Goal: Information Seeking & Learning: Learn about a topic

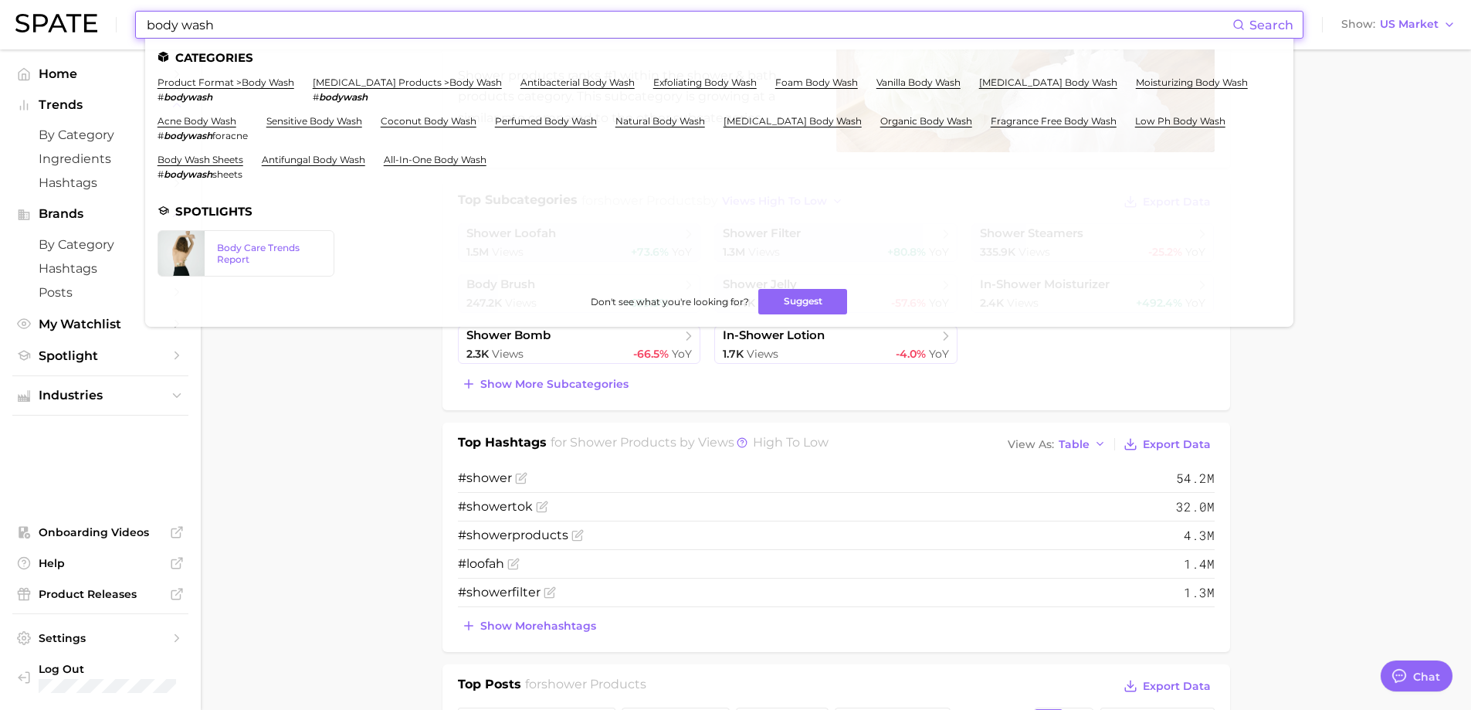
type input "body wash"
click at [386, 90] on li "[MEDICAL_DATA] products > body wash # bodywash" at bounding box center [407, 89] width 189 height 26
click at [386, 87] on link "[MEDICAL_DATA] products > body wash" at bounding box center [407, 82] width 189 height 12
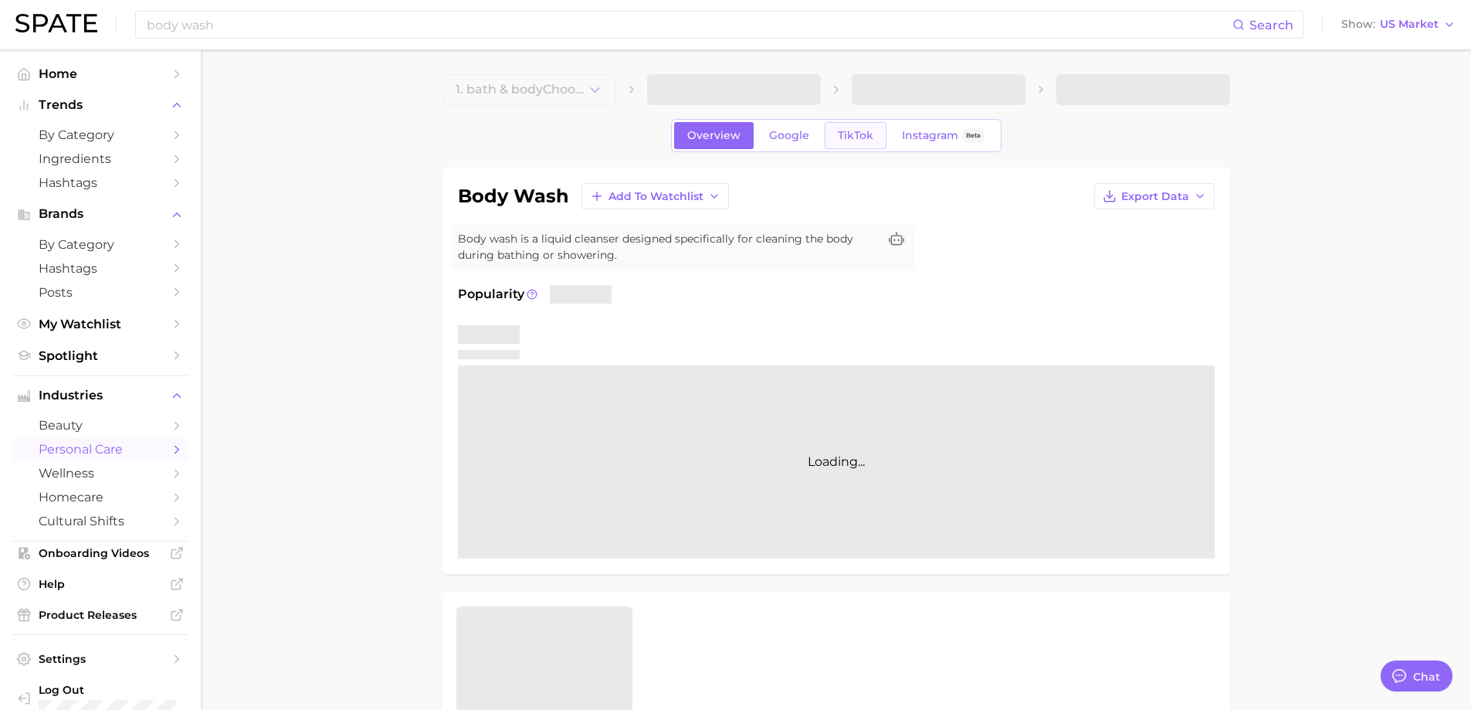
click at [868, 139] on span "TikTok" at bounding box center [856, 135] width 36 height 13
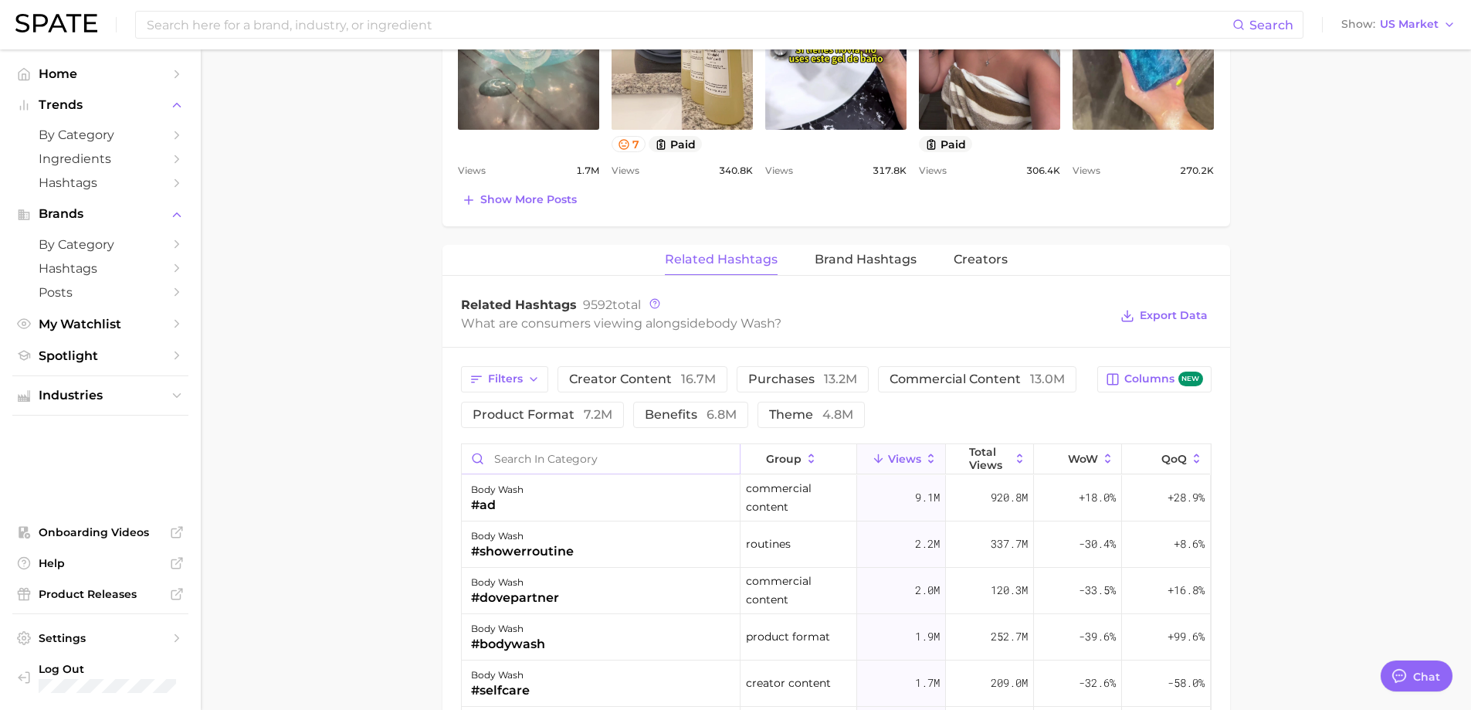
scroll to position [1081, 0]
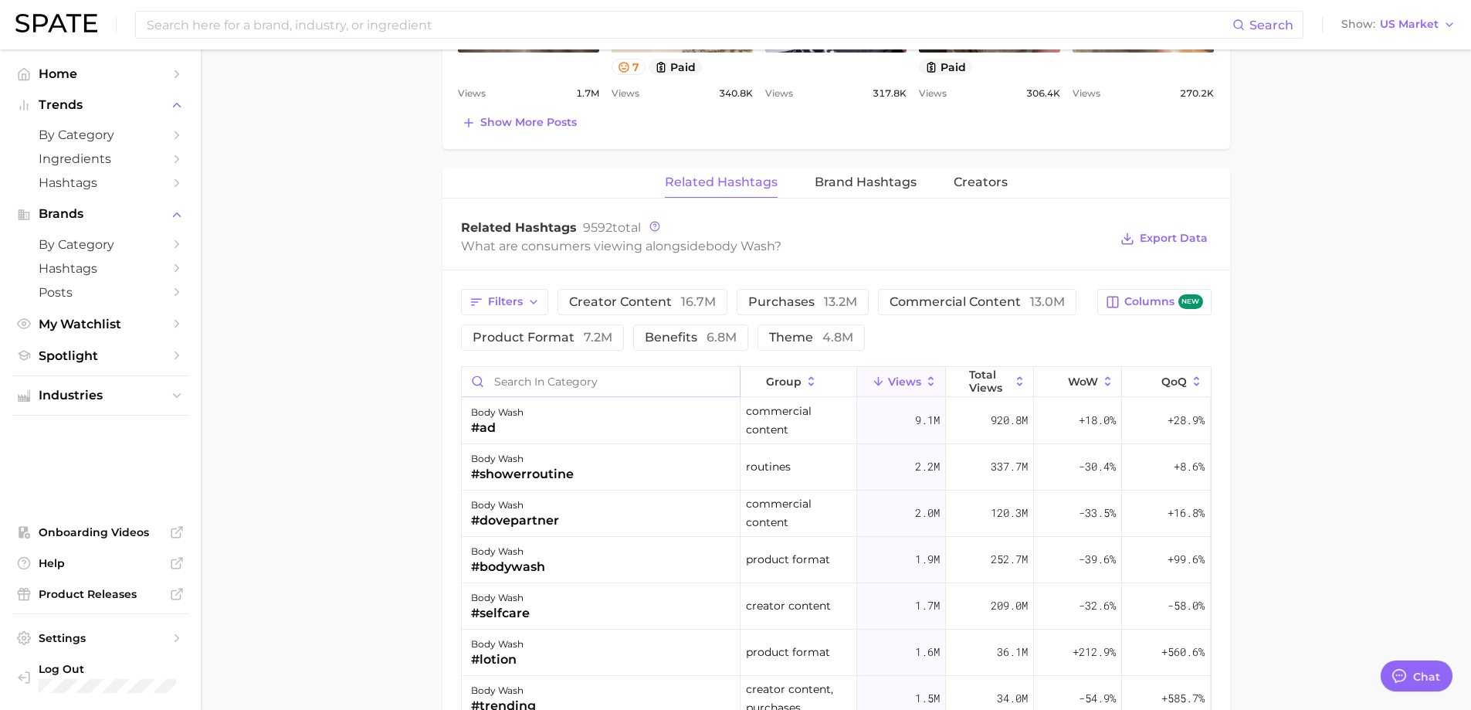
click at [497, 382] on input "Search in category" at bounding box center [601, 381] width 278 height 29
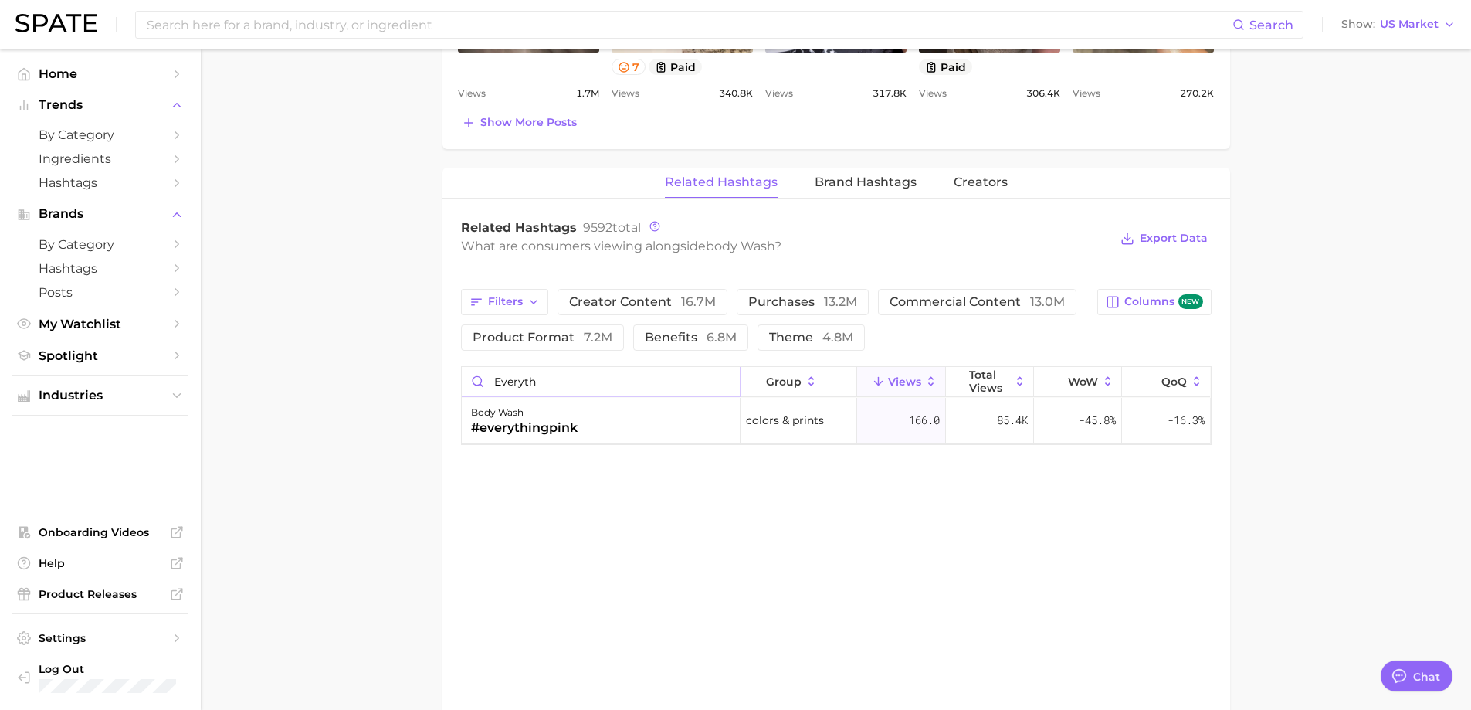
click at [517, 385] on input "everyth" at bounding box center [601, 381] width 278 height 29
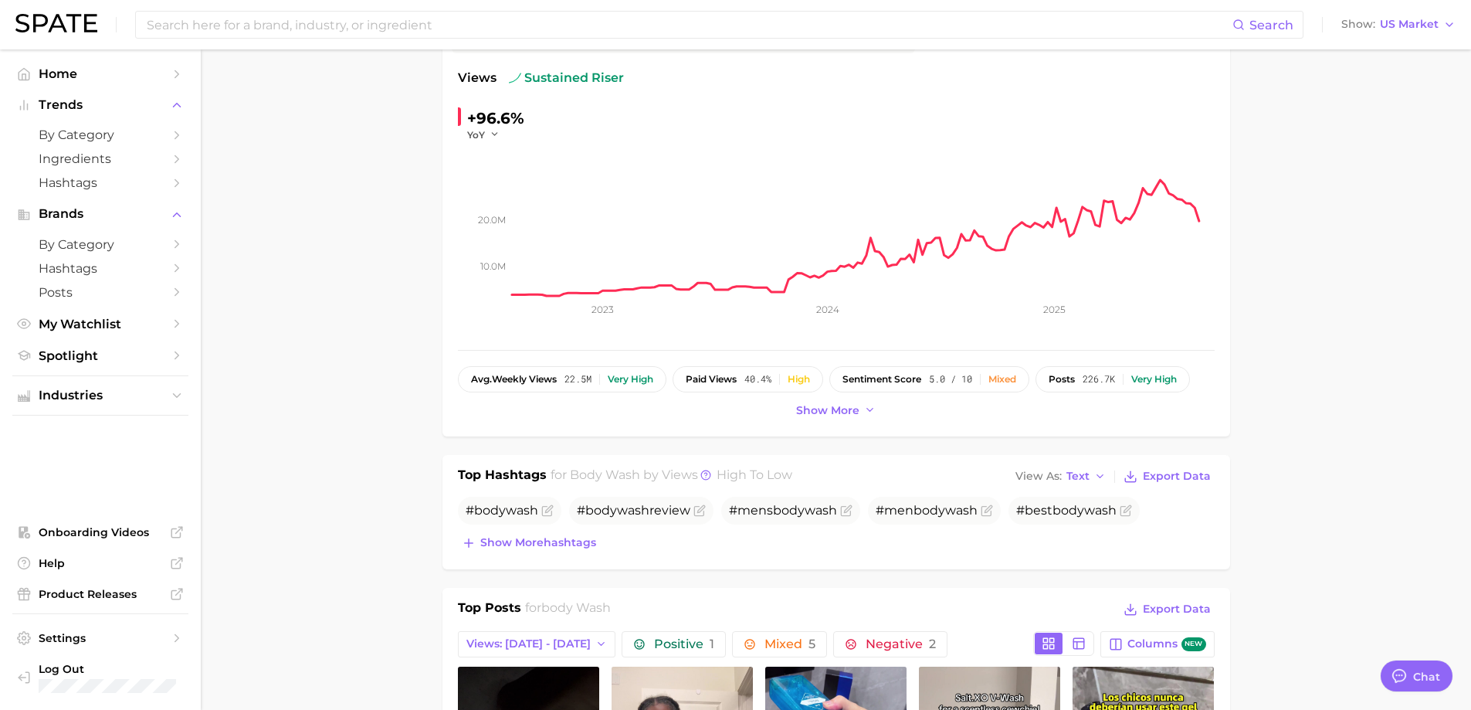
scroll to position [0, 0]
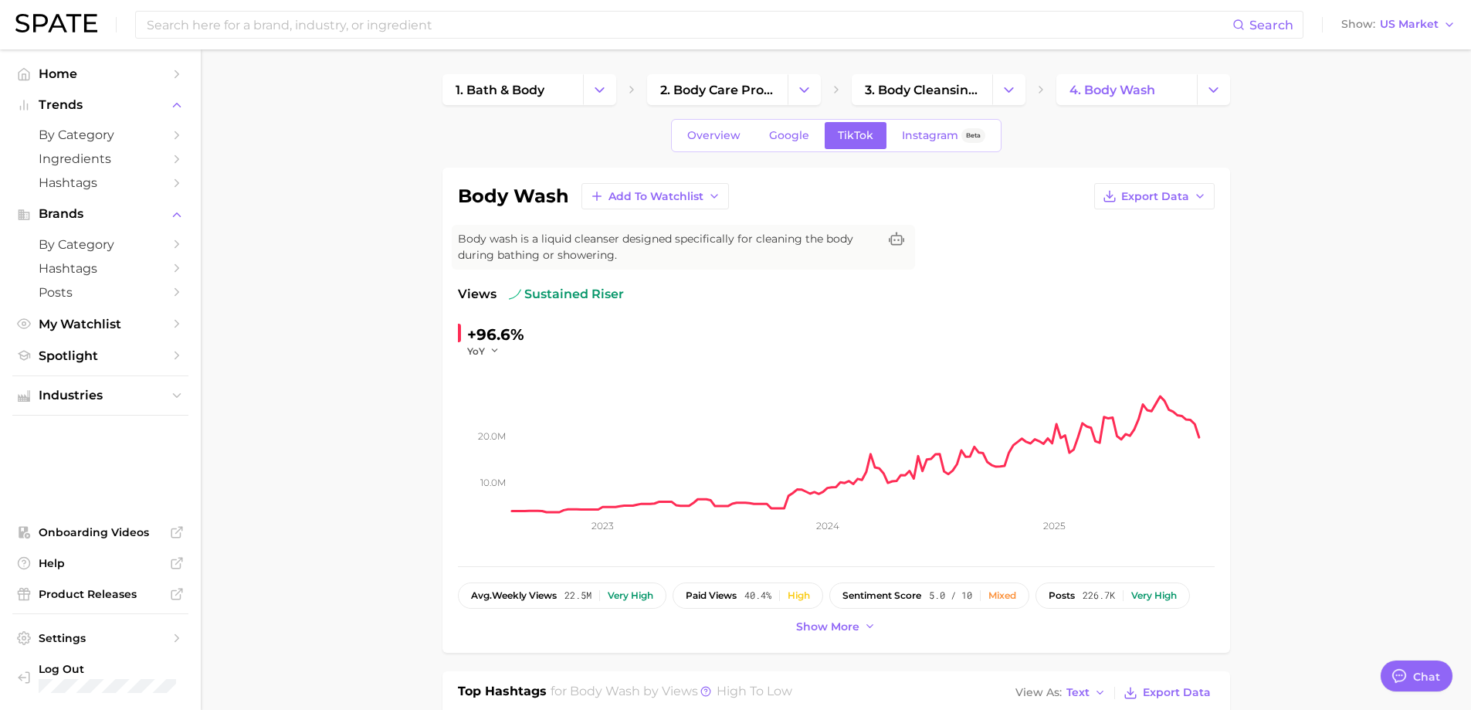
type input "shower"
click at [691, 120] on div "Overview Google TikTok Instagram Beta" at bounding box center [836, 135] width 331 height 33
click at [695, 131] on span "Overview" at bounding box center [713, 135] width 53 height 13
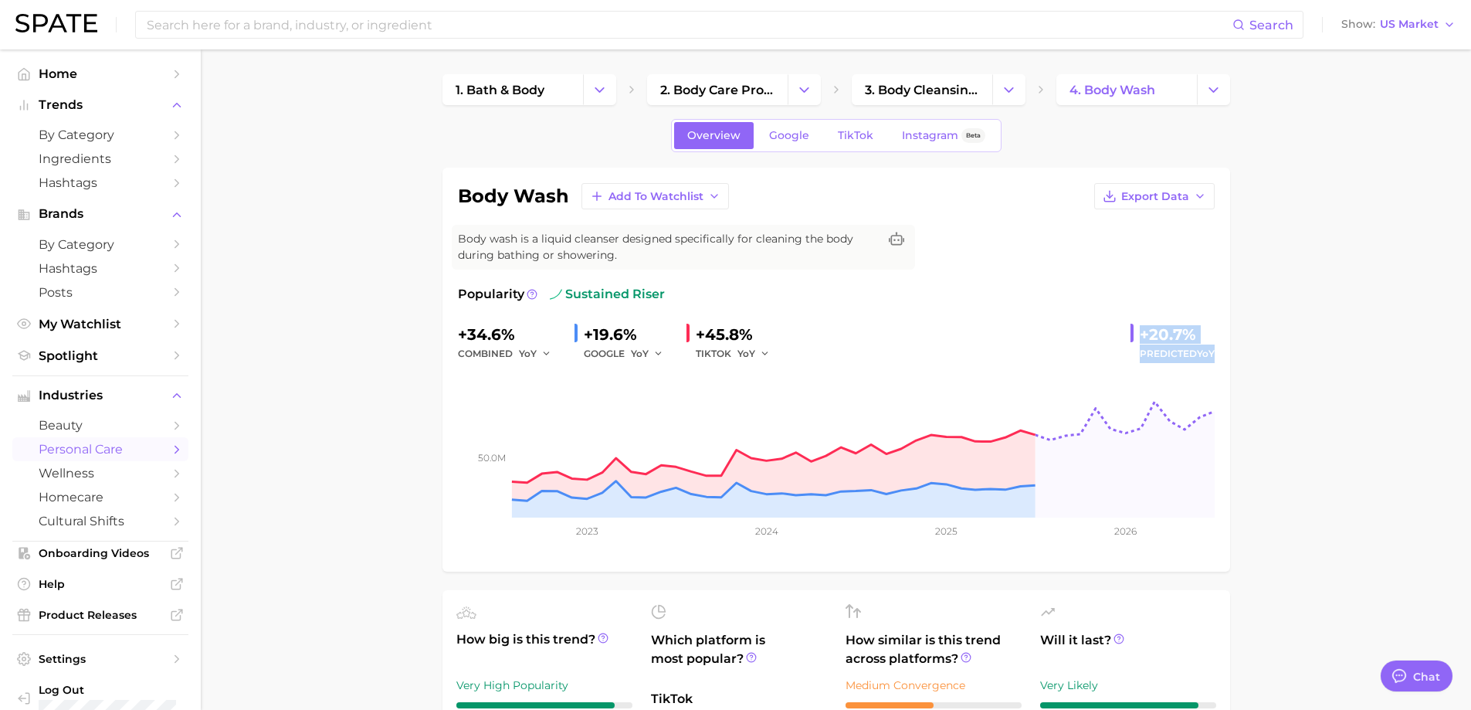
drag, startPoint x: 1110, startPoint y: 331, endPoint x: 1235, endPoint y: 359, distance: 128.2
copy div "+20.7% Predicted YoY"
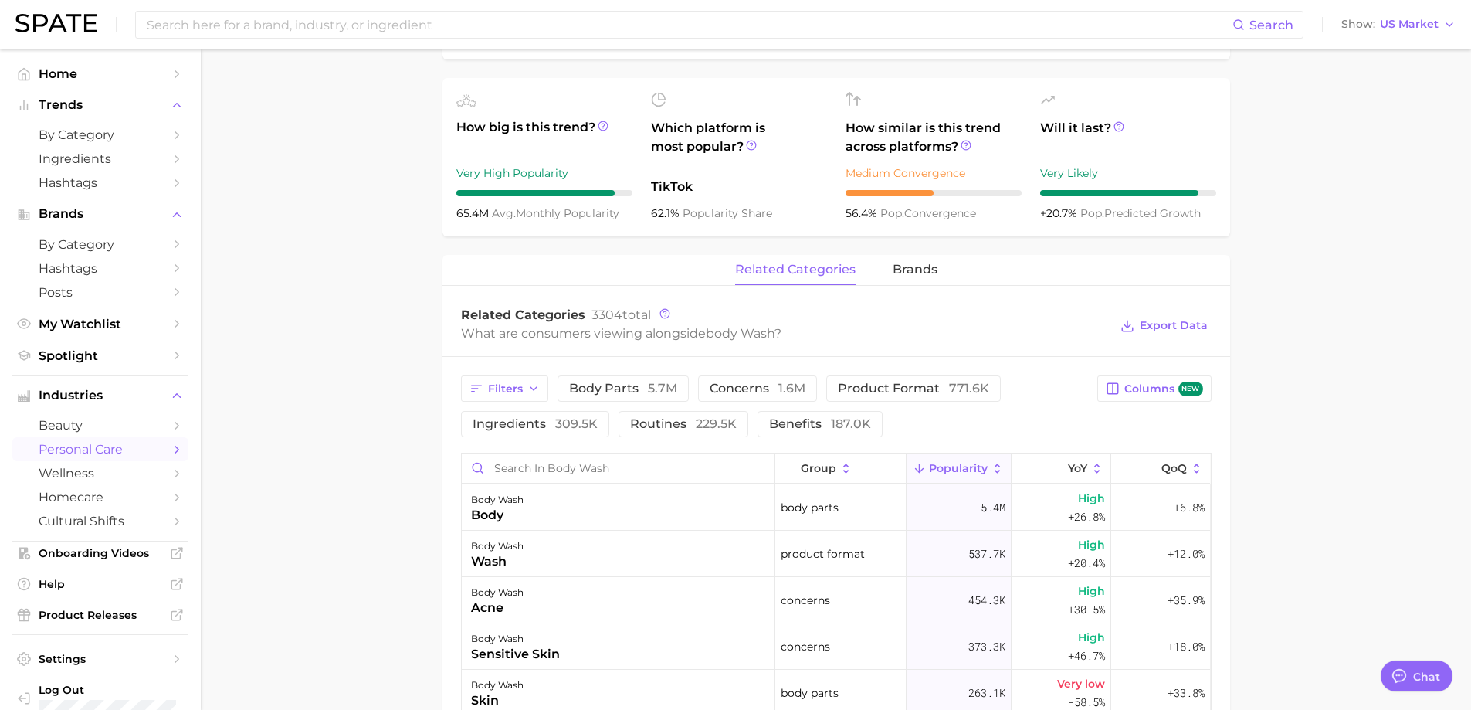
scroll to position [541, 0]
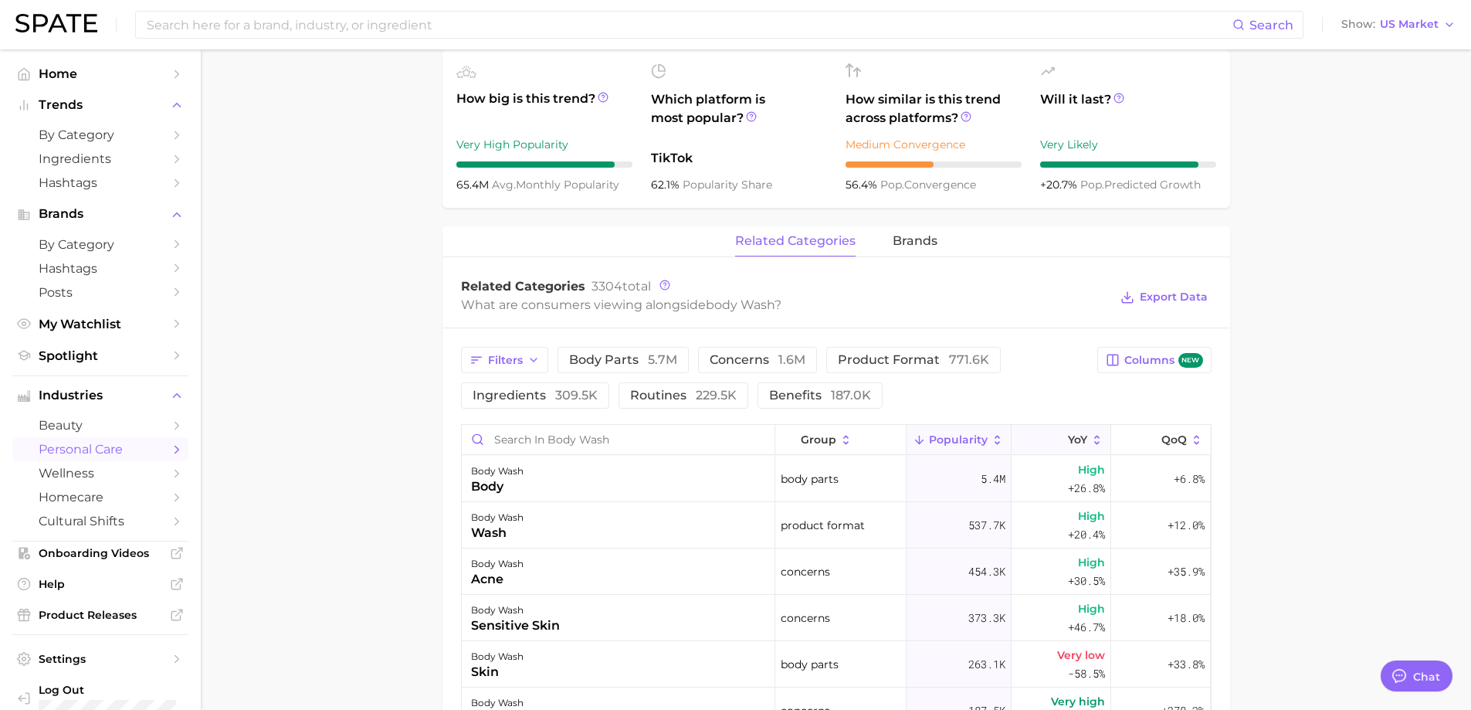
click at [1033, 442] on button "YoY" at bounding box center [1062, 440] width 100 height 30
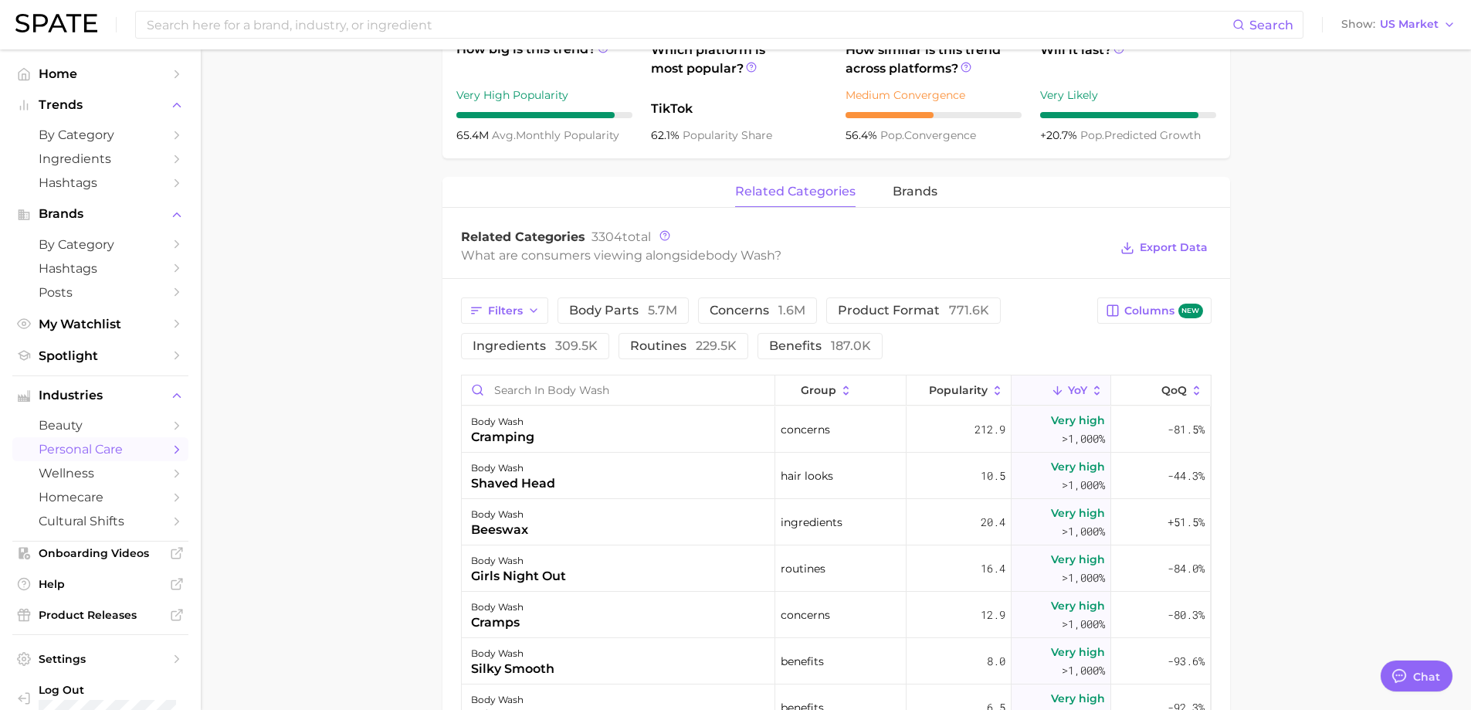
scroll to position [386, 0]
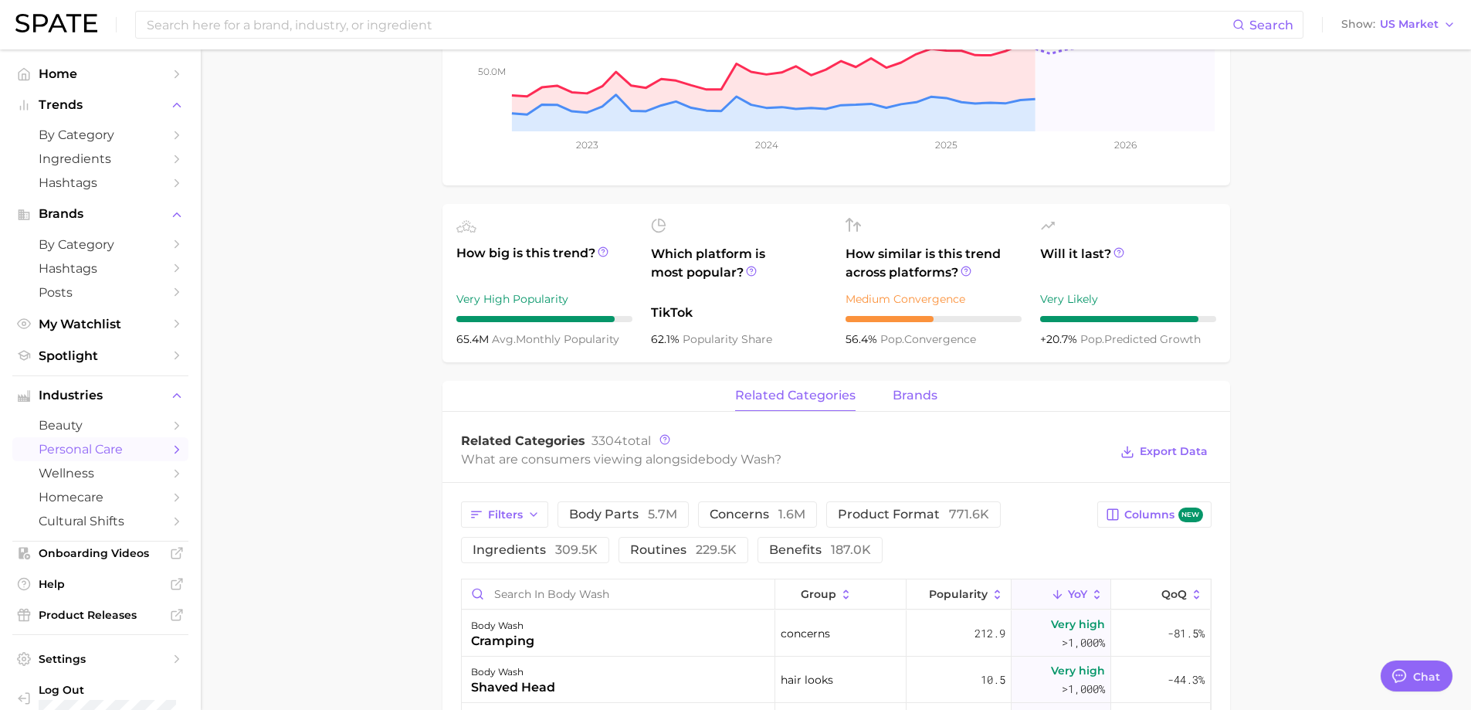
click at [901, 399] on span "brands" at bounding box center [915, 396] width 45 height 14
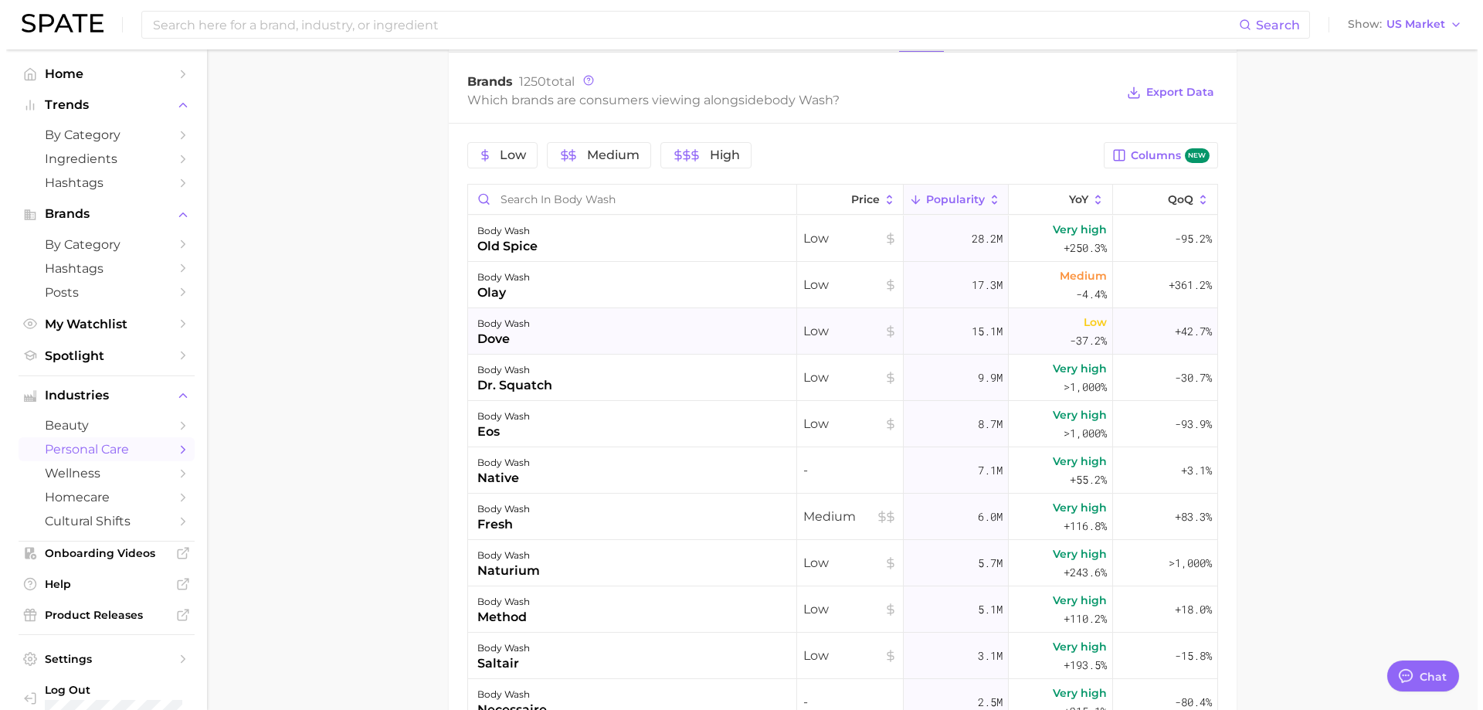
scroll to position [772, 0]
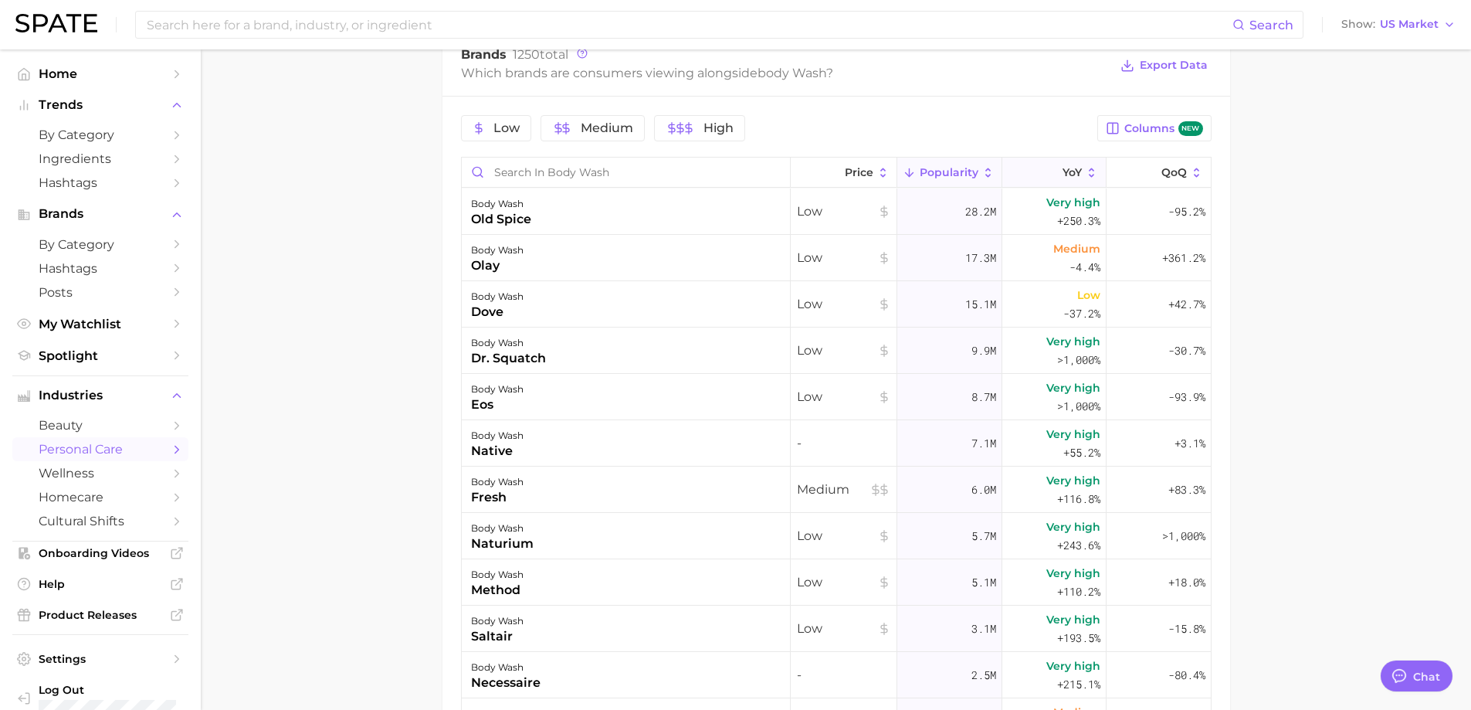
click at [1067, 169] on span "YoY" at bounding box center [1072, 172] width 19 height 12
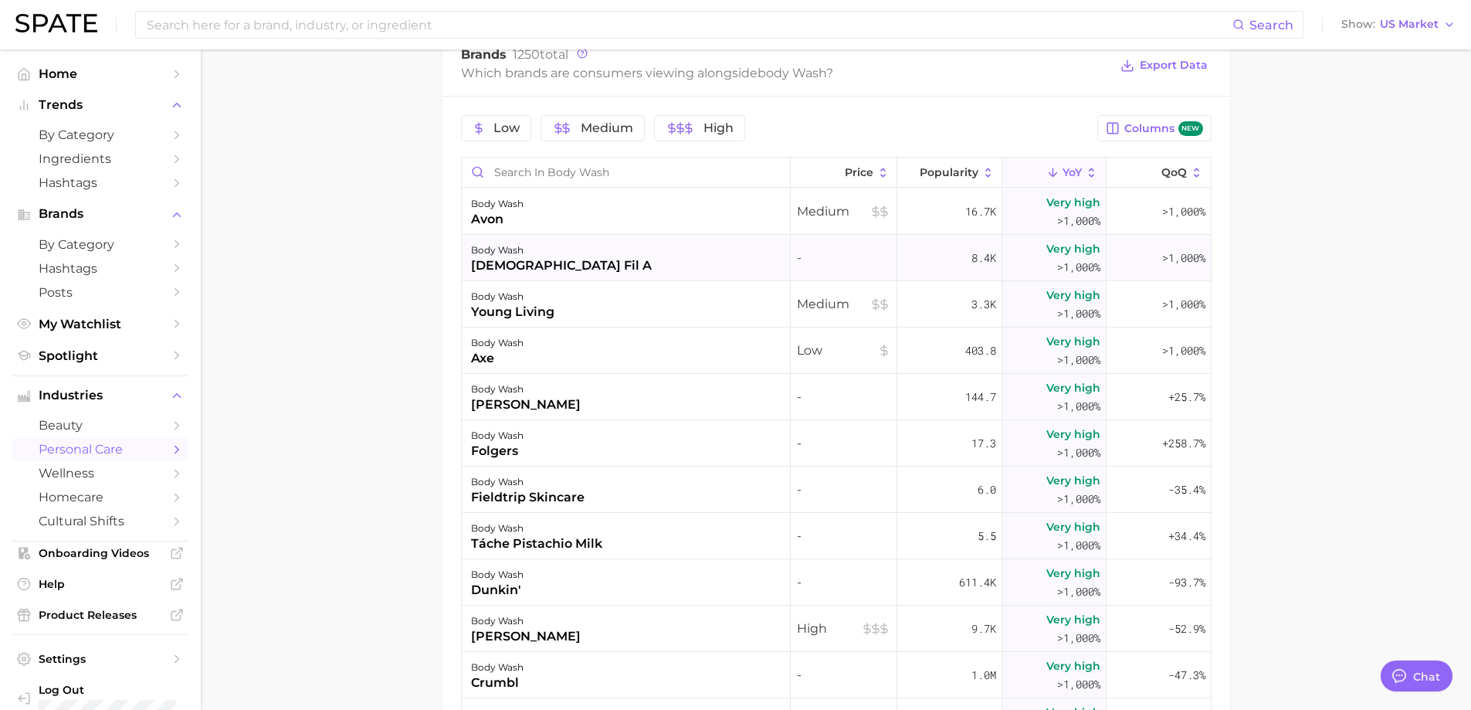
click at [568, 273] on div "body wash [DEMOGRAPHIC_DATA] fil a" at bounding box center [626, 258] width 329 height 46
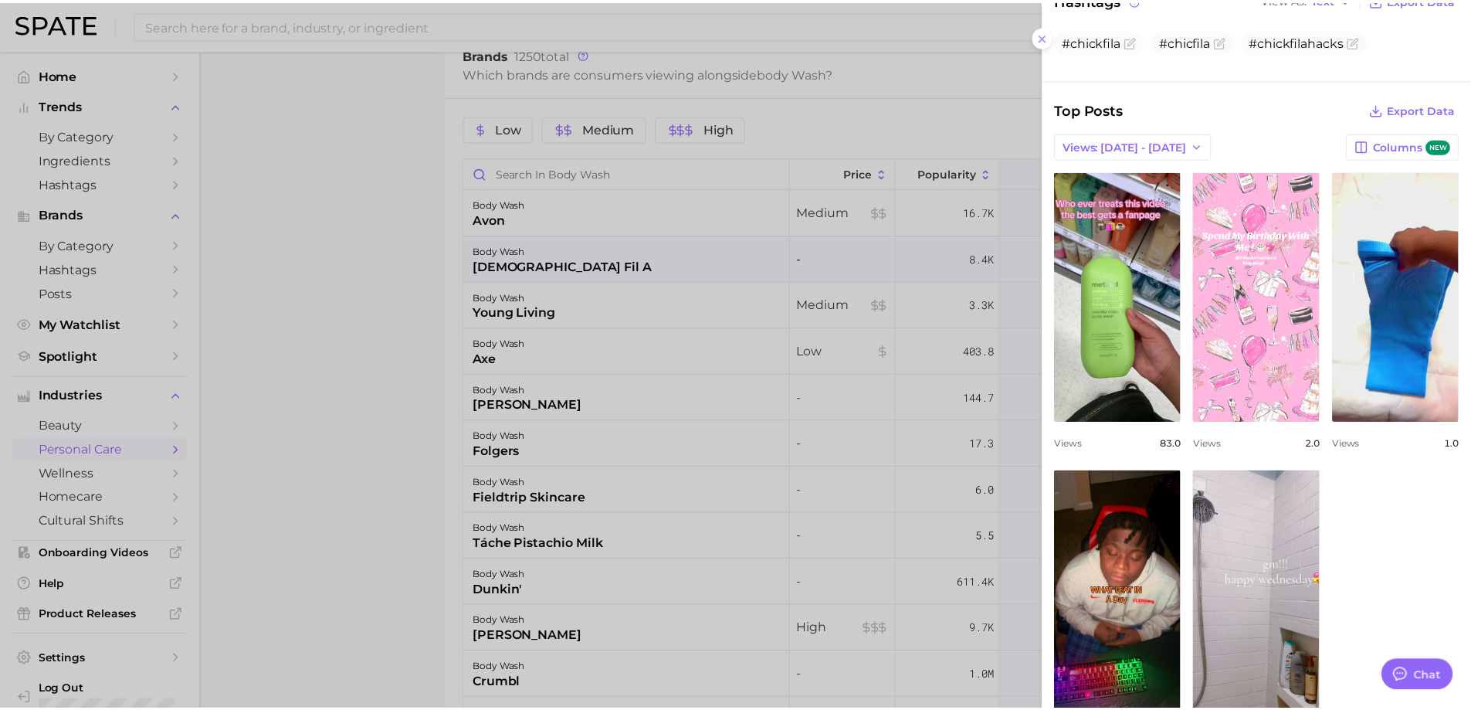
scroll to position [341, 0]
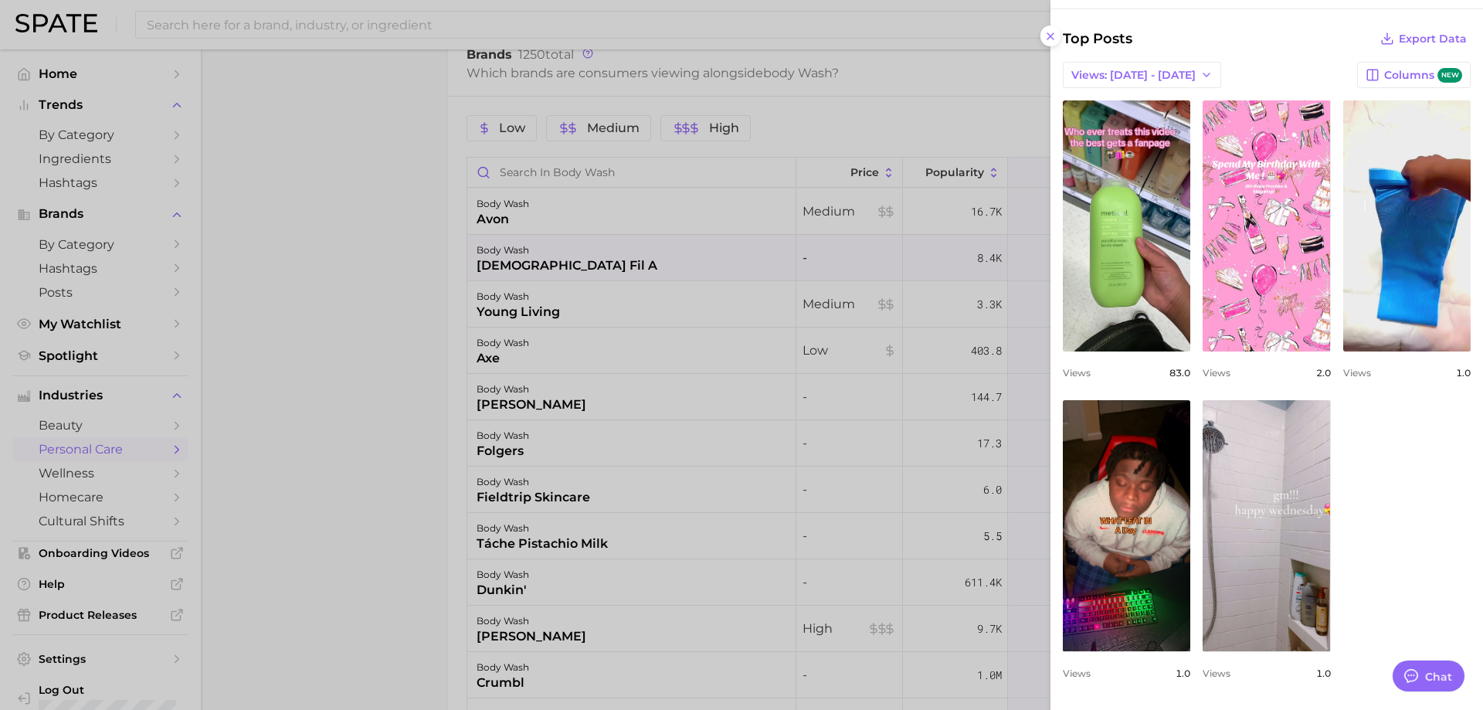
click at [466, 307] on div at bounding box center [741, 355] width 1483 height 710
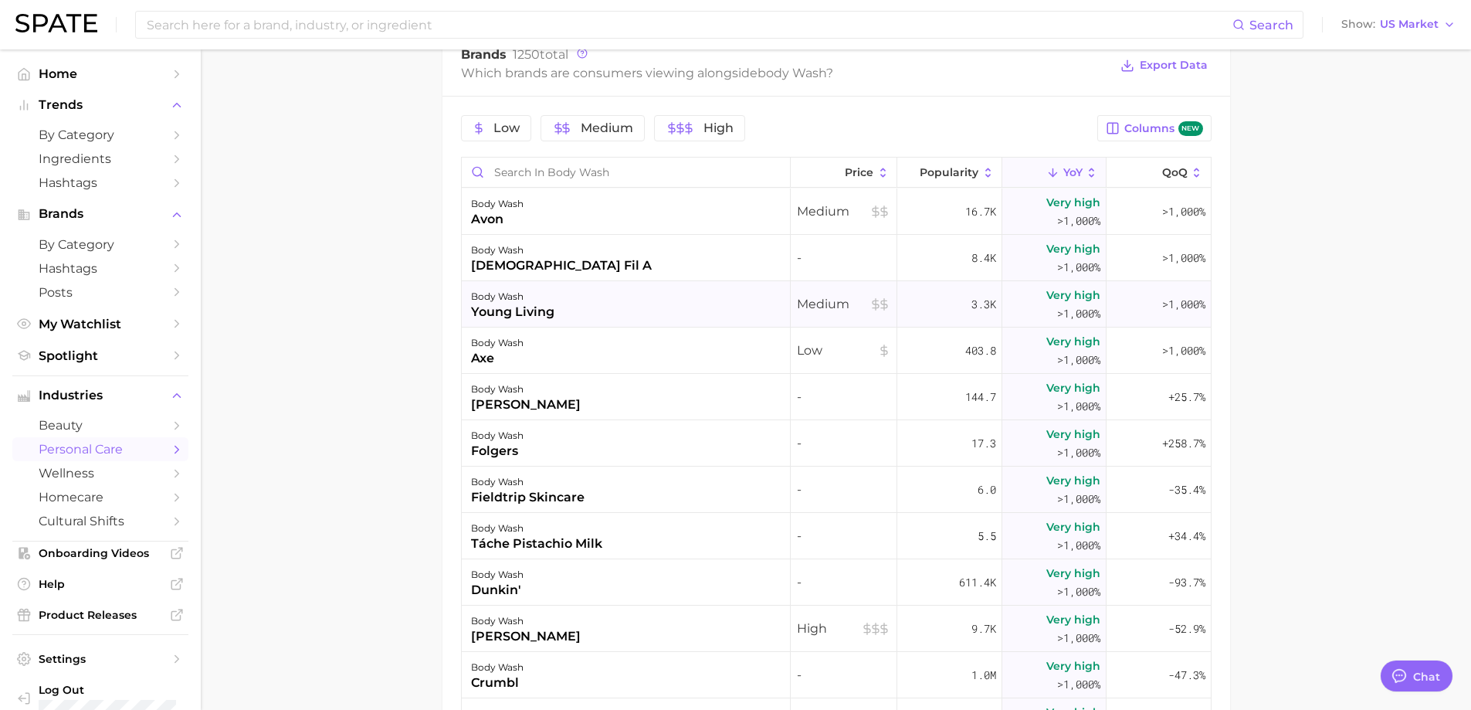
click at [495, 308] on div "young living" at bounding box center [512, 312] width 83 height 19
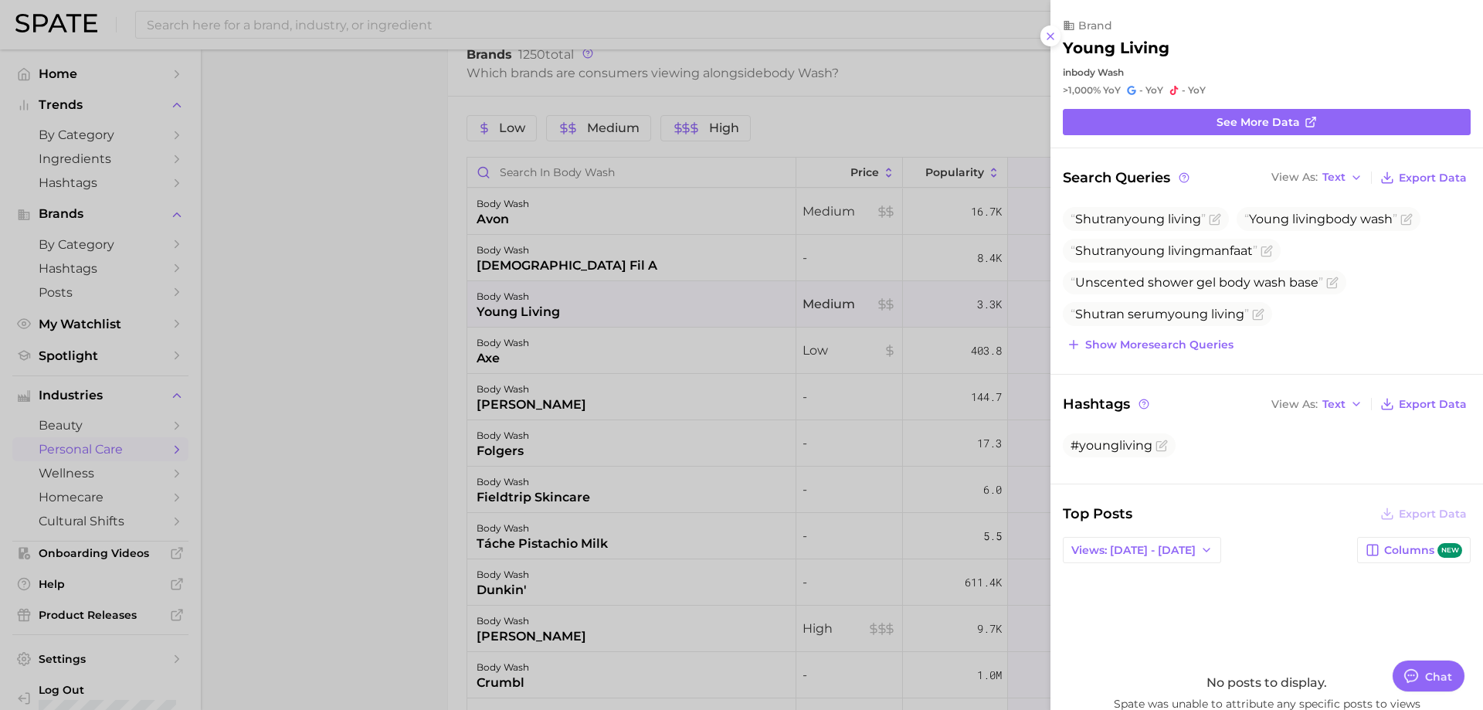
click at [439, 341] on div at bounding box center [741, 355] width 1483 height 710
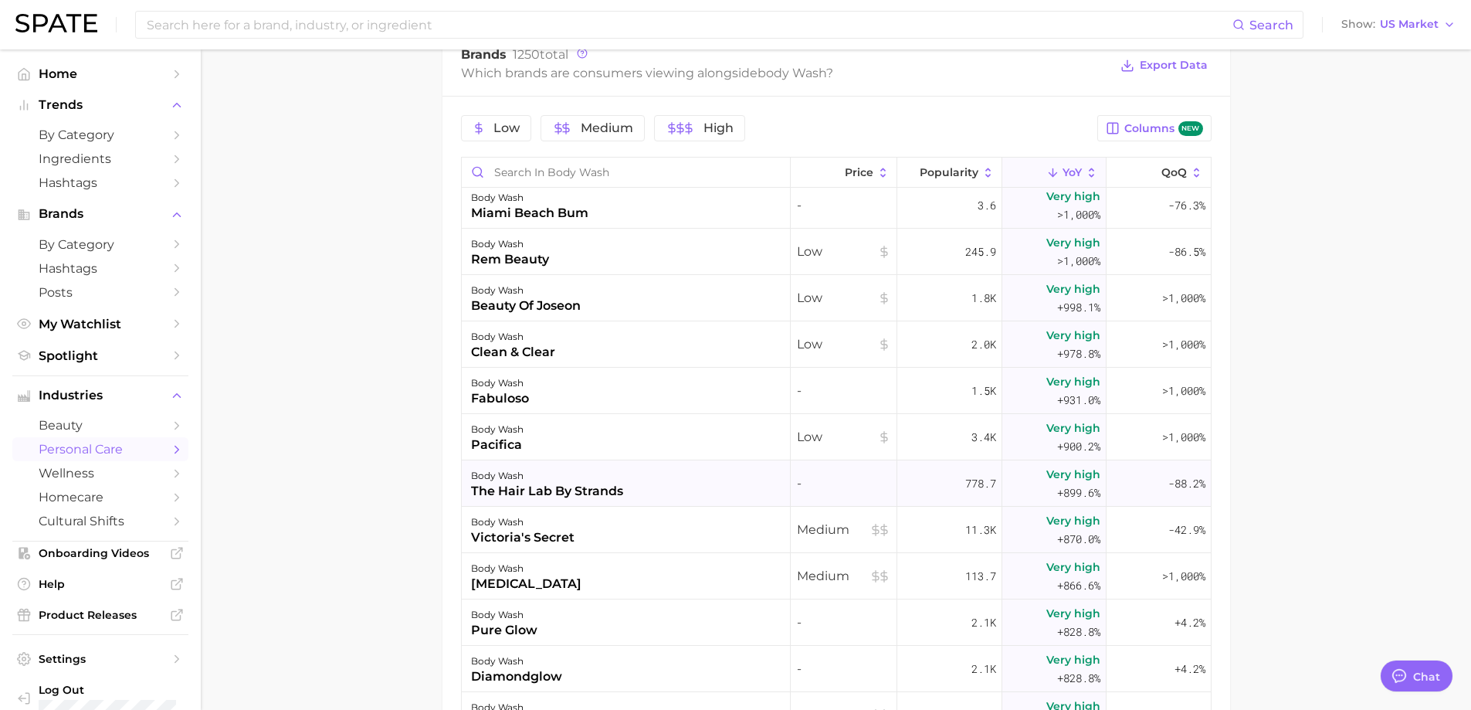
scroll to position [4866, 0]
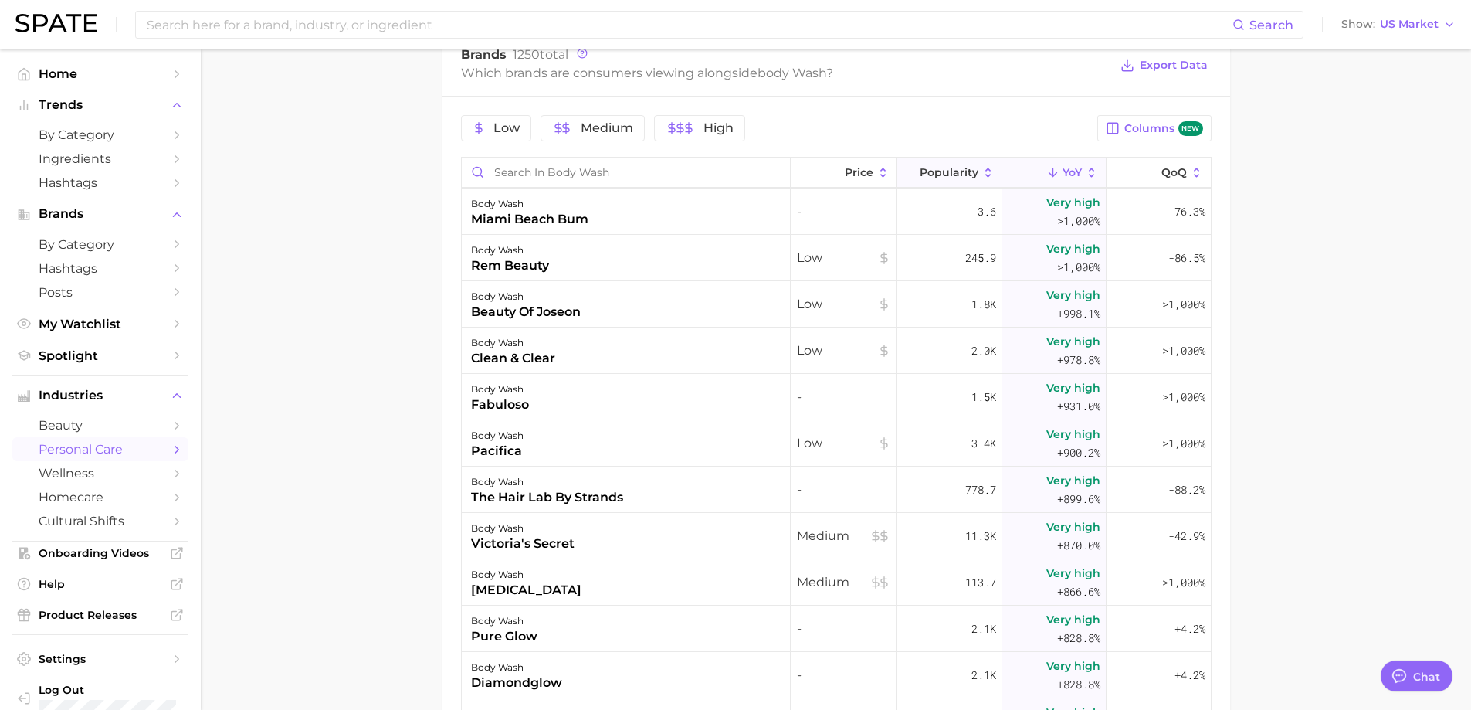
click at [958, 169] on span "Popularity" at bounding box center [949, 172] width 59 height 12
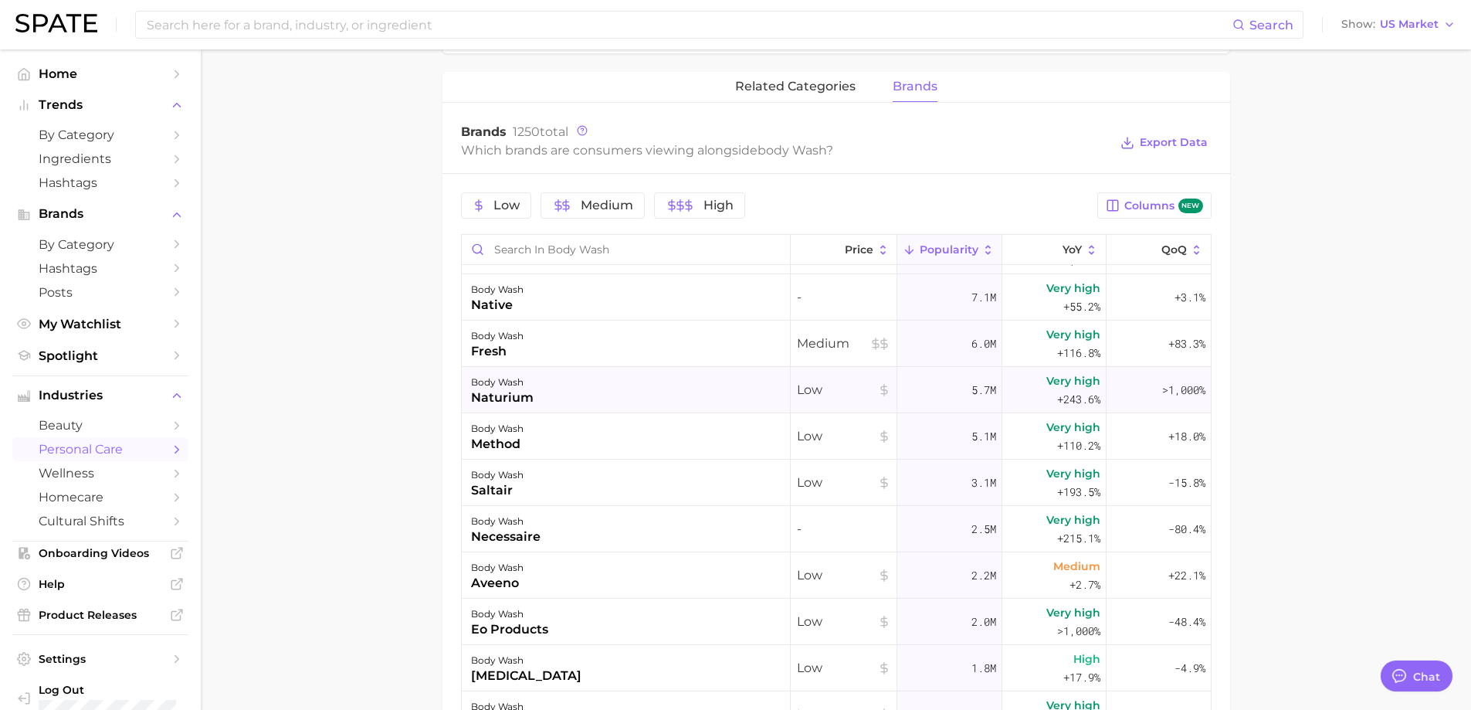
scroll to position [232, 0]
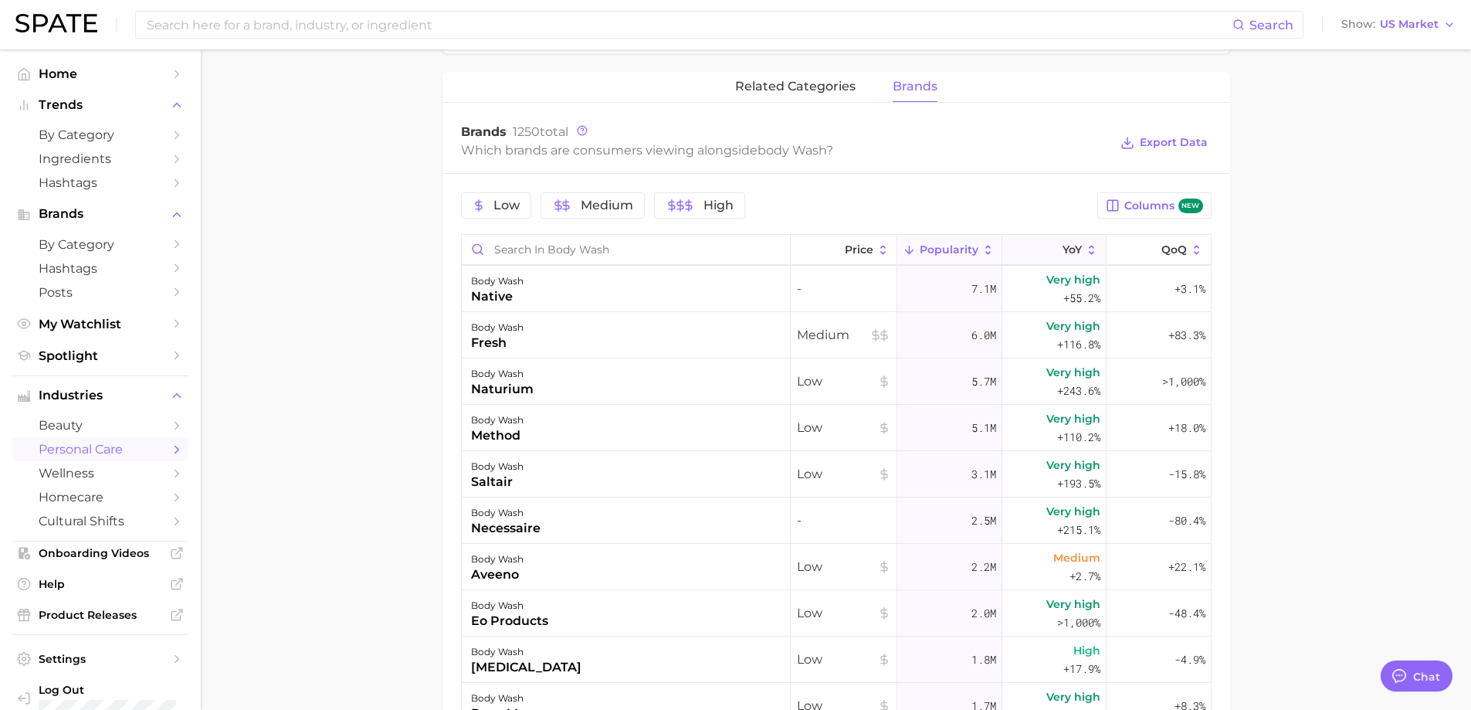
click at [1063, 246] on span "YoY" at bounding box center [1072, 249] width 19 height 12
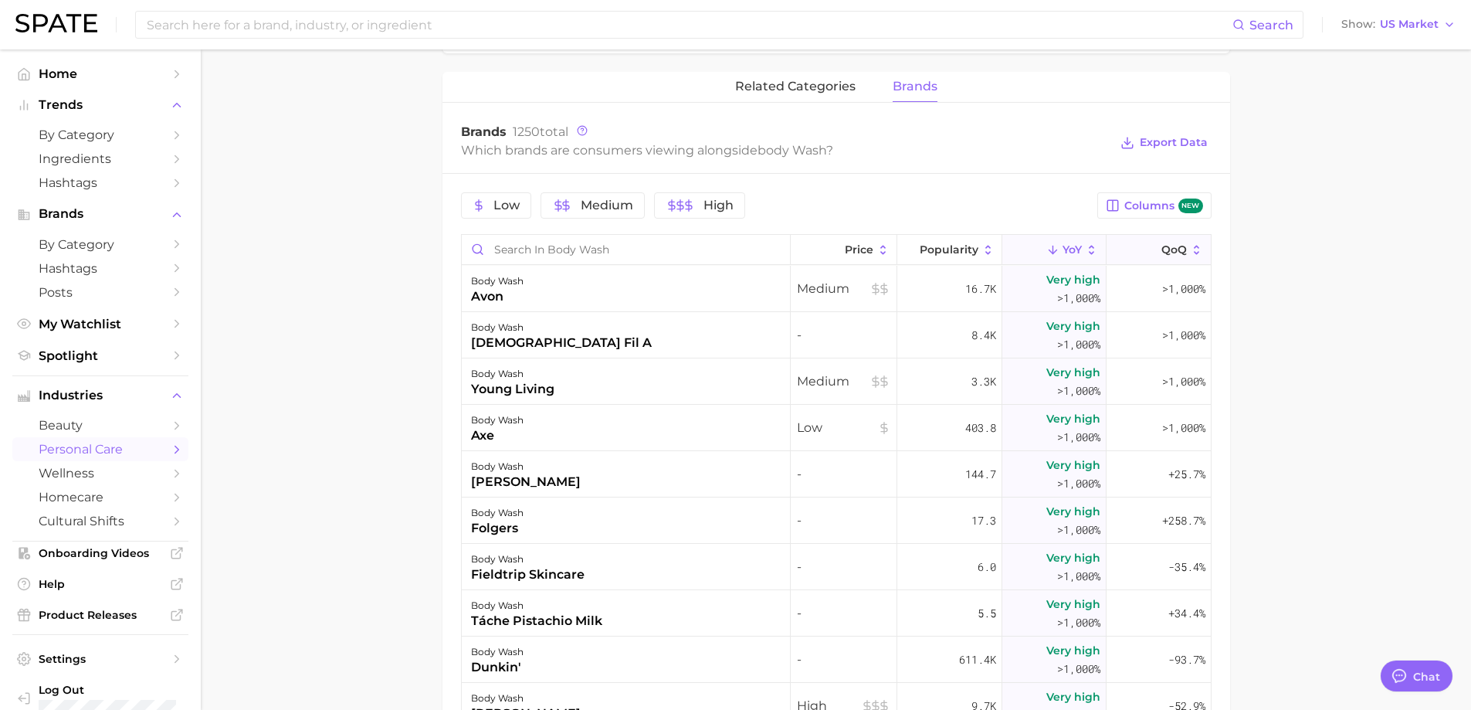
click at [1162, 245] on span "QoQ" at bounding box center [1174, 249] width 25 height 12
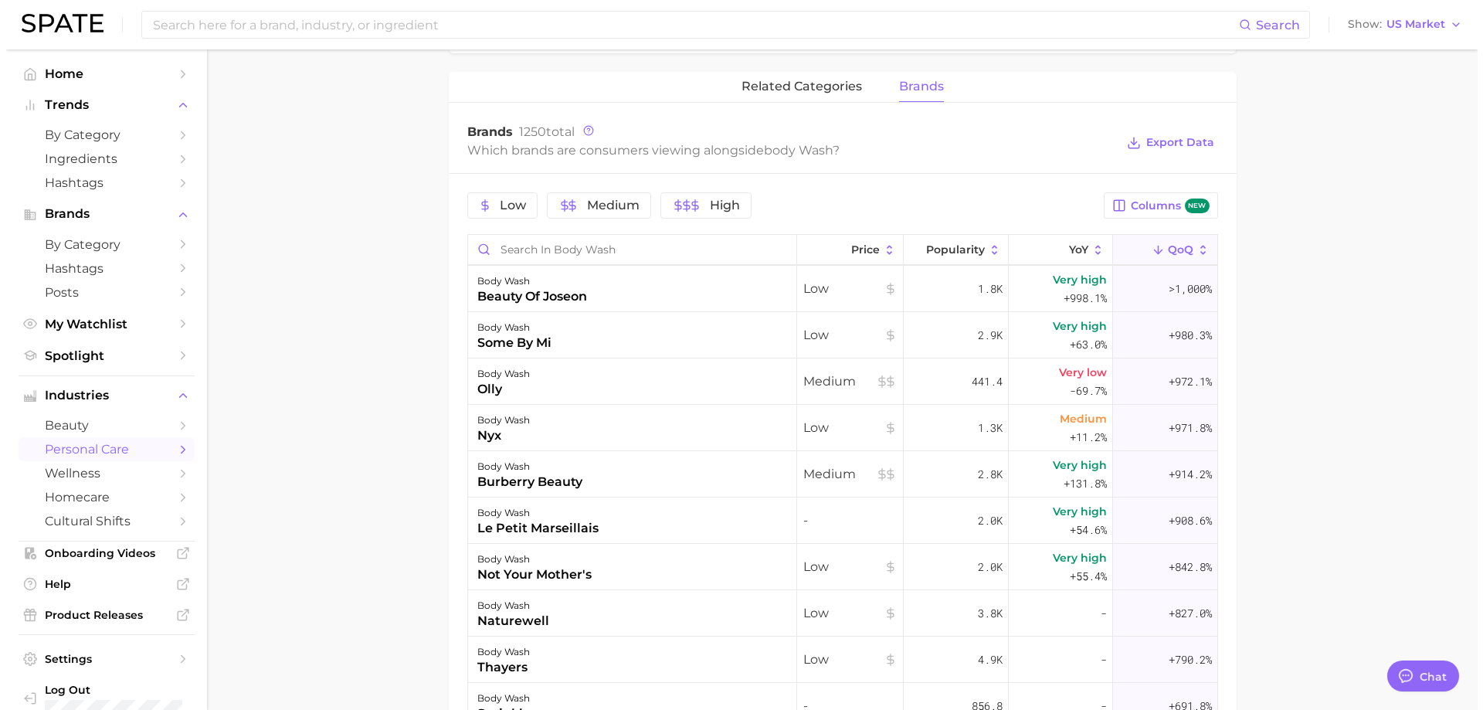
scroll to position [5716, 0]
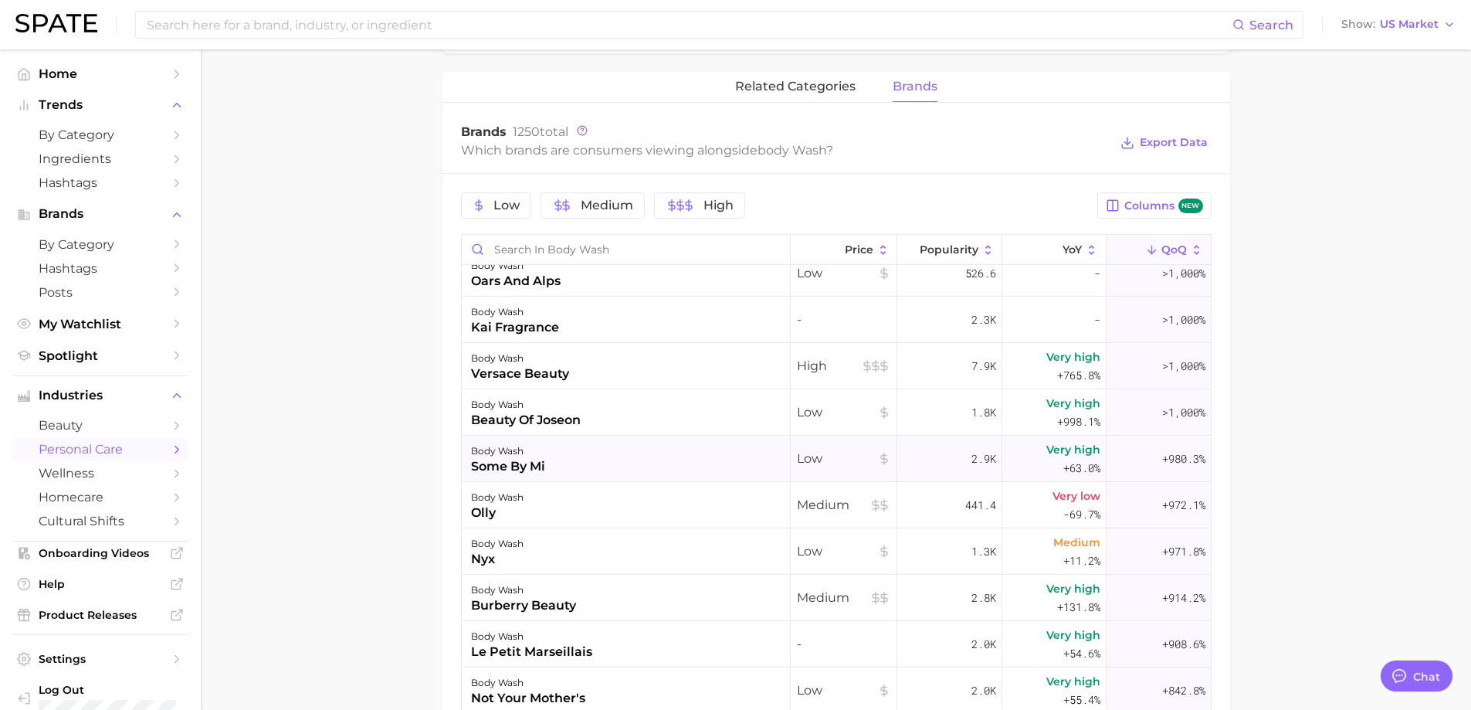
click at [596, 460] on div "body wash some by mi" at bounding box center [626, 459] width 329 height 46
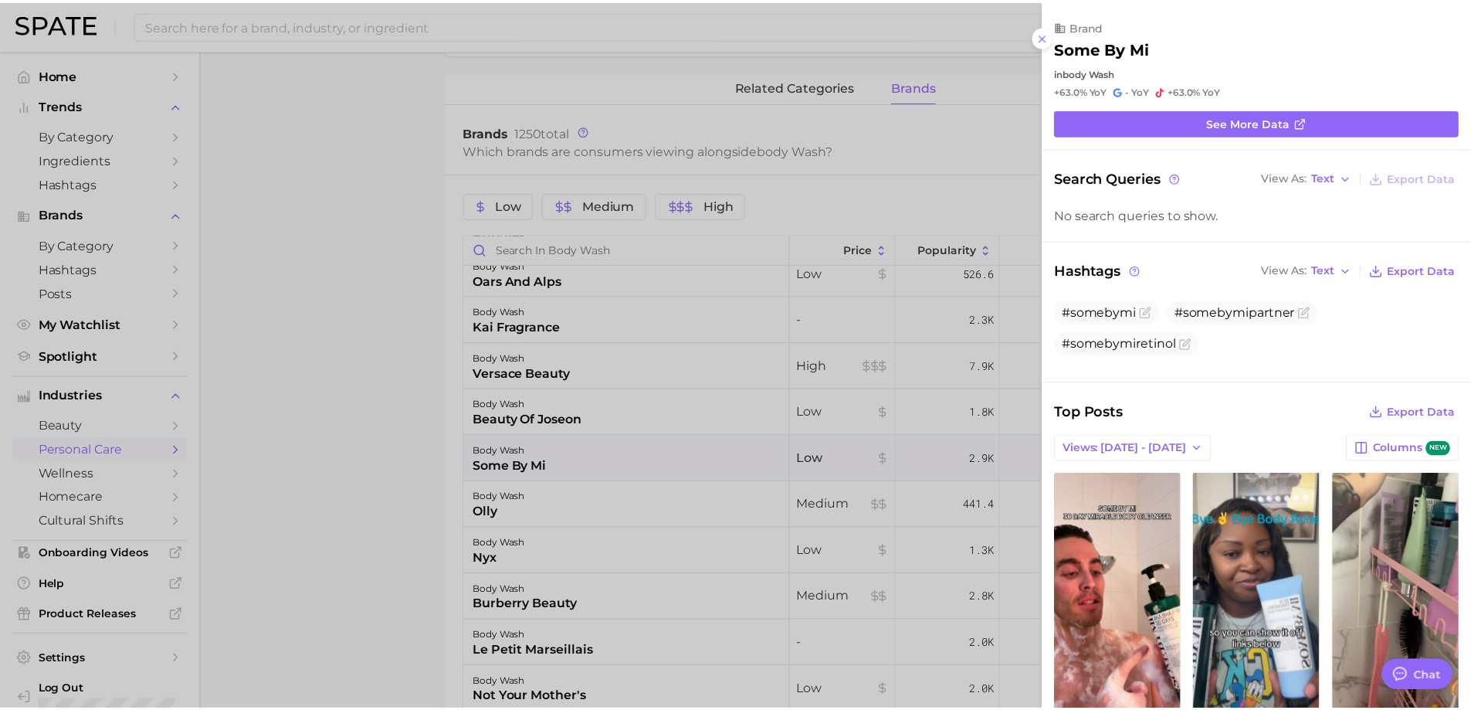
scroll to position [0, 0]
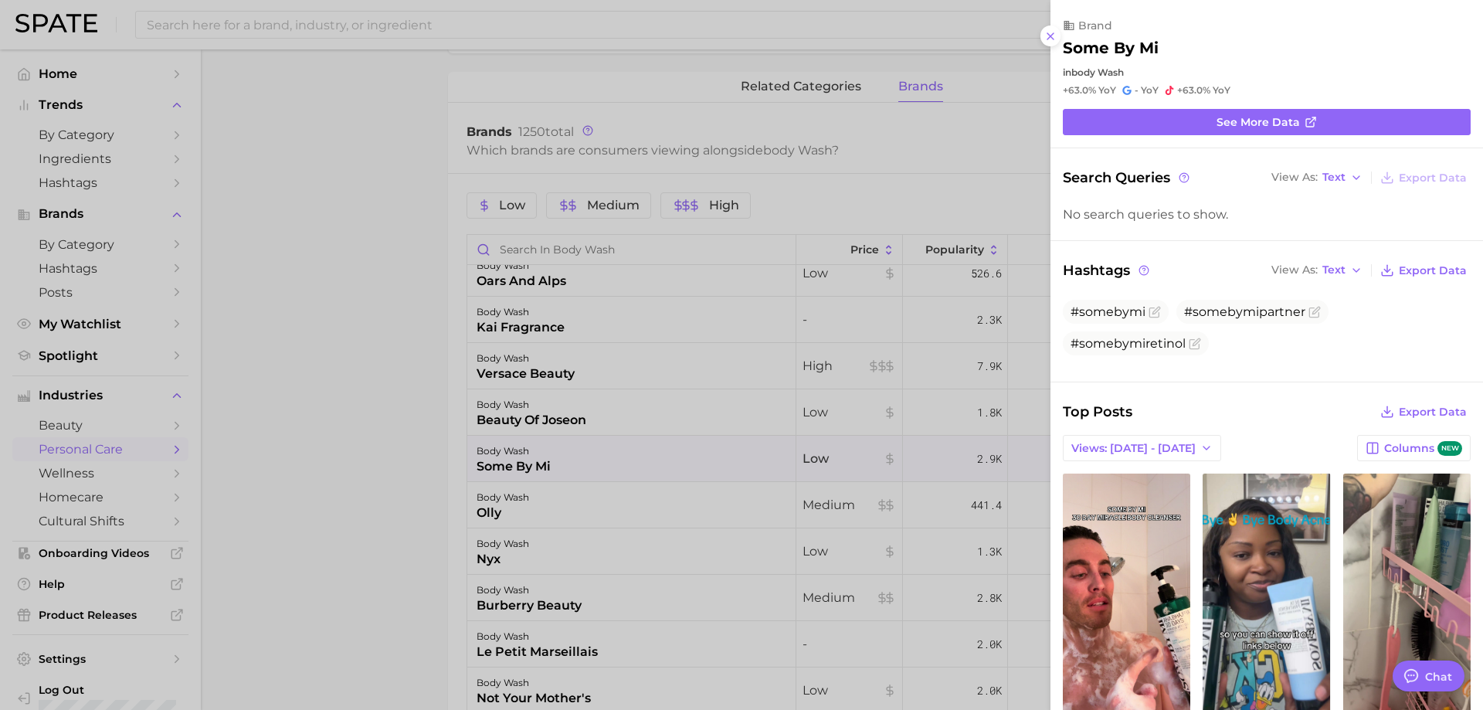
click at [598, 520] on div at bounding box center [741, 355] width 1483 height 710
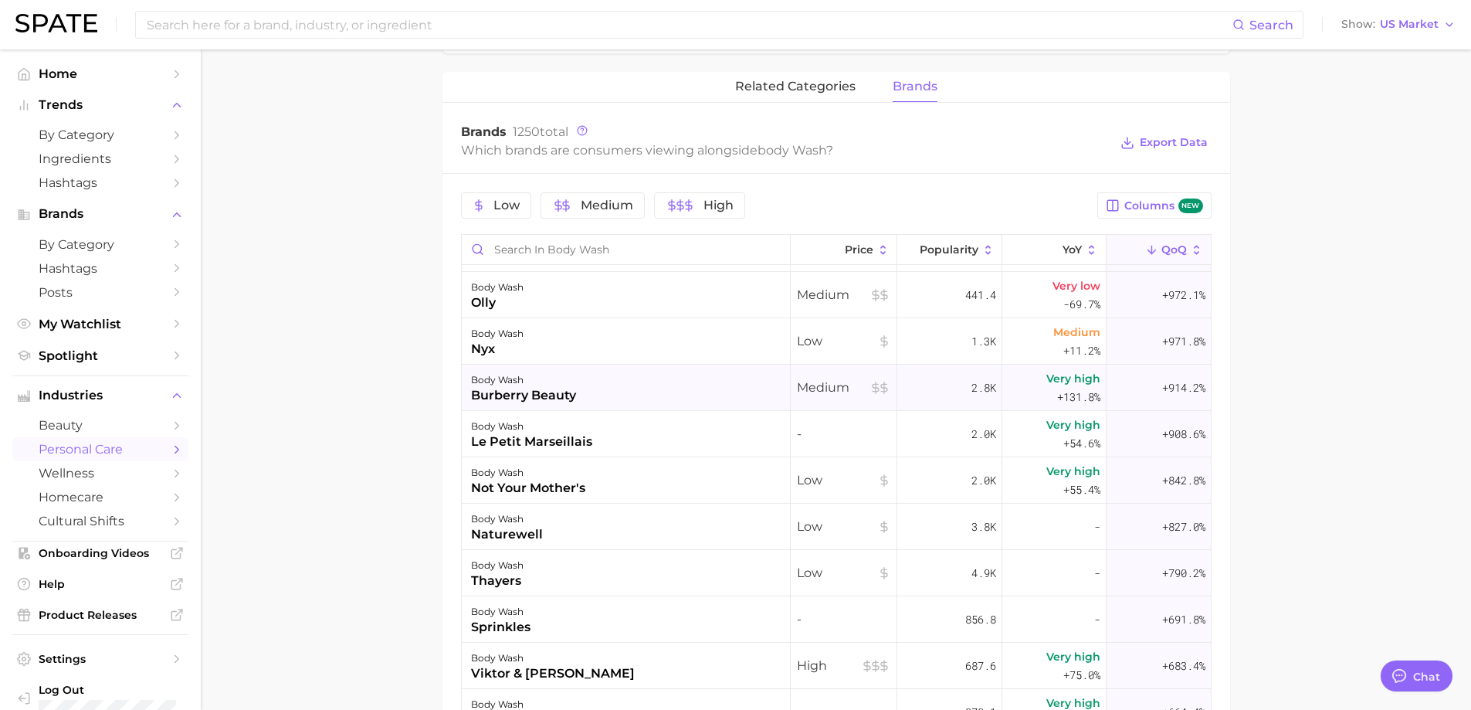
scroll to position [5947, 0]
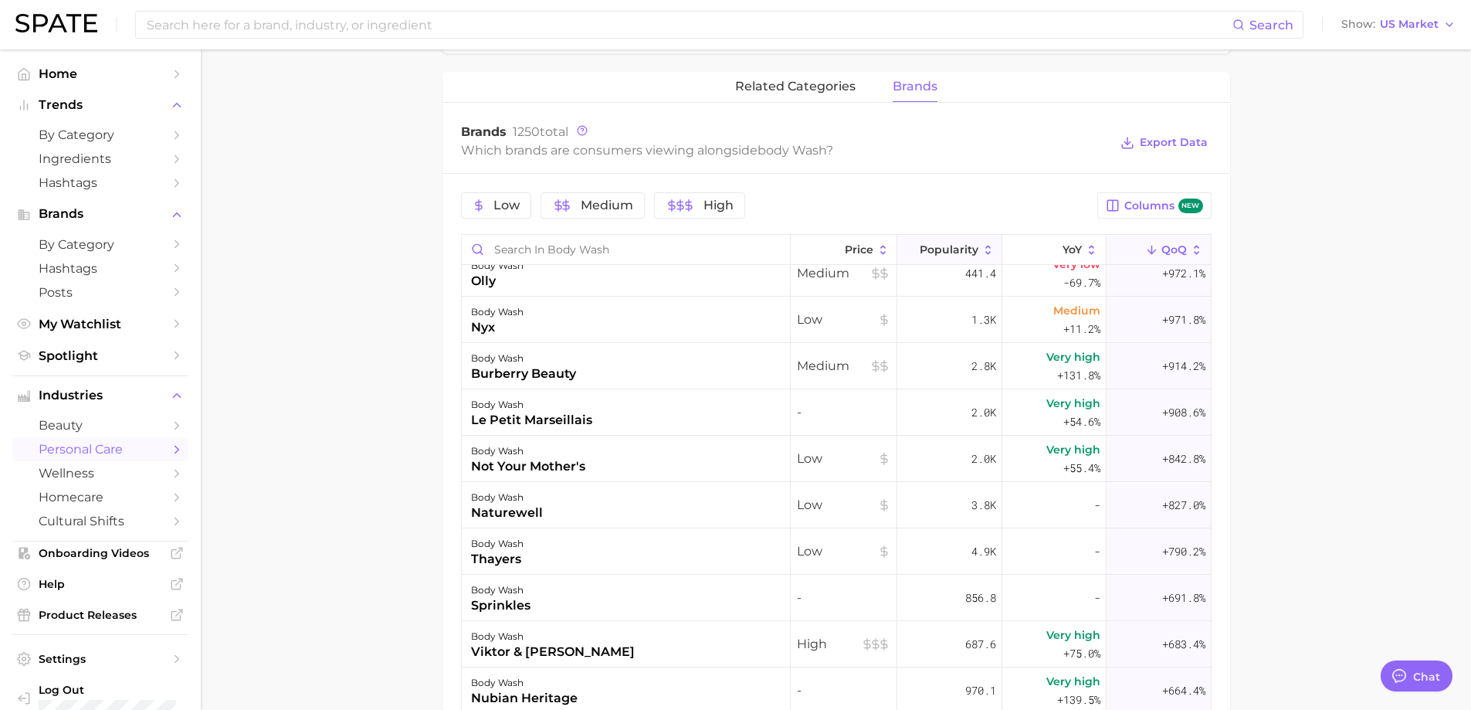
click at [944, 243] on span "Popularity" at bounding box center [949, 249] width 59 height 12
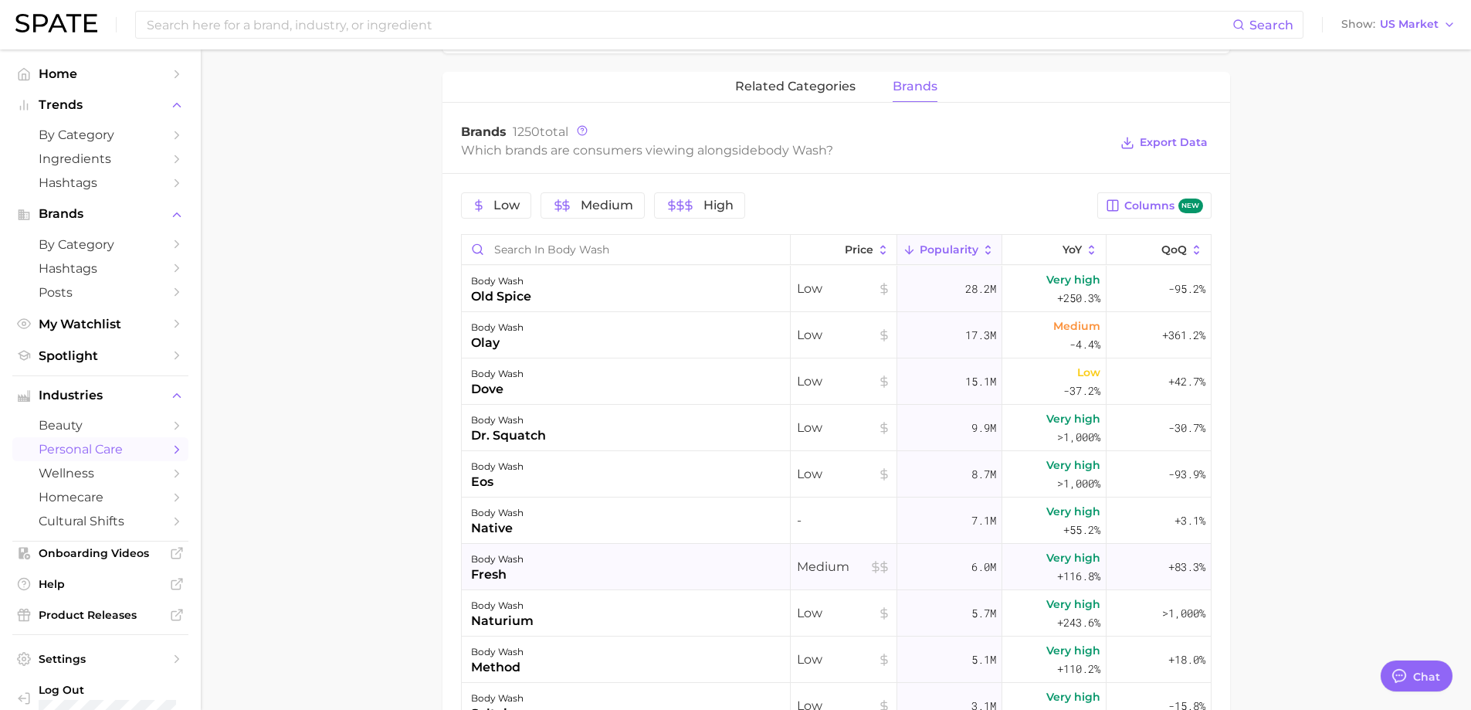
click at [575, 579] on div "body wash fresh" at bounding box center [626, 567] width 329 height 46
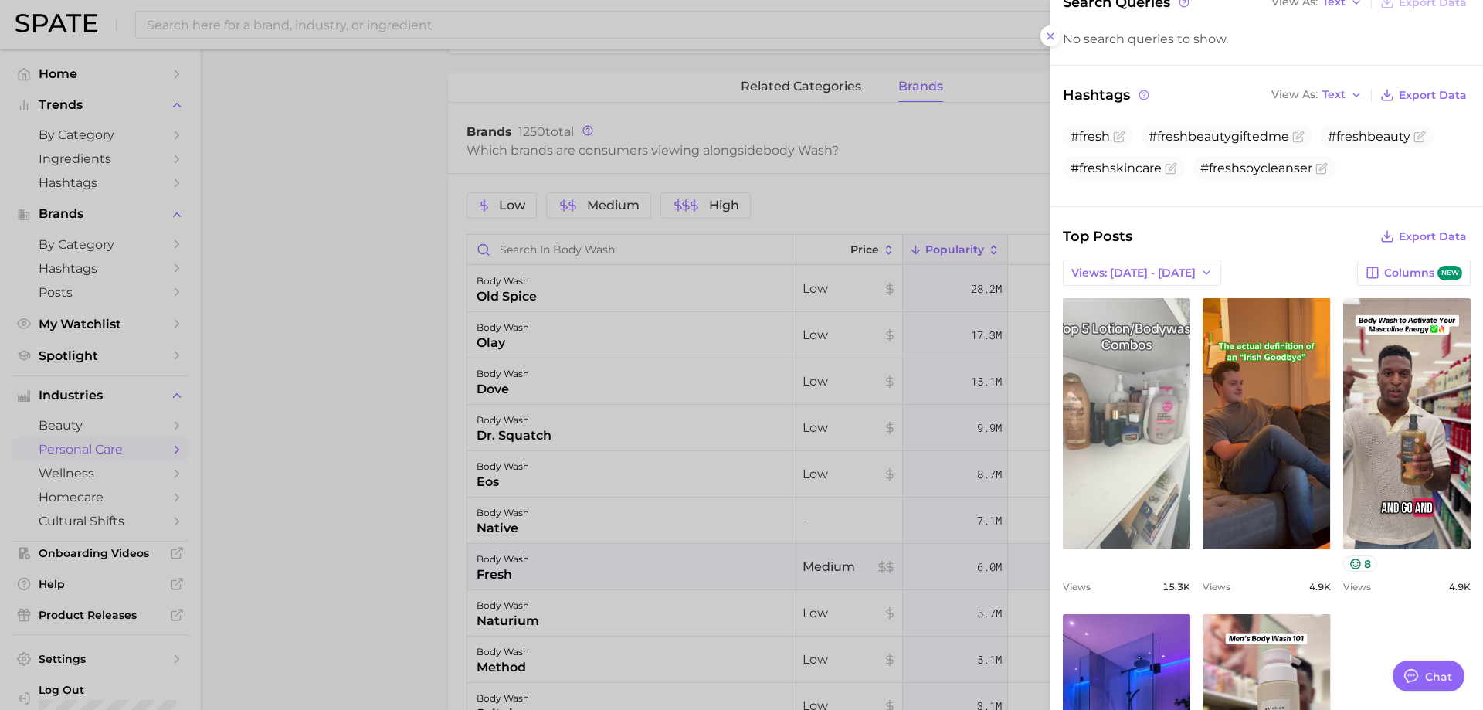
scroll to position [427, 0]
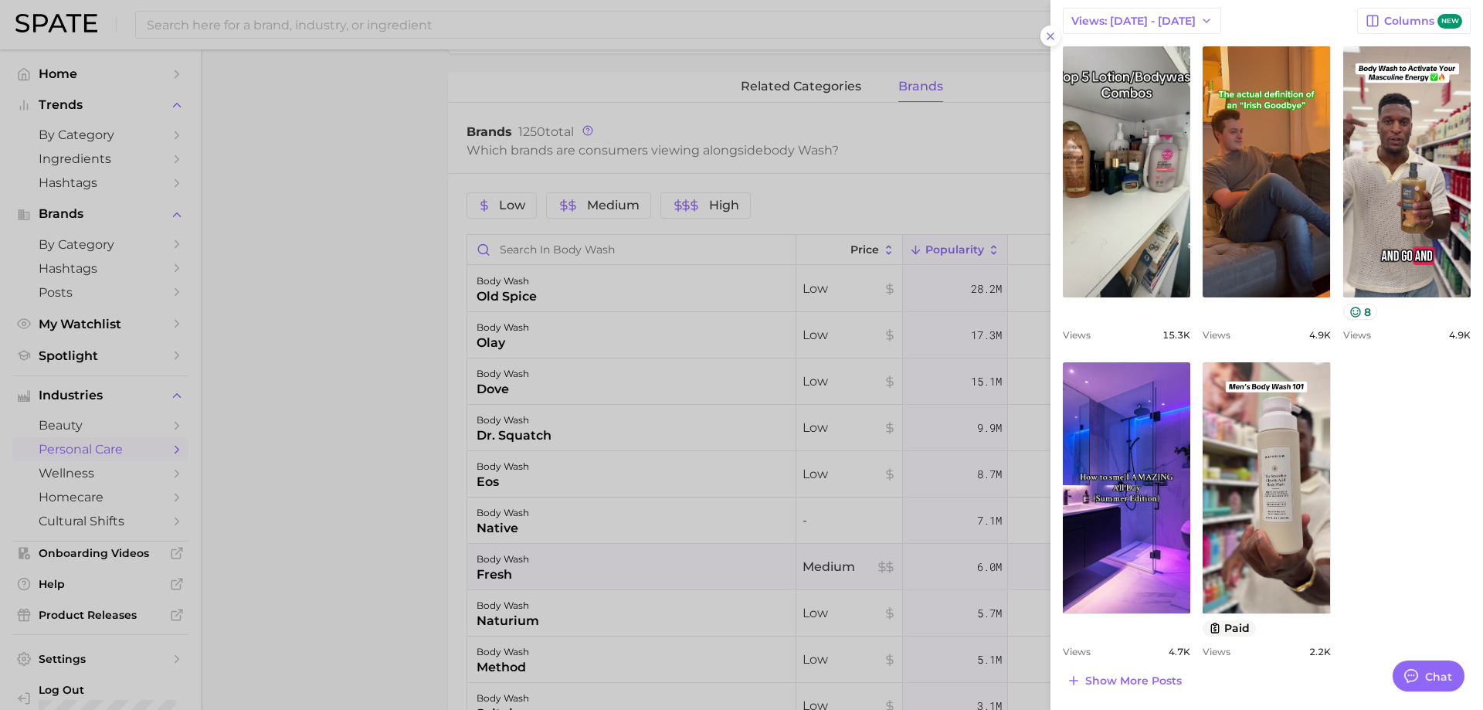
click at [514, 547] on div at bounding box center [741, 355] width 1483 height 710
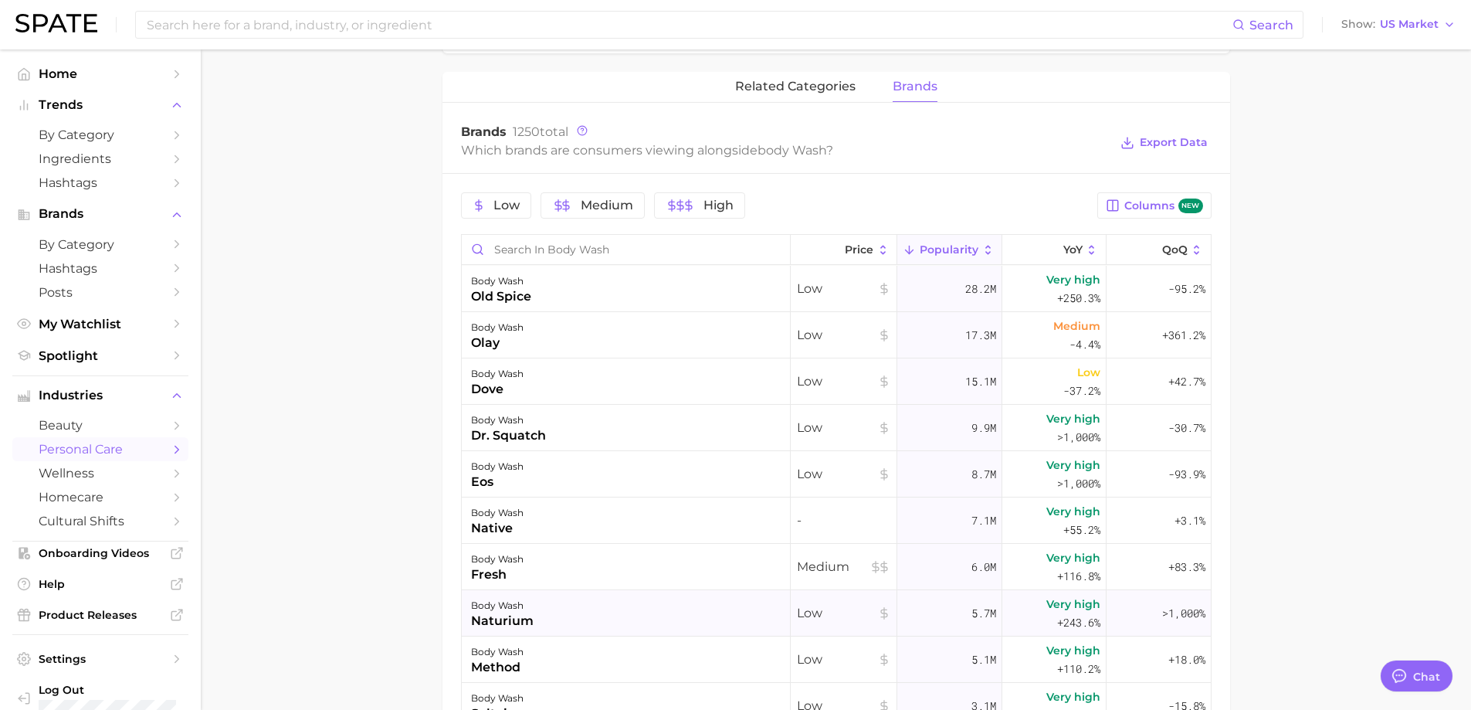
click at [546, 619] on div "body wash naturium" at bounding box center [626, 613] width 329 height 46
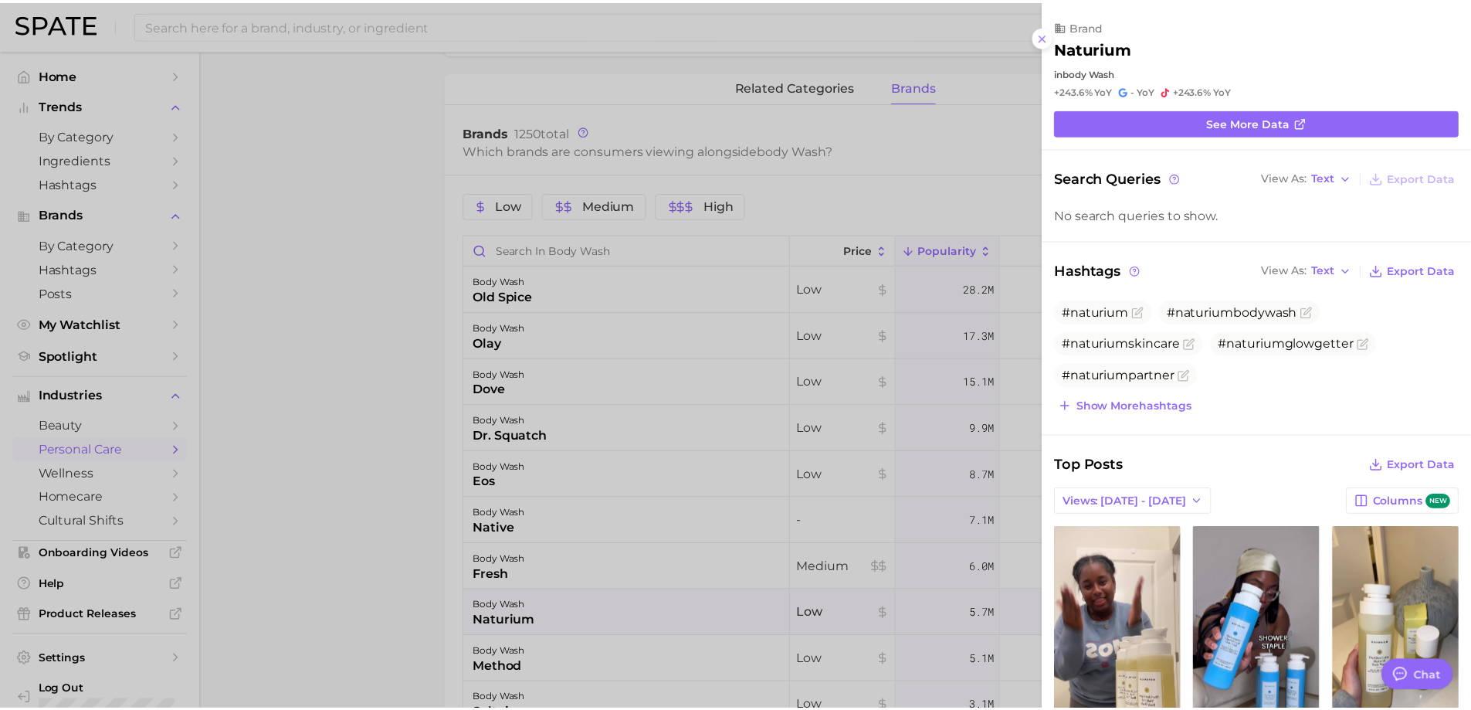
scroll to position [0, 0]
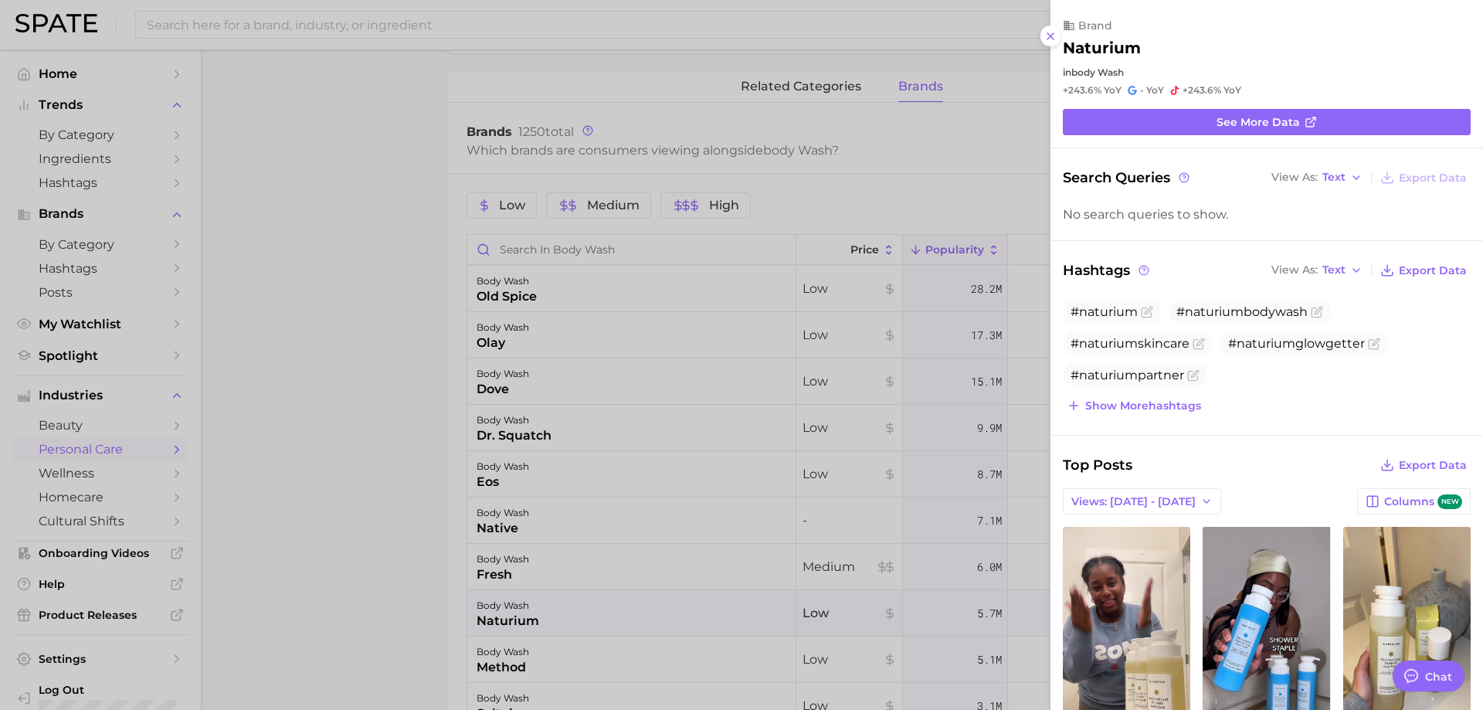
click at [585, 531] on div at bounding box center [741, 355] width 1483 height 710
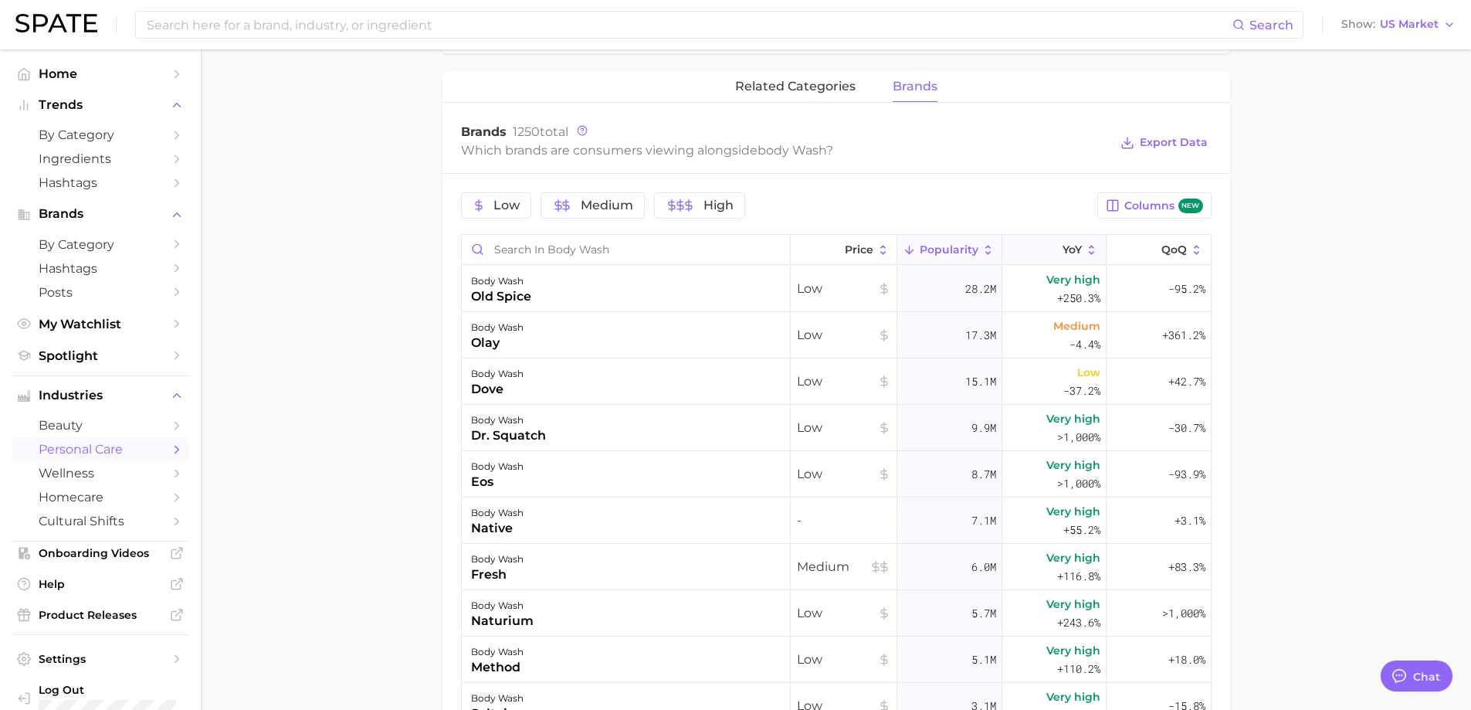
click at [1025, 255] on button "YoY" at bounding box center [1055, 250] width 104 height 30
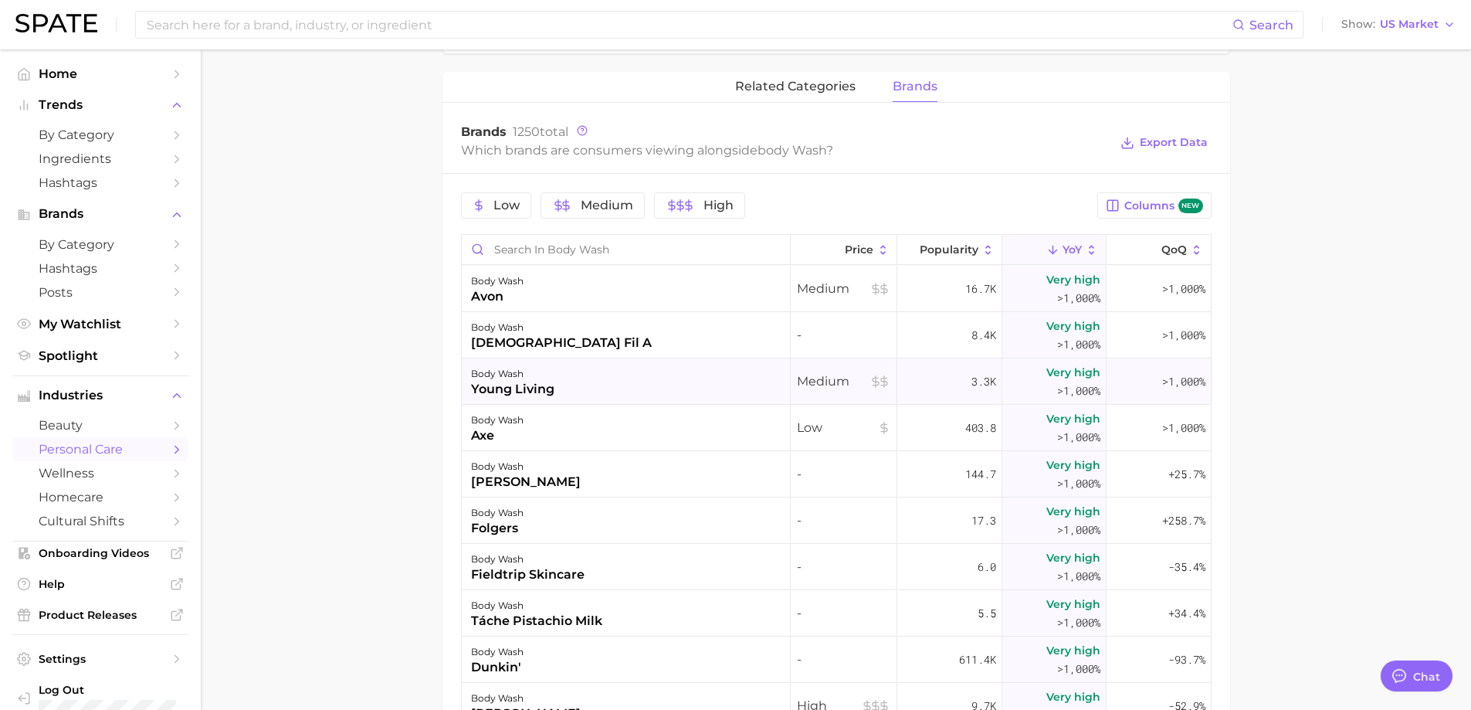
click at [596, 383] on div "body wash young living" at bounding box center [626, 381] width 329 height 46
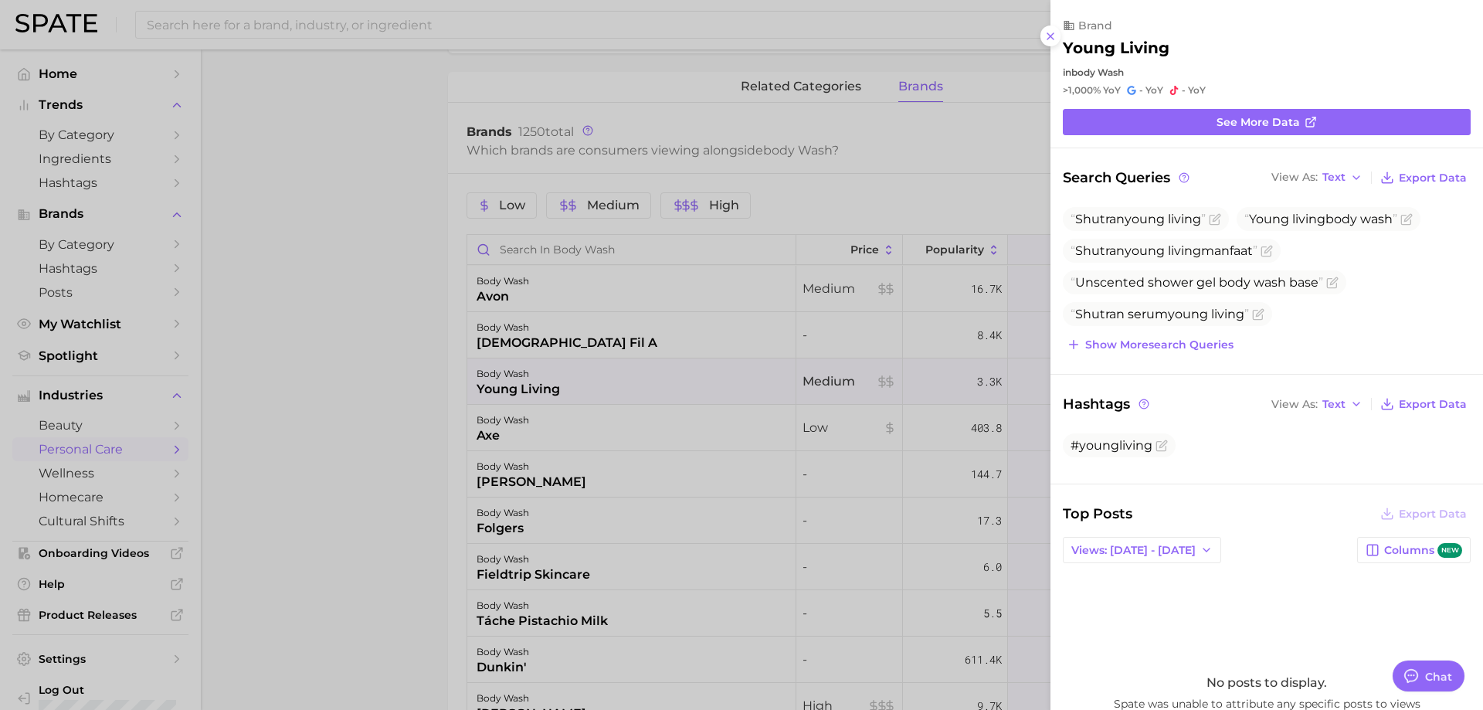
click at [596, 383] on div at bounding box center [741, 355] width 1483 height 710
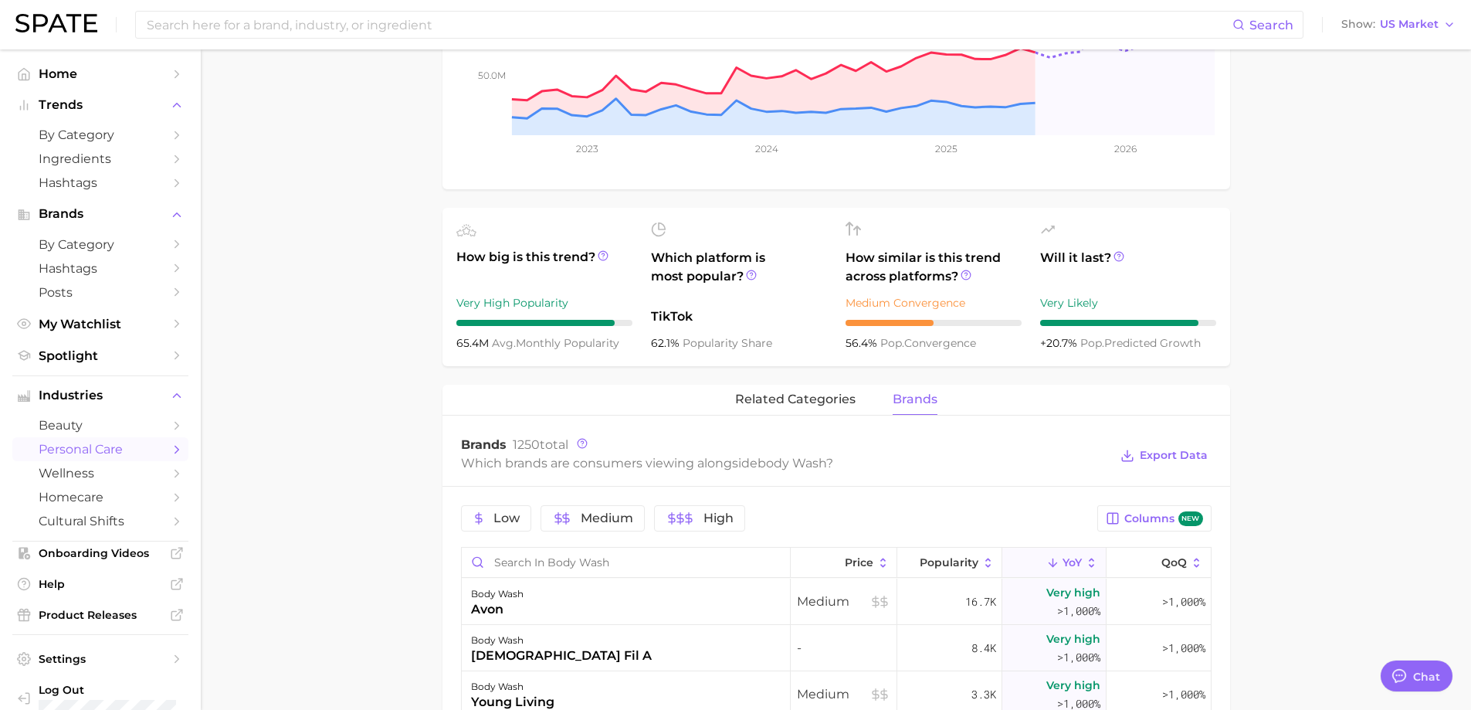
scroll to position [618, 0]
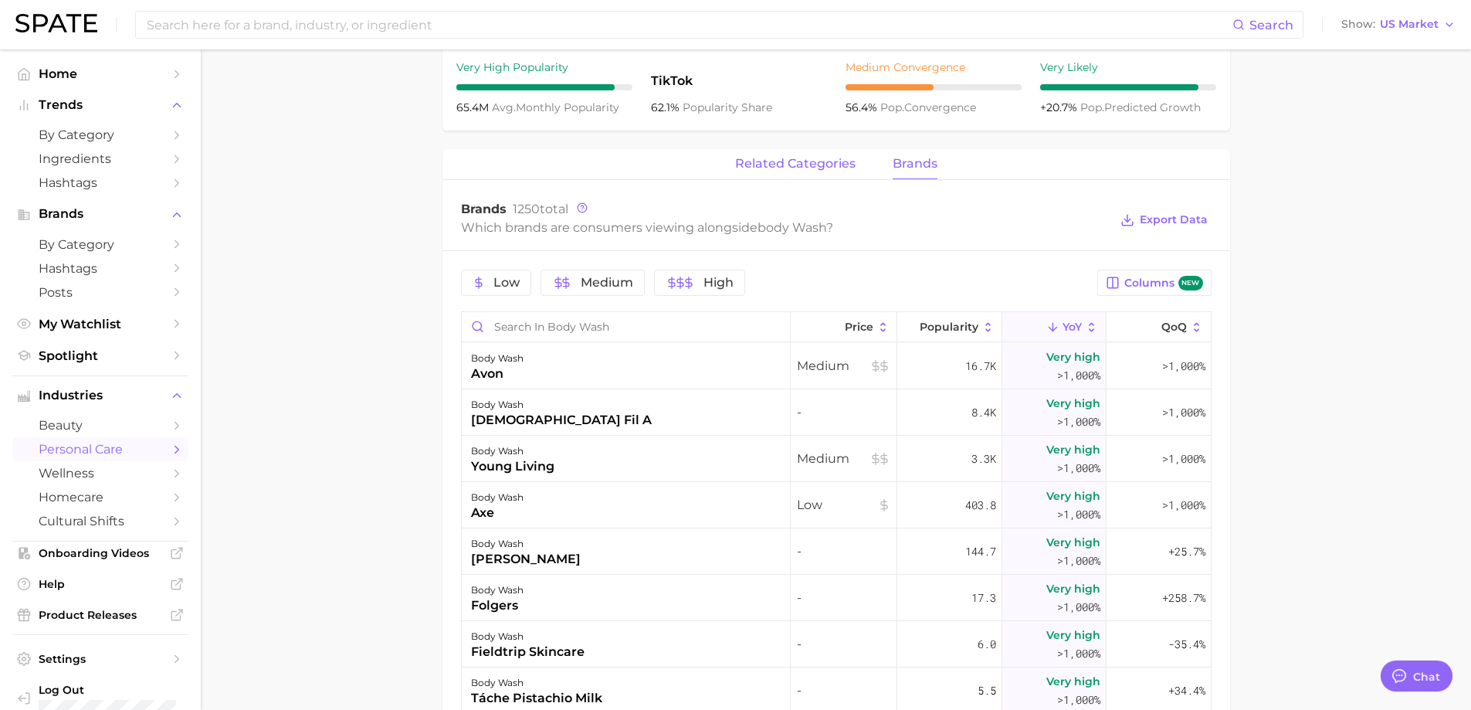
click at [775, 162] on span "related categories" at bounding box center [795, 164] width 120 height 14
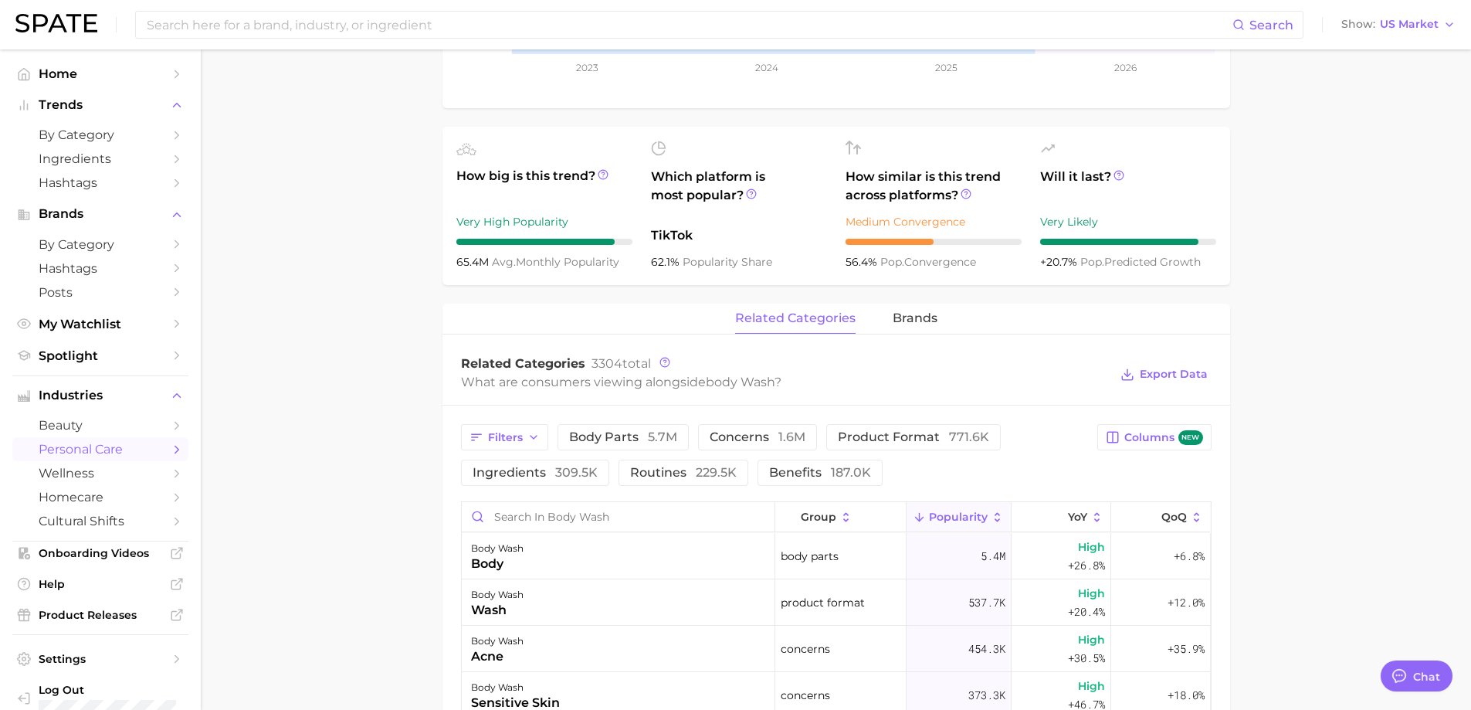
scroll to position [695, 0]
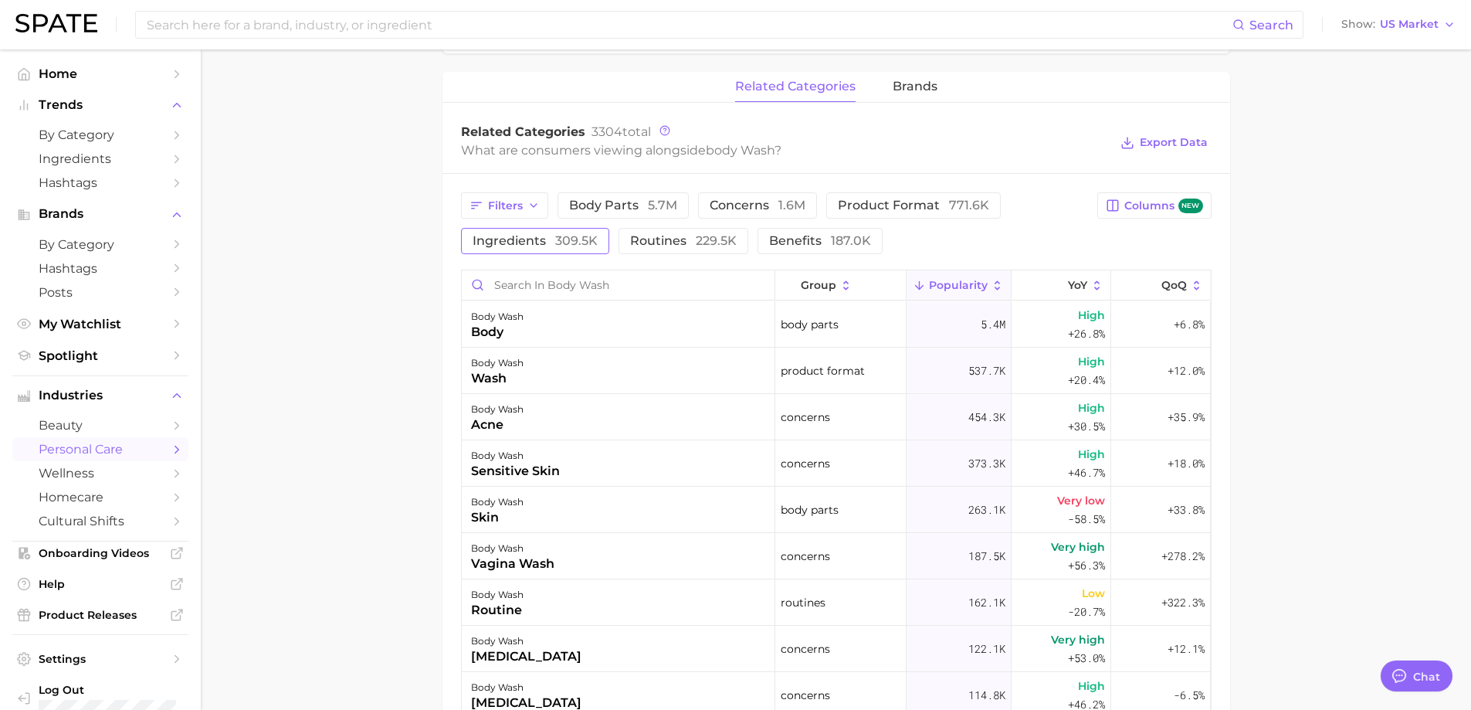
click at [549, 246] on span "ingredients 309.5k" at bounding box center [535, 241] width 125 height 12
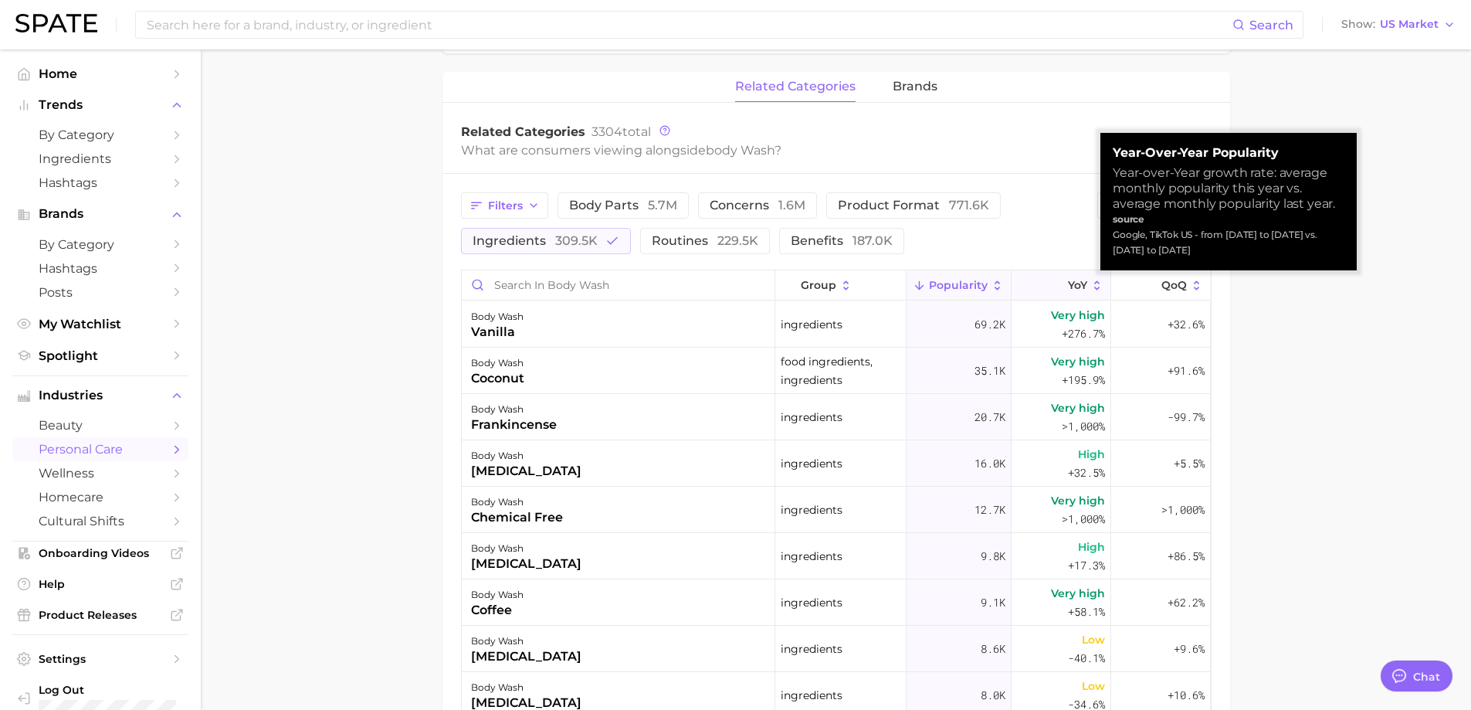
click at [1051, 281] on icon at bounding box center [1058, 286] width 14 height 14
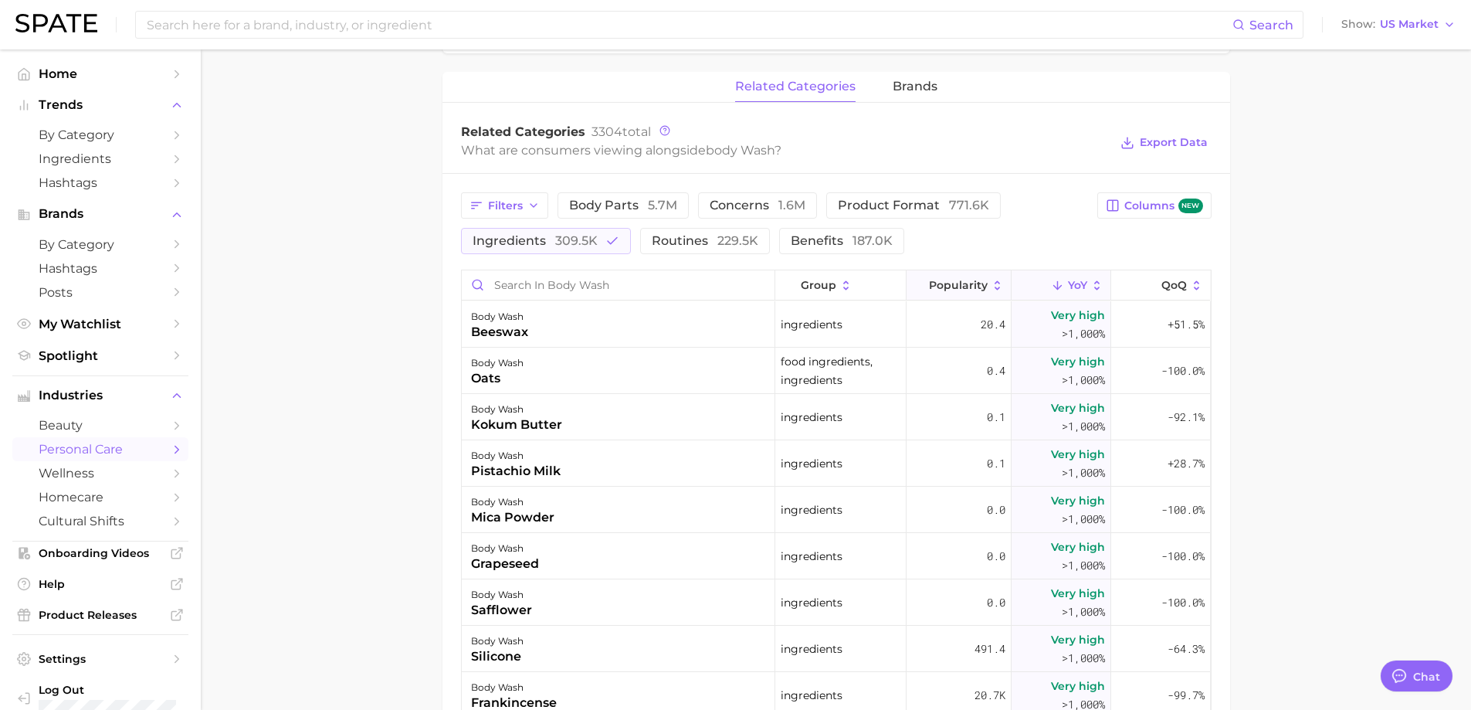
click at [940, 280] on span "Popularity" at bounding box center [958, 285] width 59 height 12
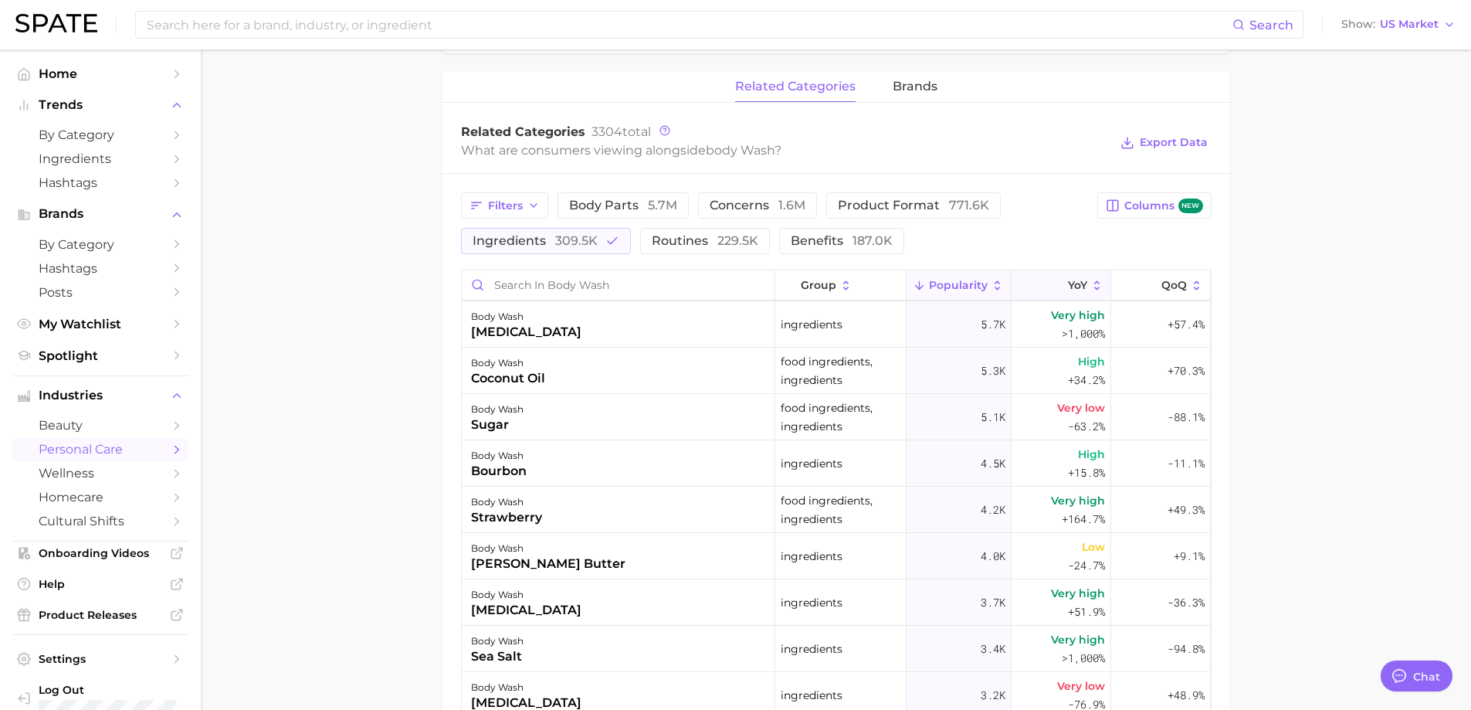
drag, startPoint x: 1052, startPoint y: 318, endPoint x: 1059, endPoint y: 294, distance: 25.7
click at [1059, 294] on div "group Popularity YoY QoQ body wash vanilla ingredients 69.2k Very high +276.7% …" at bounding box center [836, 625] width 751 height 710
click at [1068, 287] on span "YoY" at bounding box center [1077, 285] width 19 height 12
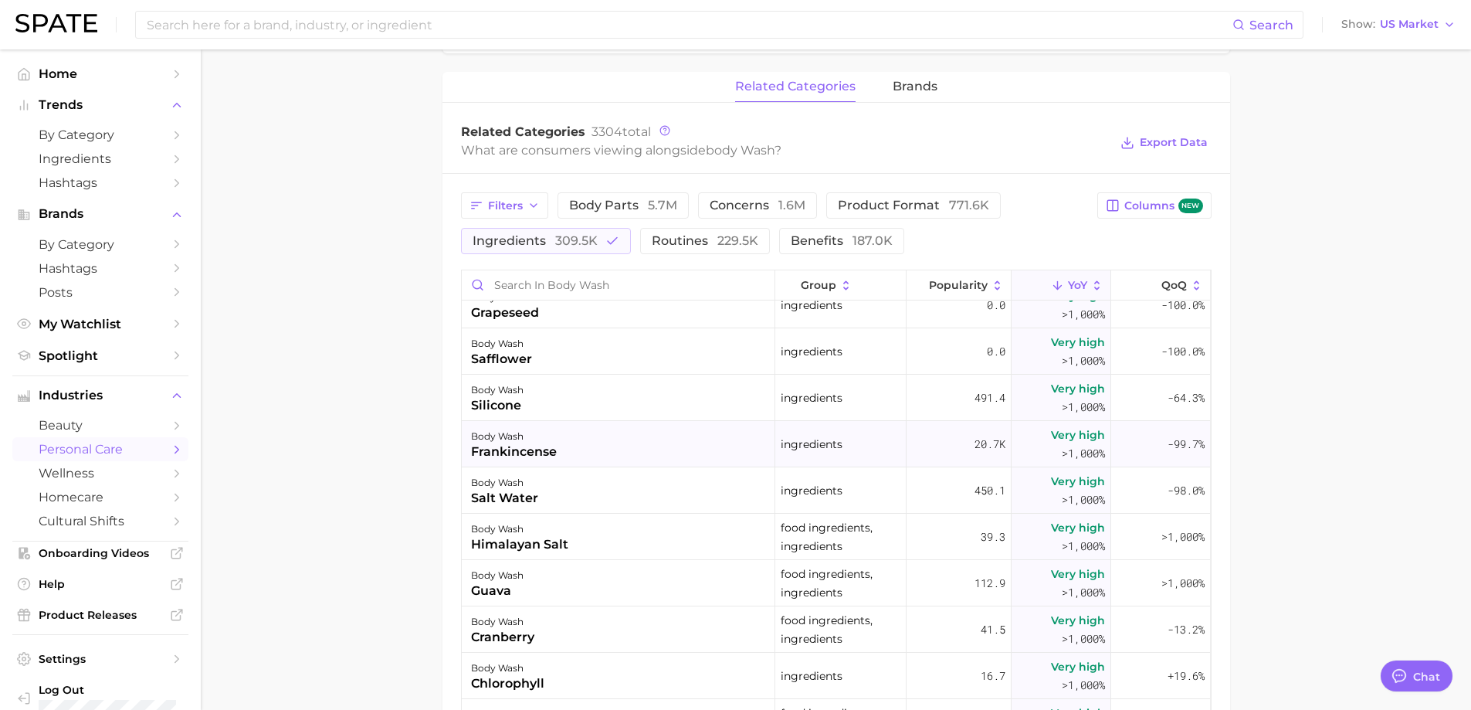
scroll to position [309, 0]
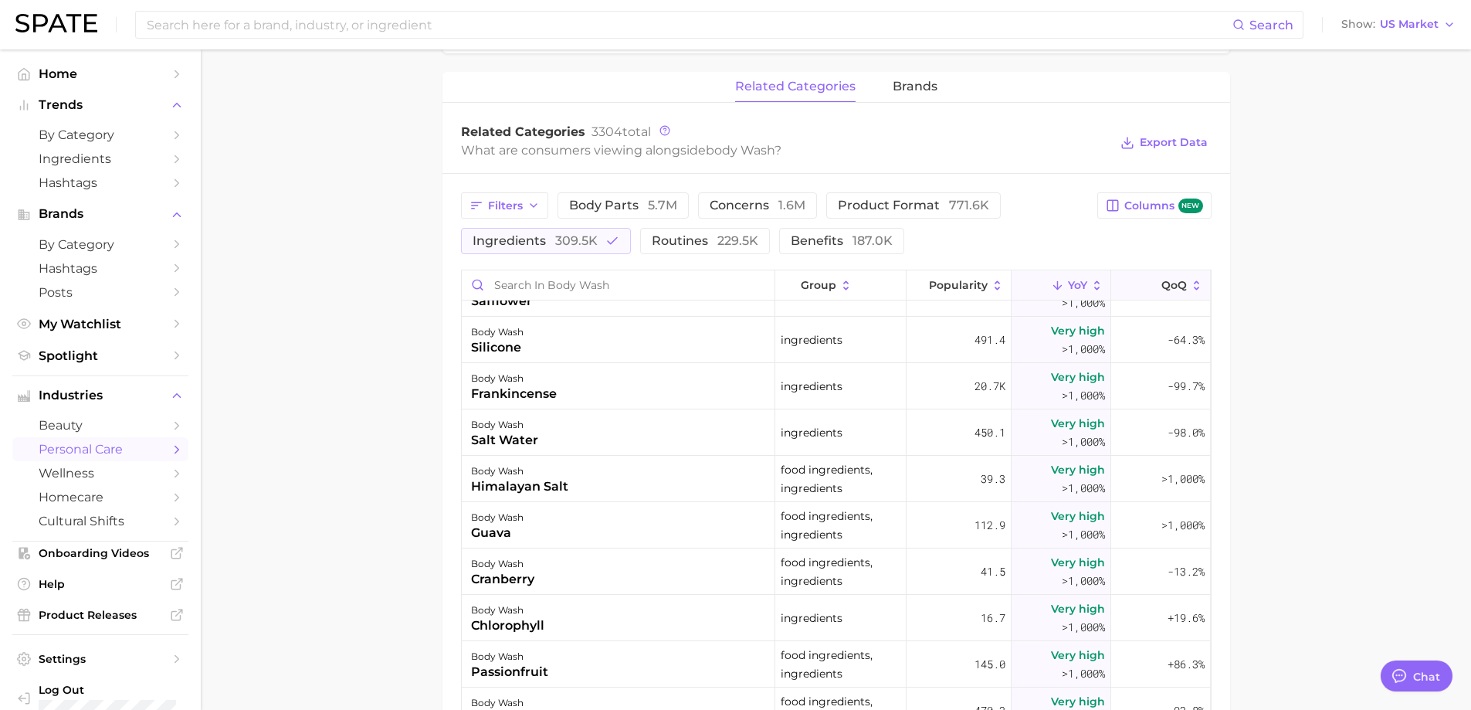
click at [1162, 283] on span "QoQ" at bounding box center [1174, 285] width 25 height 12
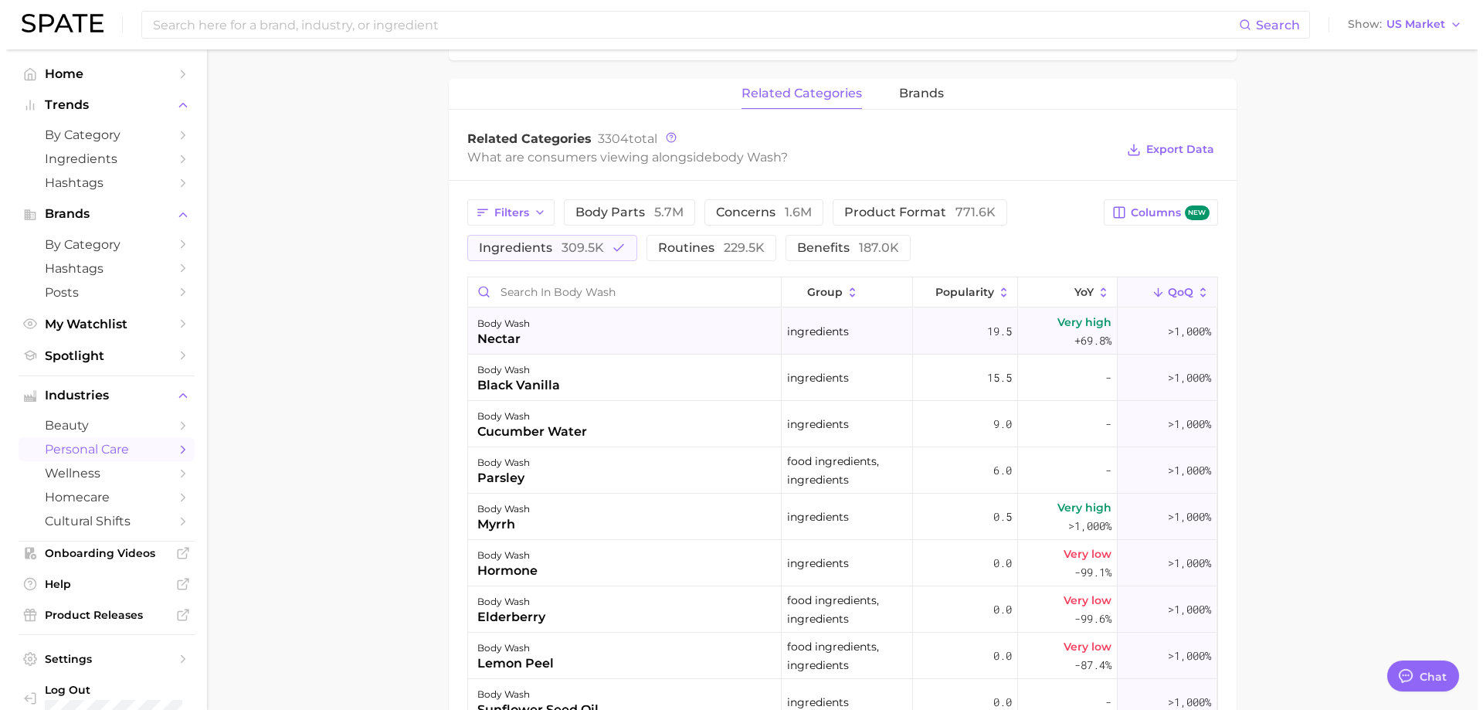
scroll to position [695, 0]
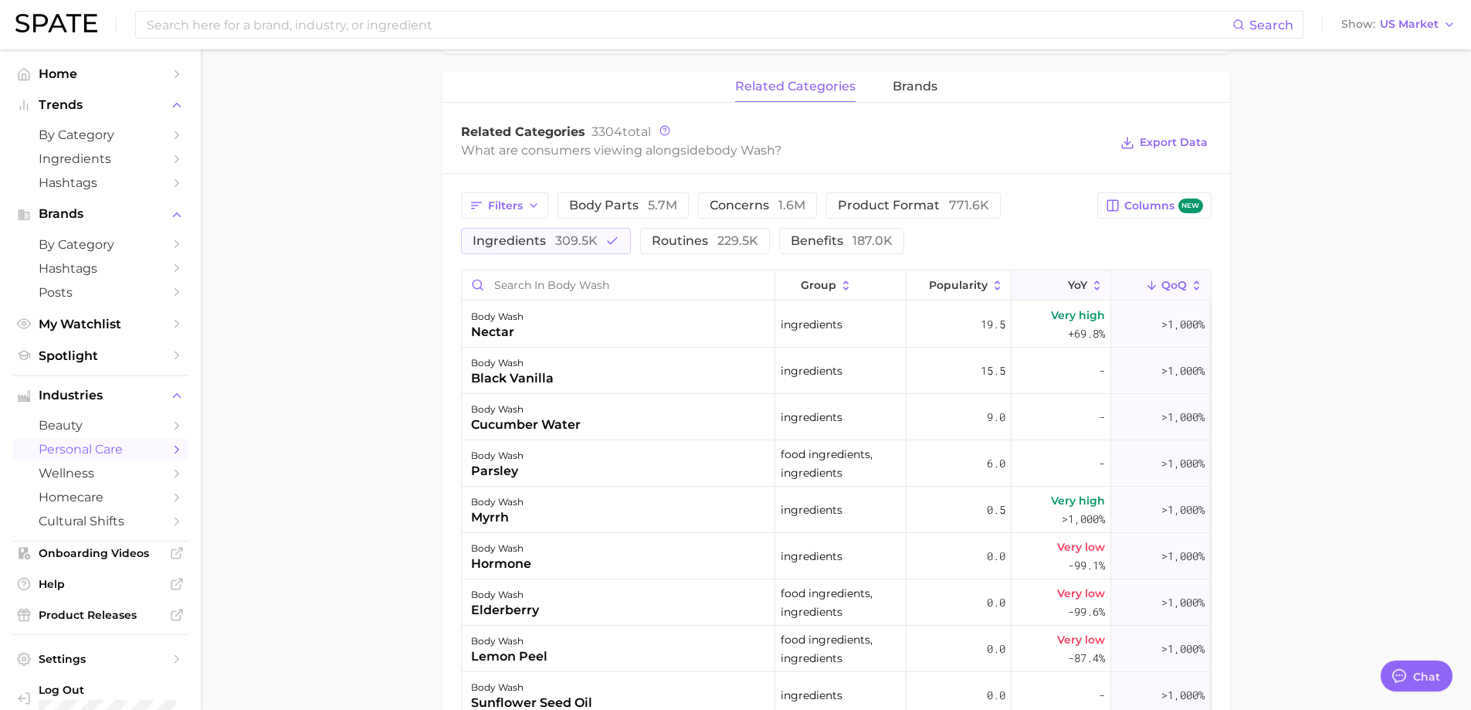
click at [1068, 287] on span "YoY" at bounding box center [1077, 285] width 19 height 12
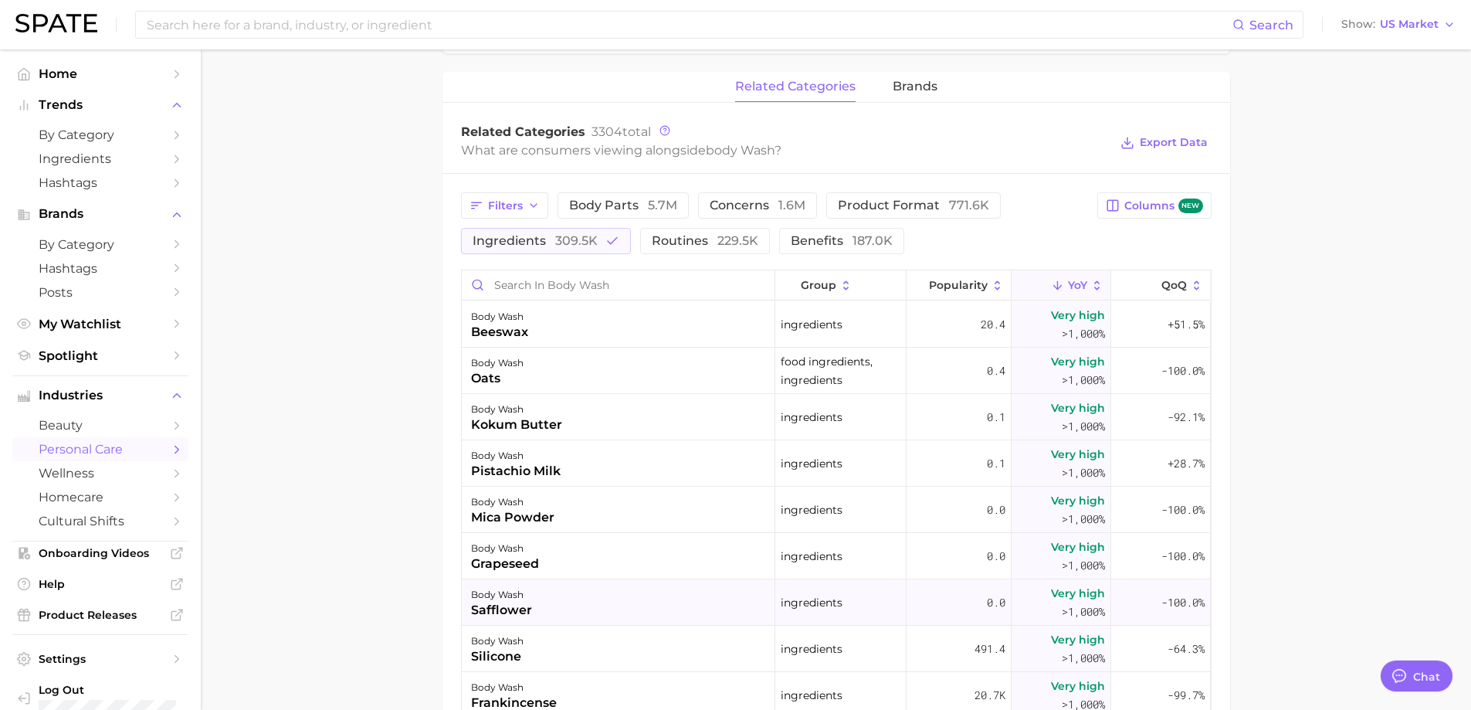
click at [509, 615] on div "safflower" at bounding box center [501, 610] width 61 height 19
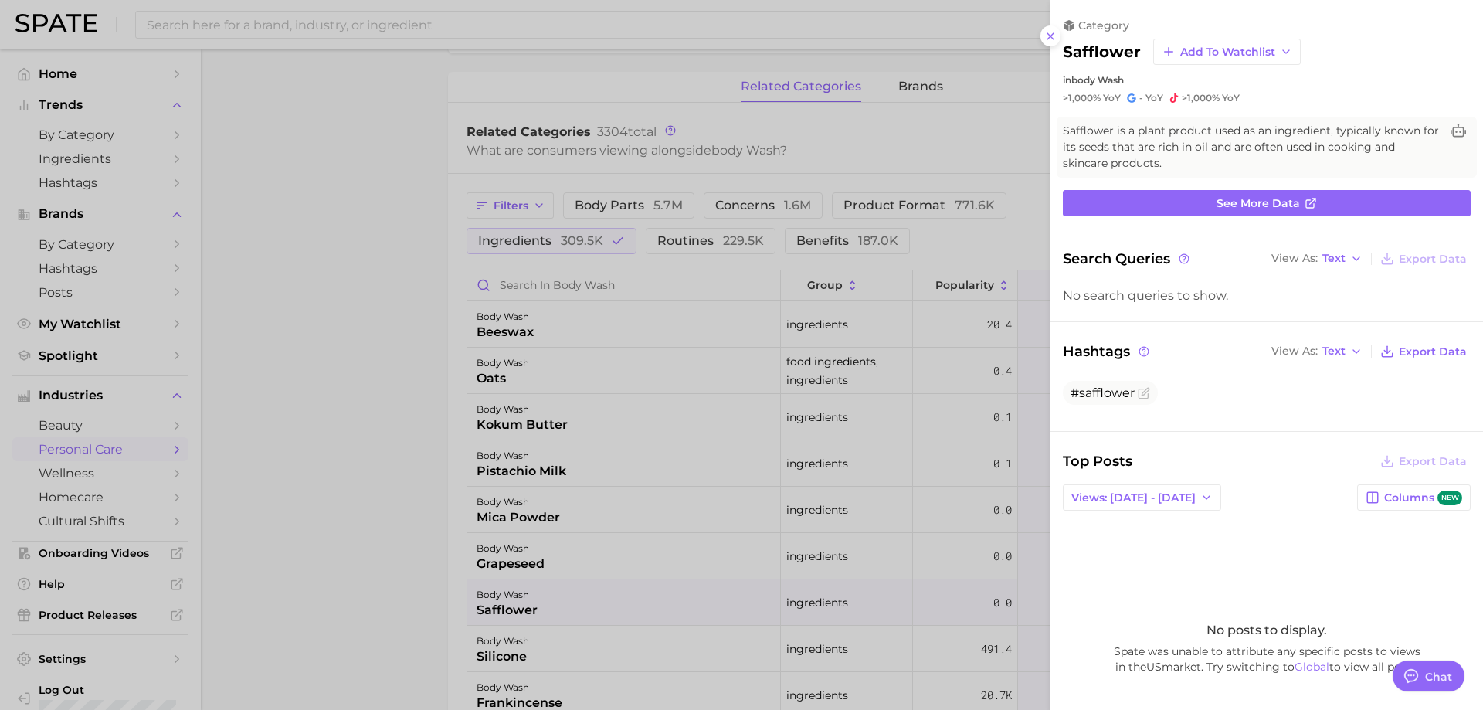
click at [365, 419] on div at bounding box center [741, 355] width 1483 height 710
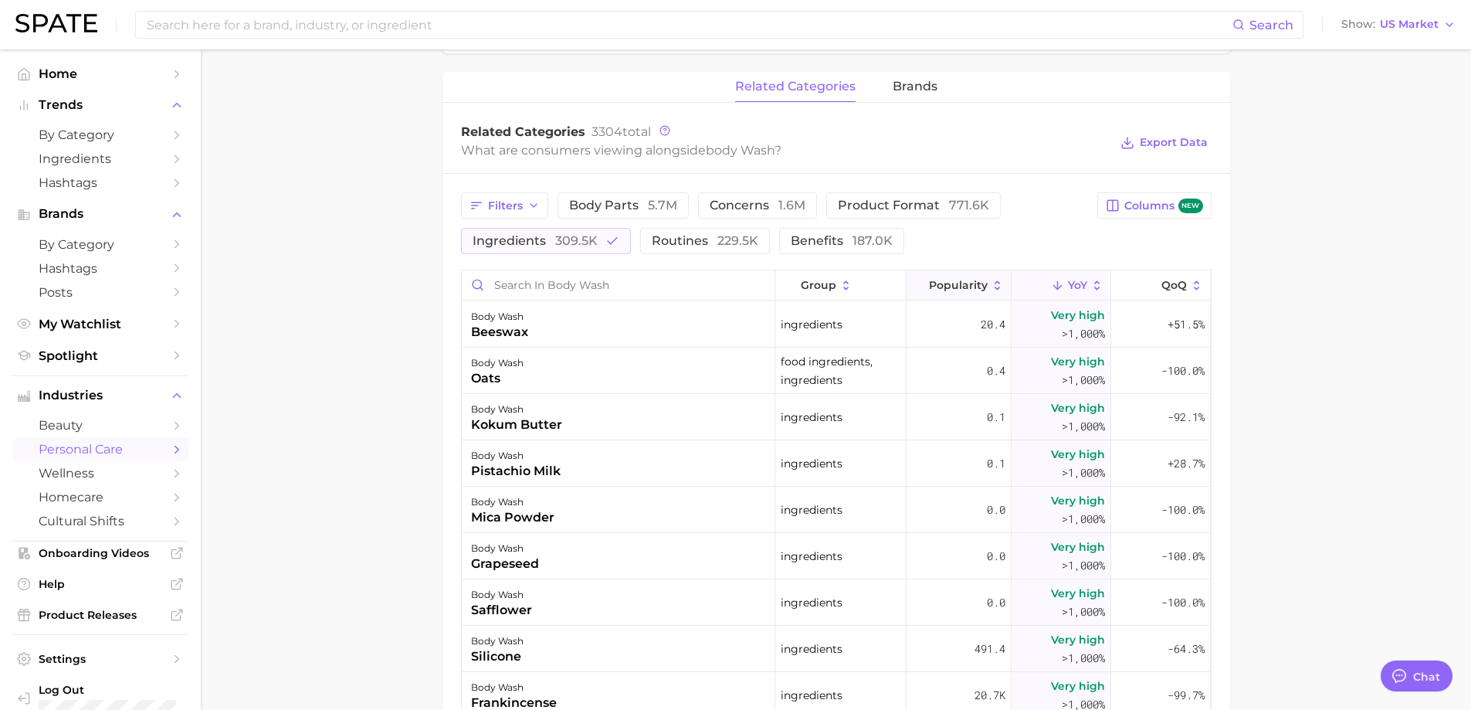
click at [944, 288] on span "Popularity" at bounding box center [958, 285] width 59 height 12
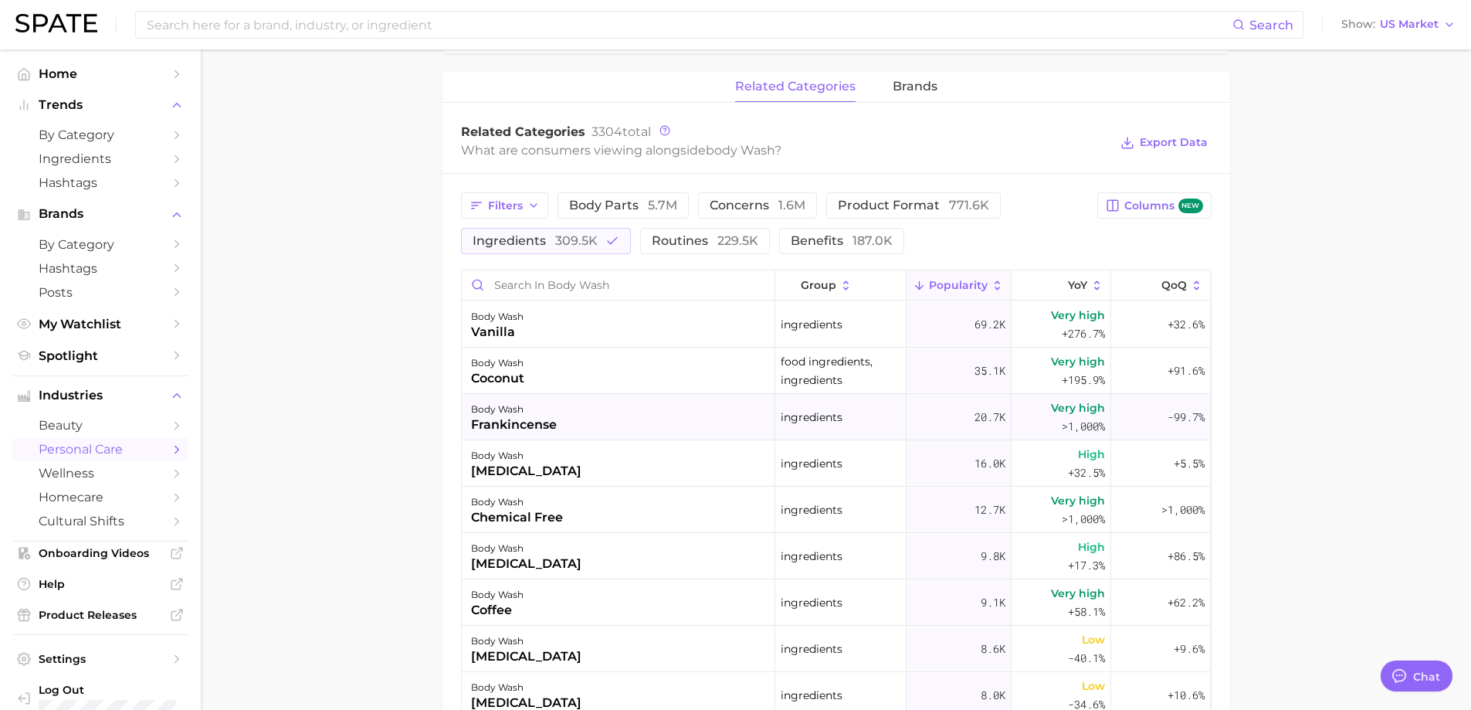
click at [579, 426] on div "body wash frankincense" at bounding box center [619, 417] width 314 height 46
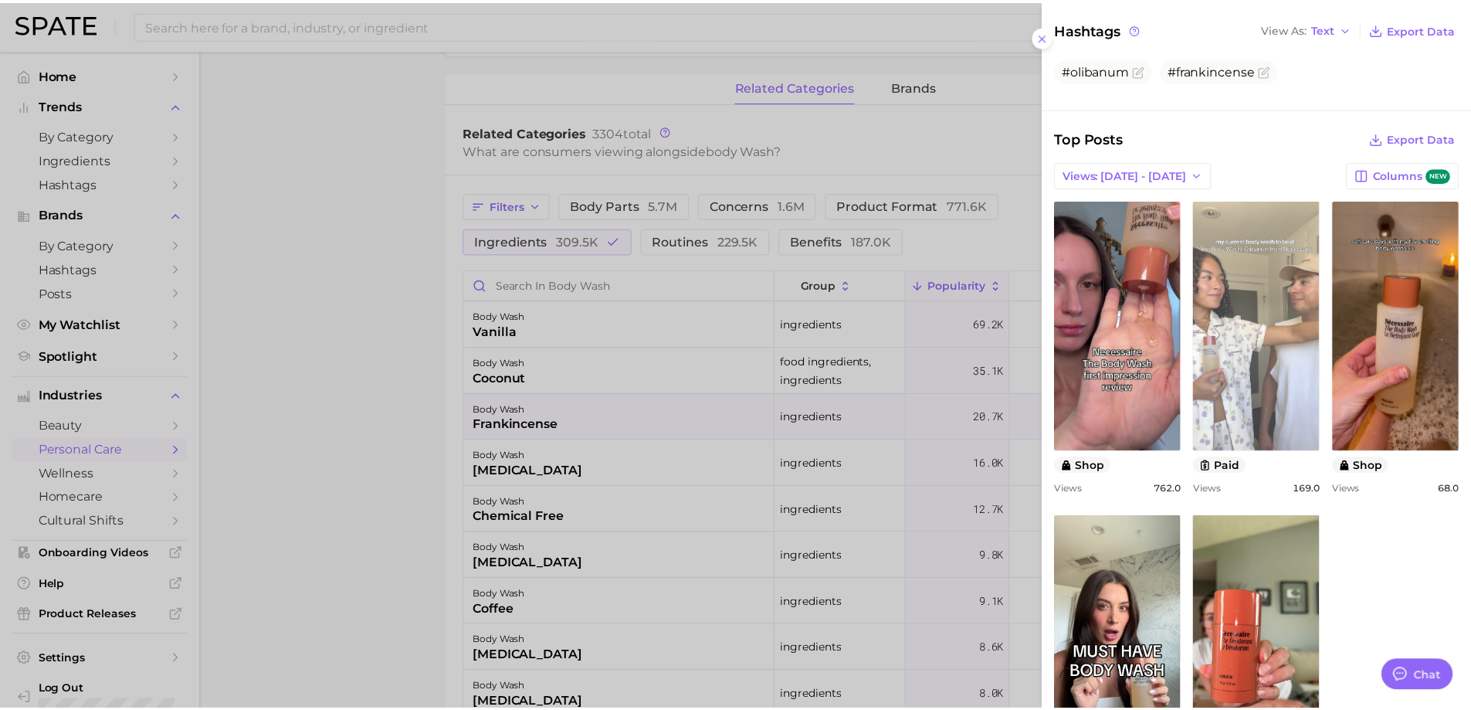
scroll to position [306, 0]
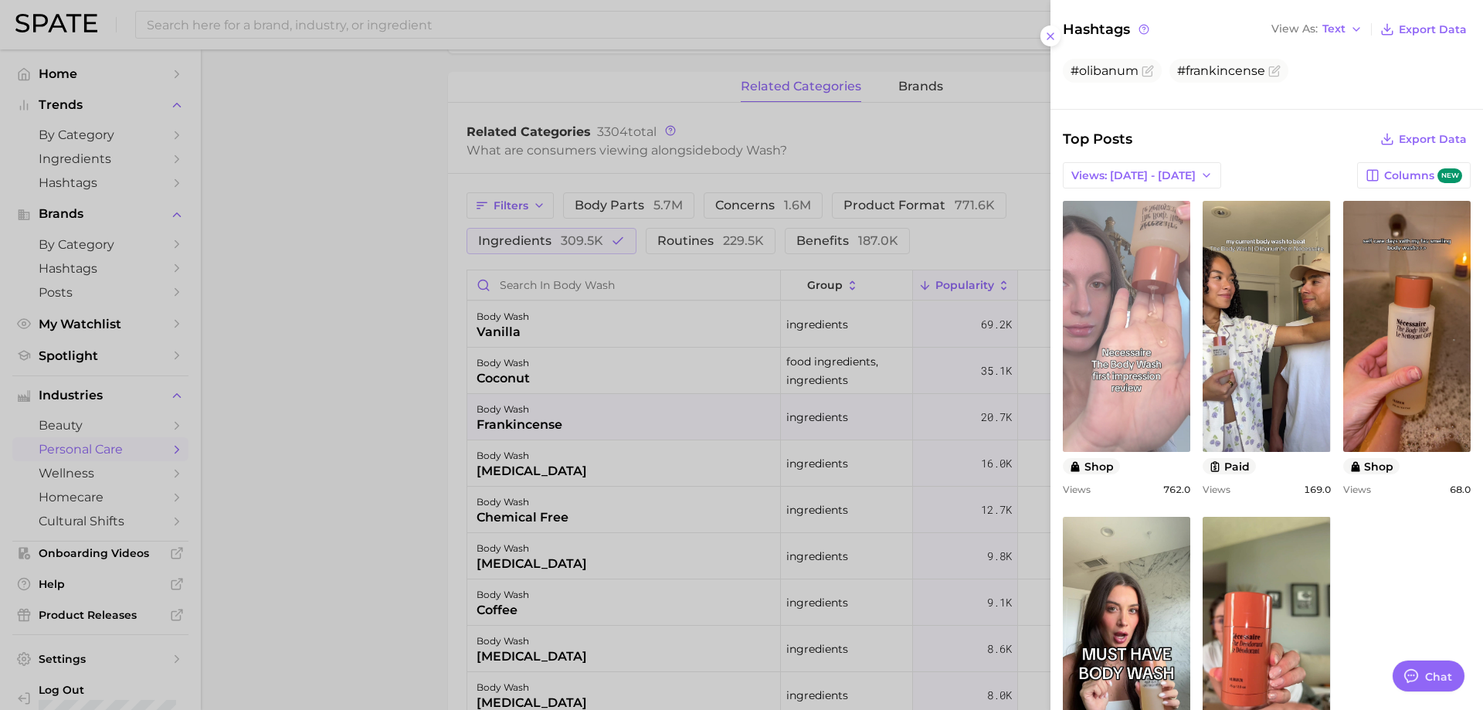
click at [1132, 381] on link "view post on TikTok" at bounding box center [1126, 326] width 127 height 251
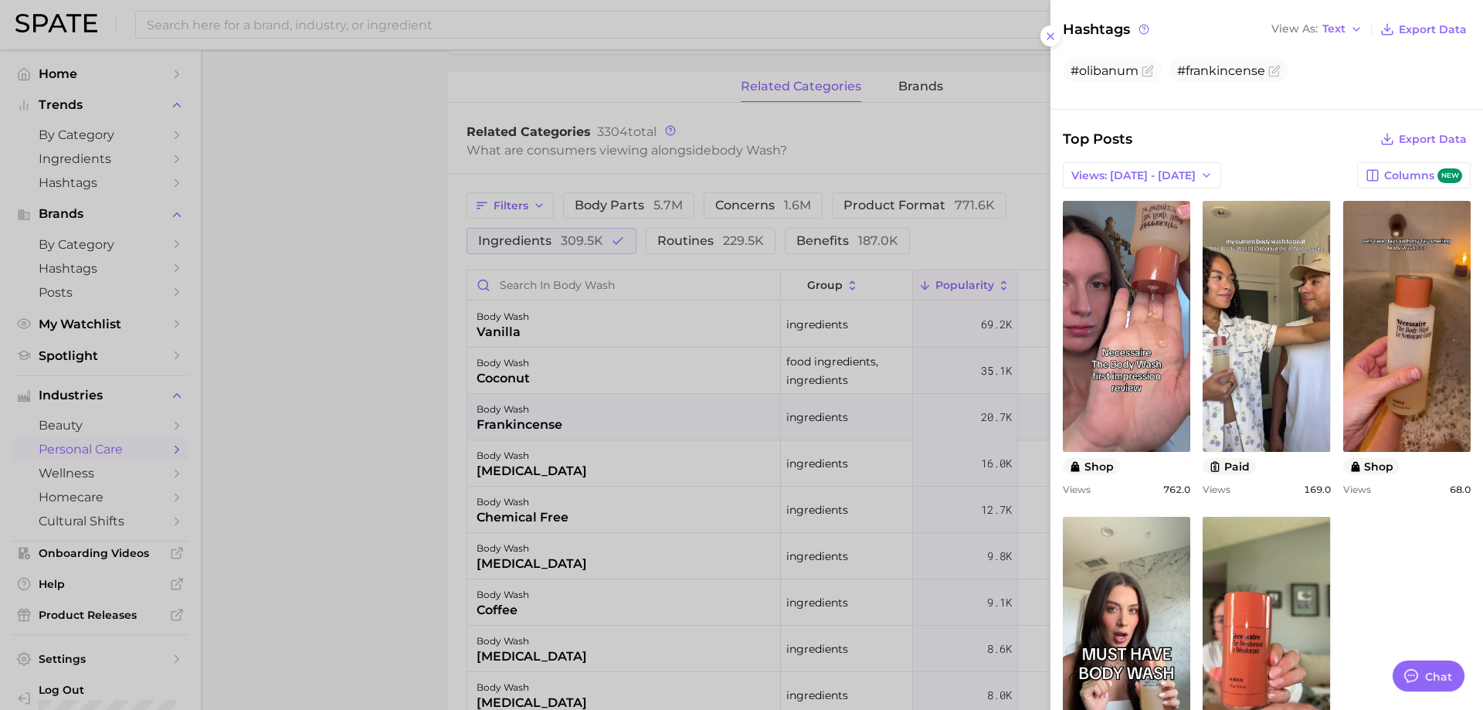
click at [416, 107] on div at bounding box center [741, 355] width 1483 height 710
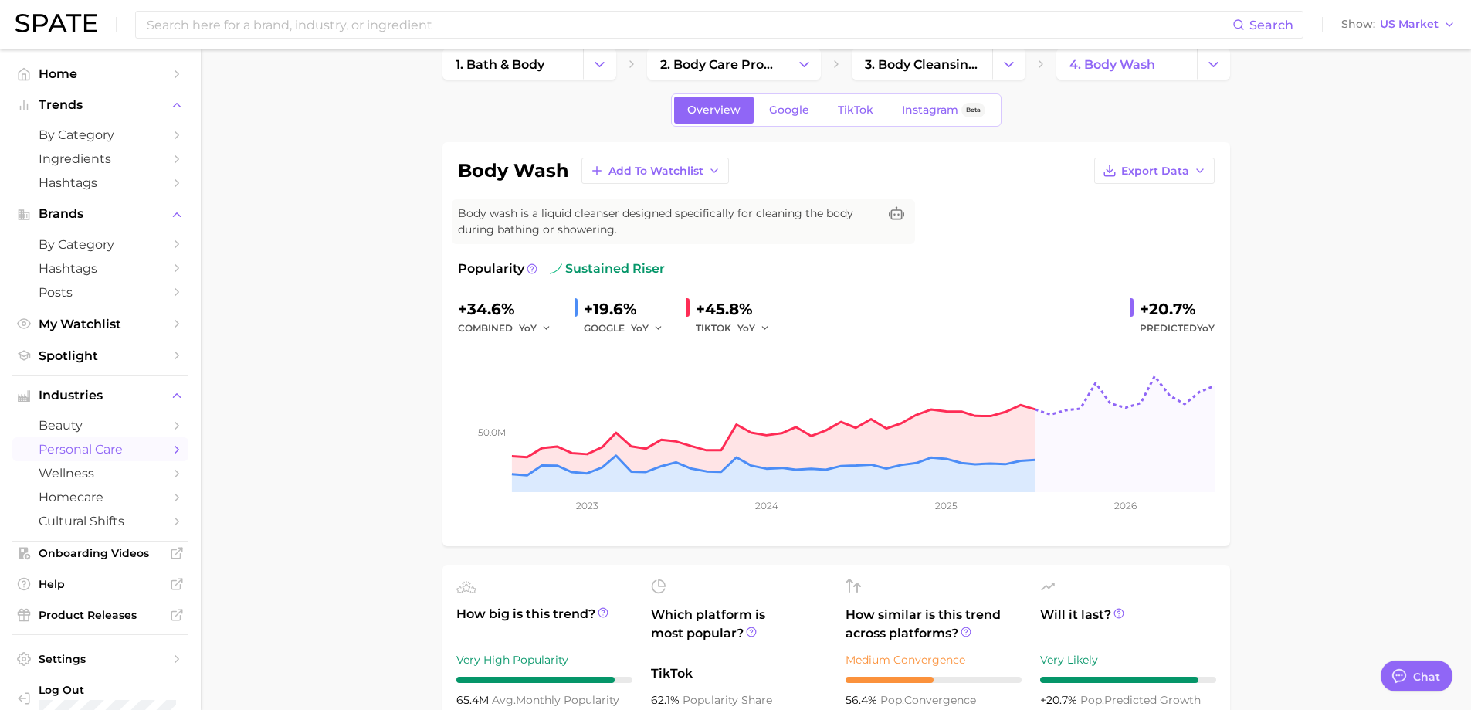
scroll to position [0, 0]
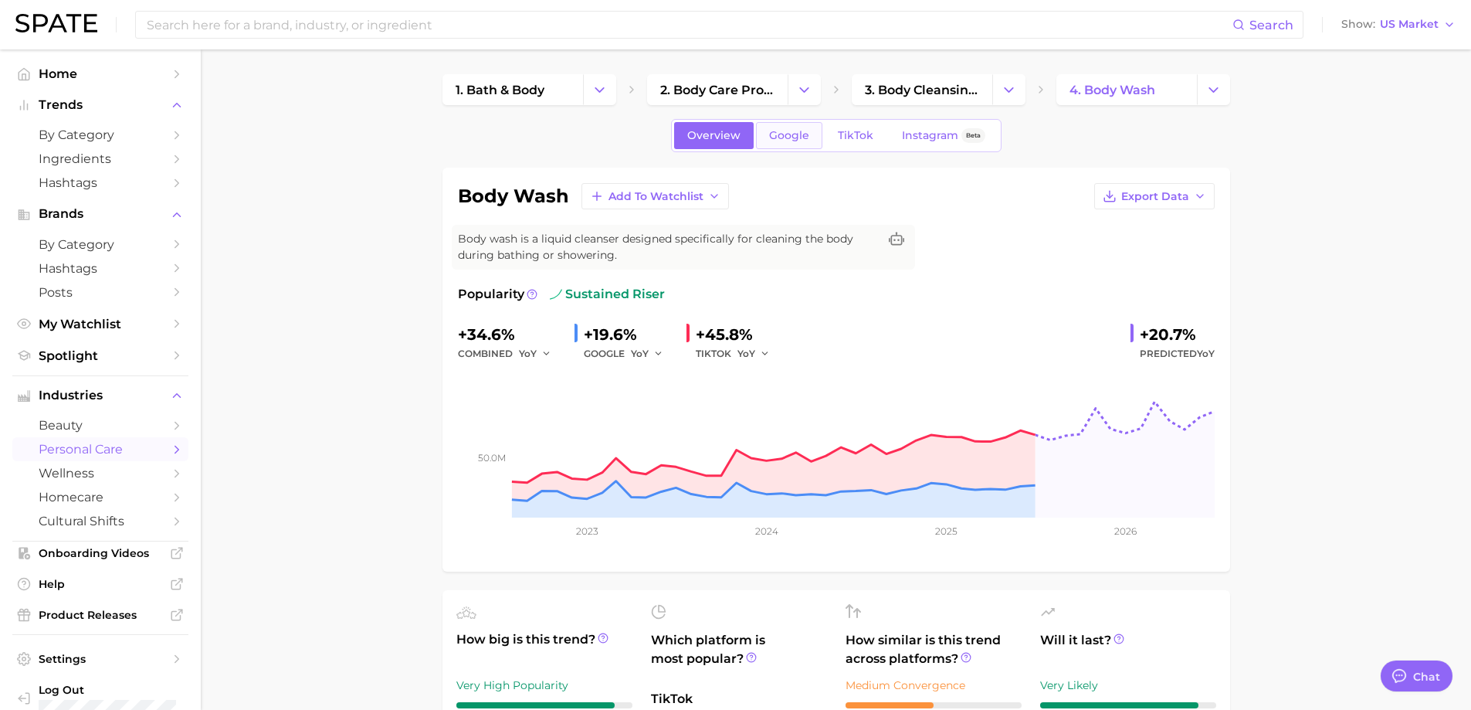
click at [809, 137] on link "Google" at bounding box center [789, 135] width 66 height 27
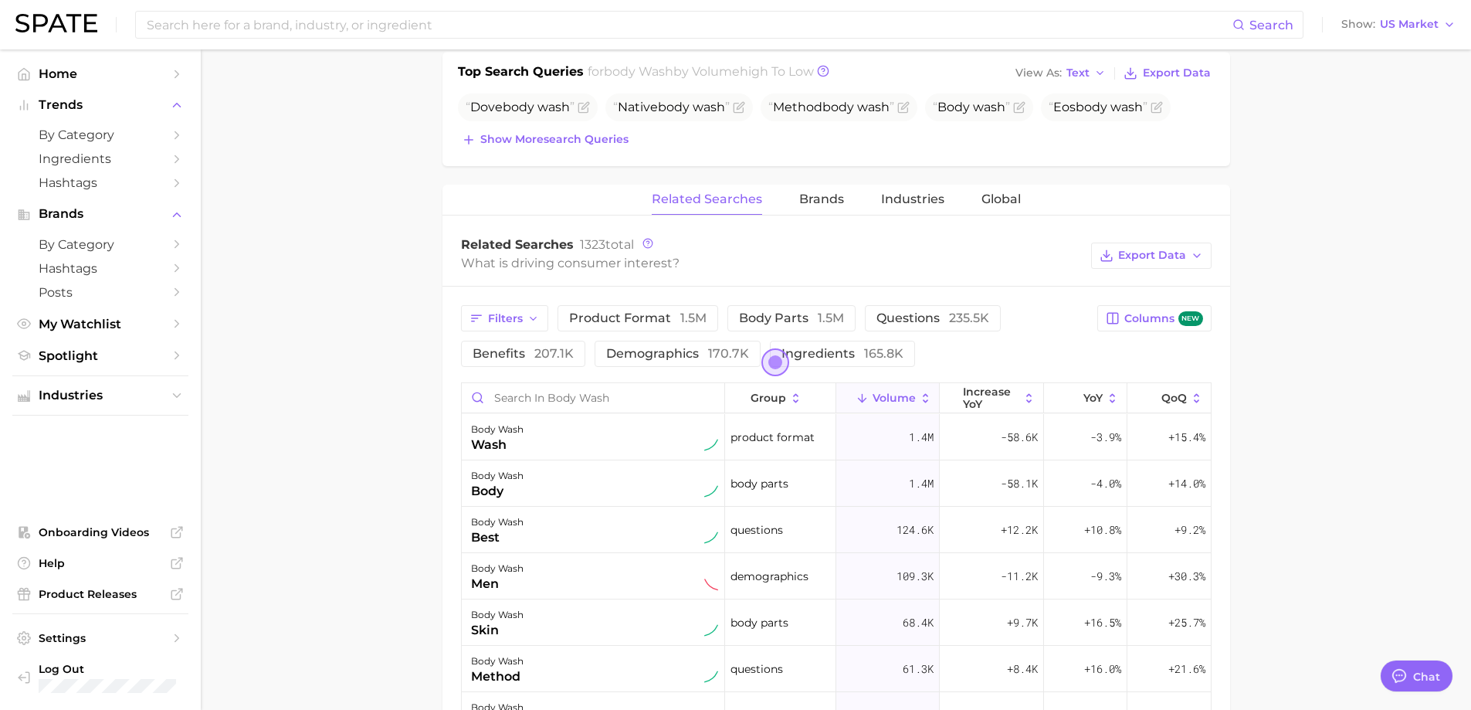
scroll to position [695, 0]
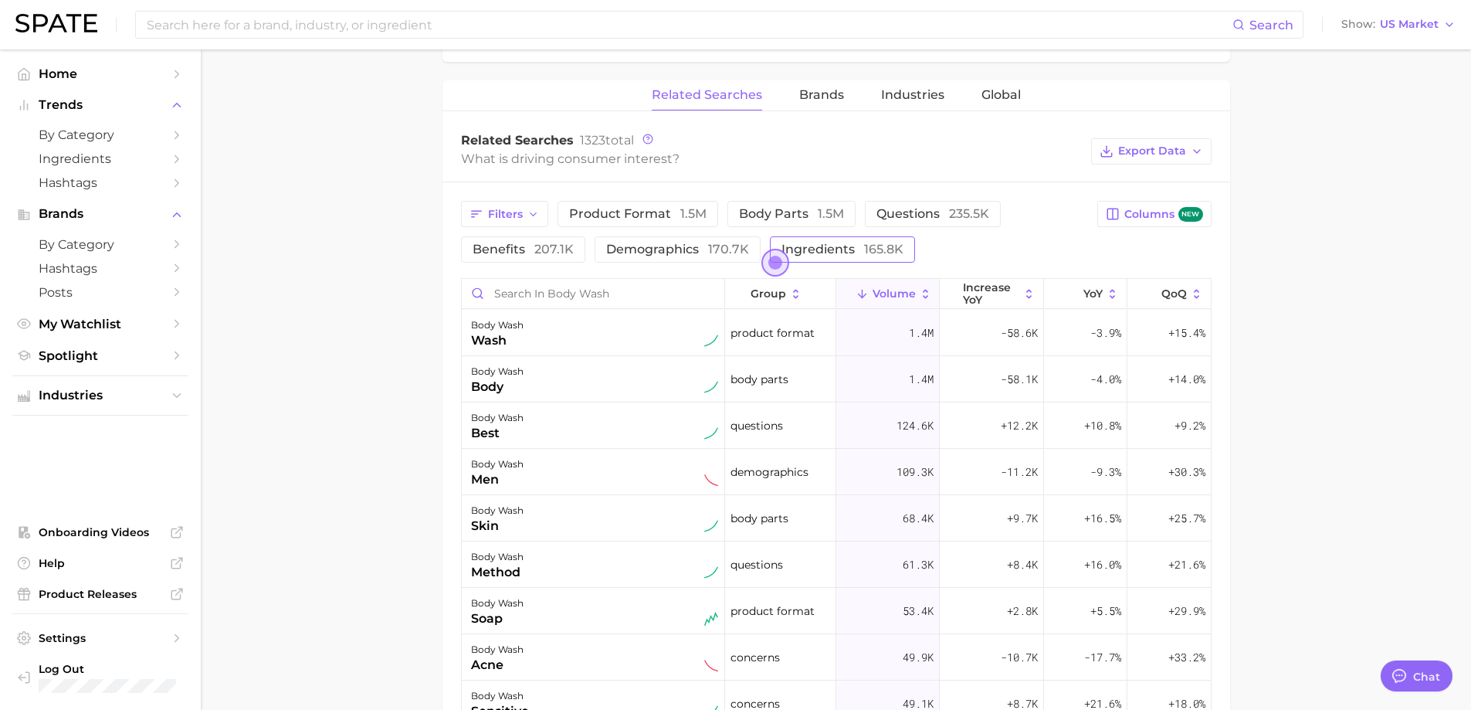
click at [866, 253] on span "165.8k" at bounding box center [883, 249] width 39 height 15
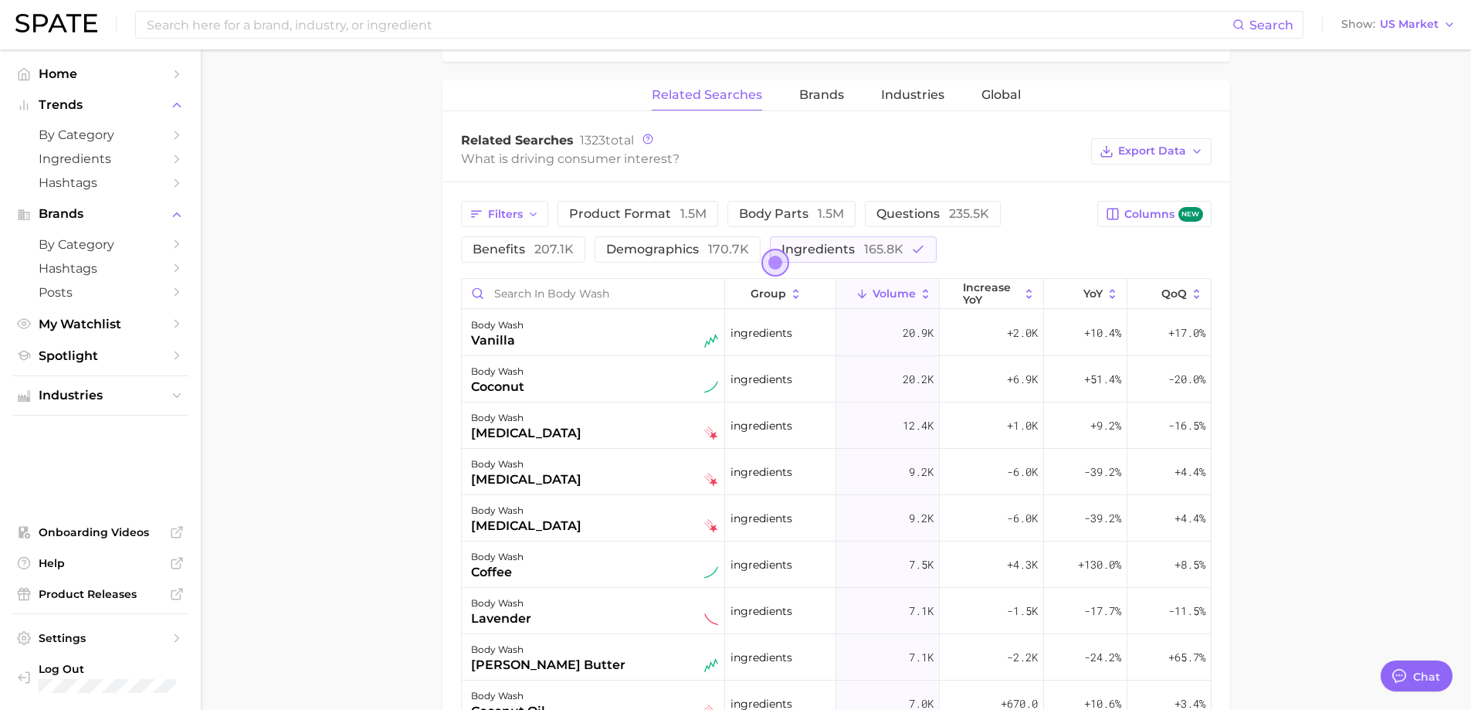
click at [862, 284] on button "Volume" at bounding box center [889, 294] width 104 height 30
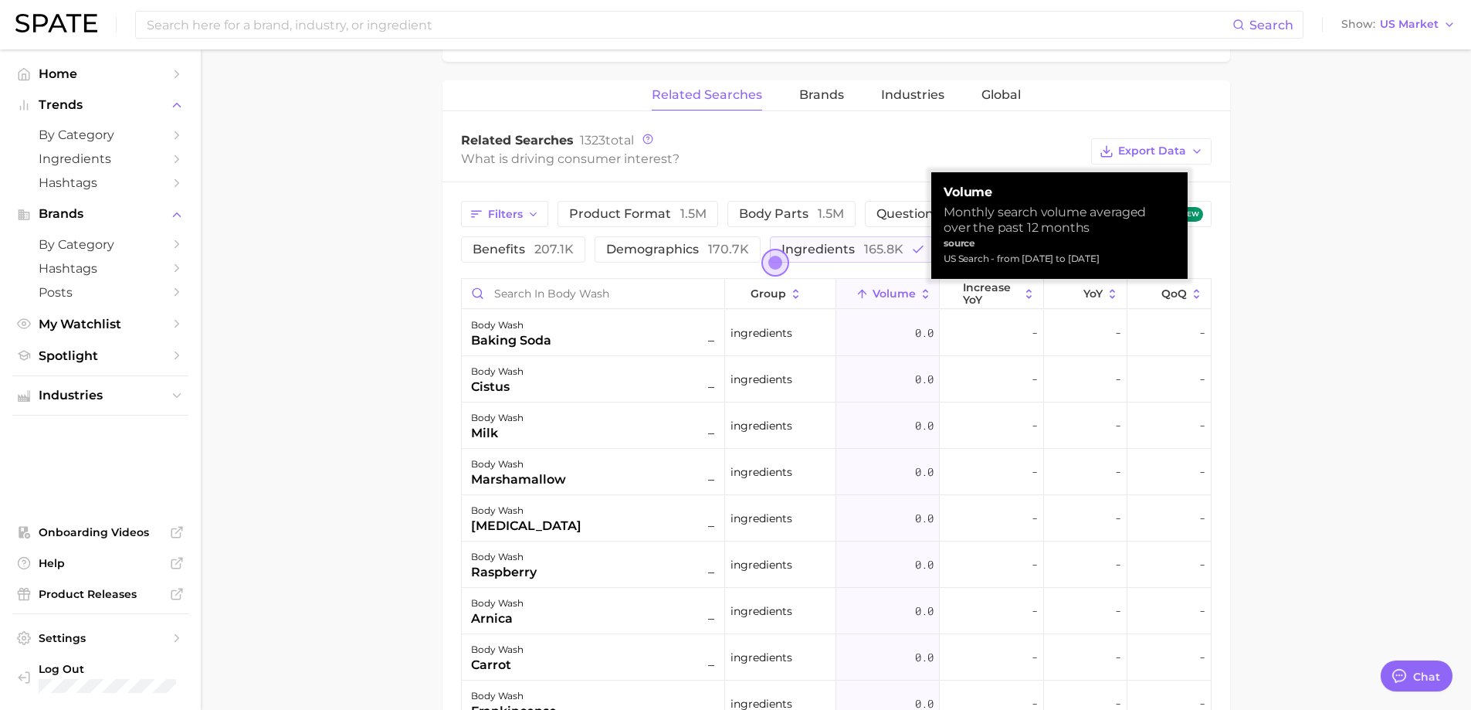
click at [862, 284] on button "Volume" at bounding box center [889, 294] width 104 height 30
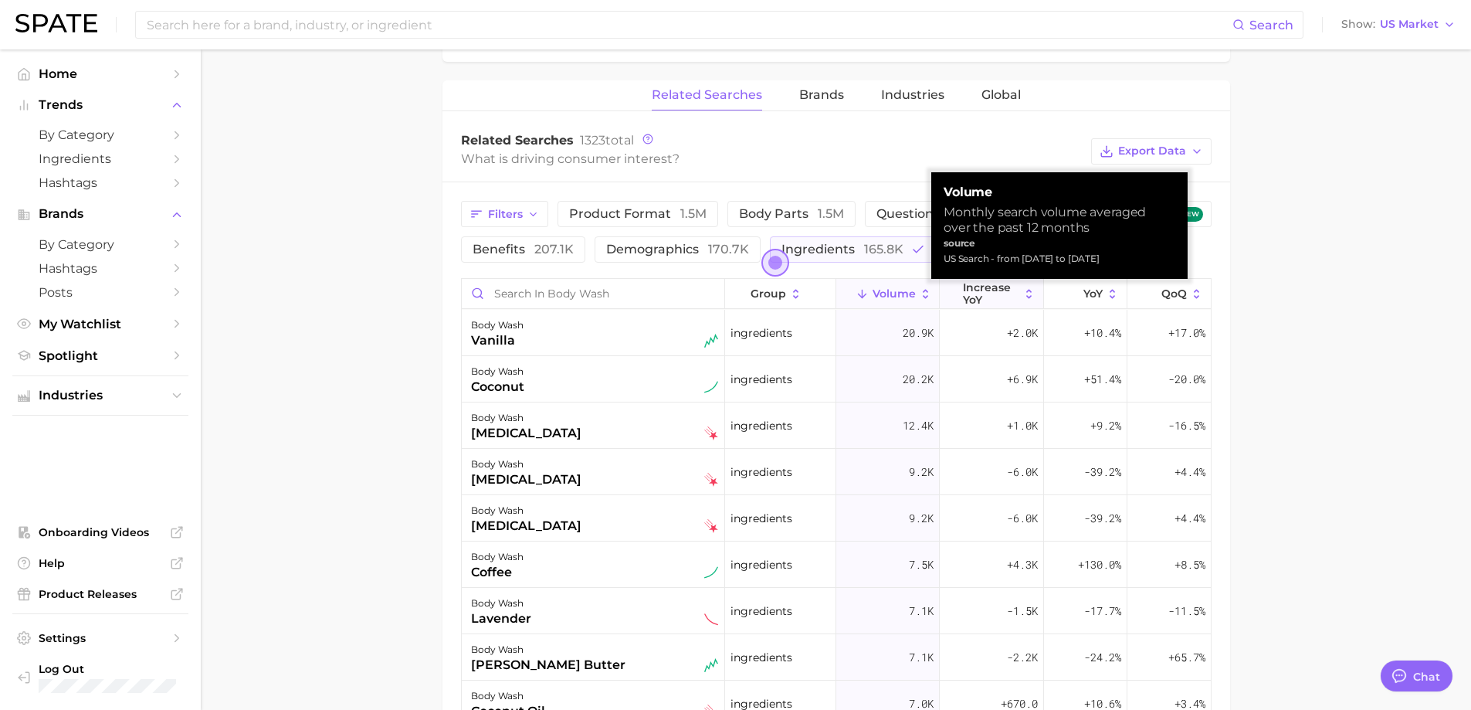
click at [948, 293] on icon at bounding box center [954, 294] width 14 height 14
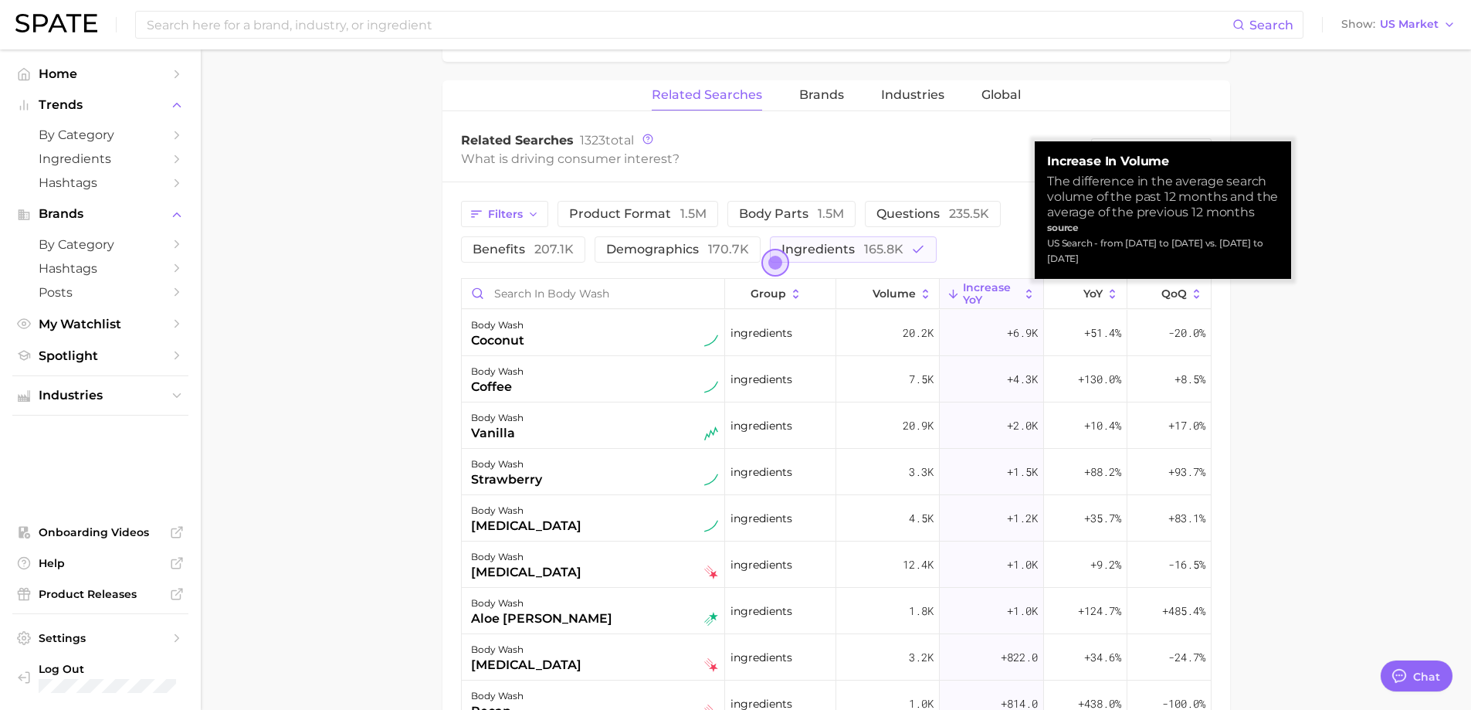
click at [948, 293] on icon at bounding box center [954, 294] width 14 height 14
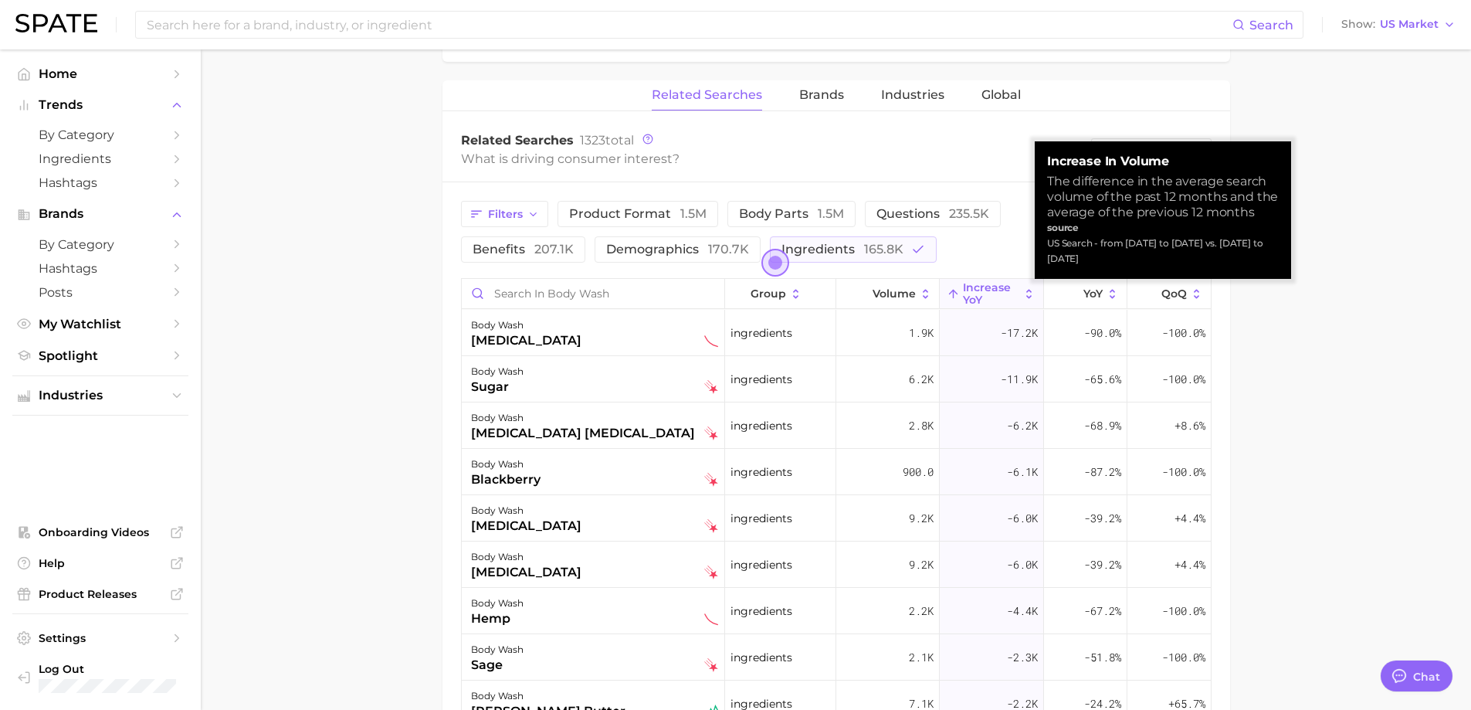
click at [950, 293] on polyline at bounding box center [954, 292] width 8 height 4
